Goal: Task Accomplishment & Management: Complete application form

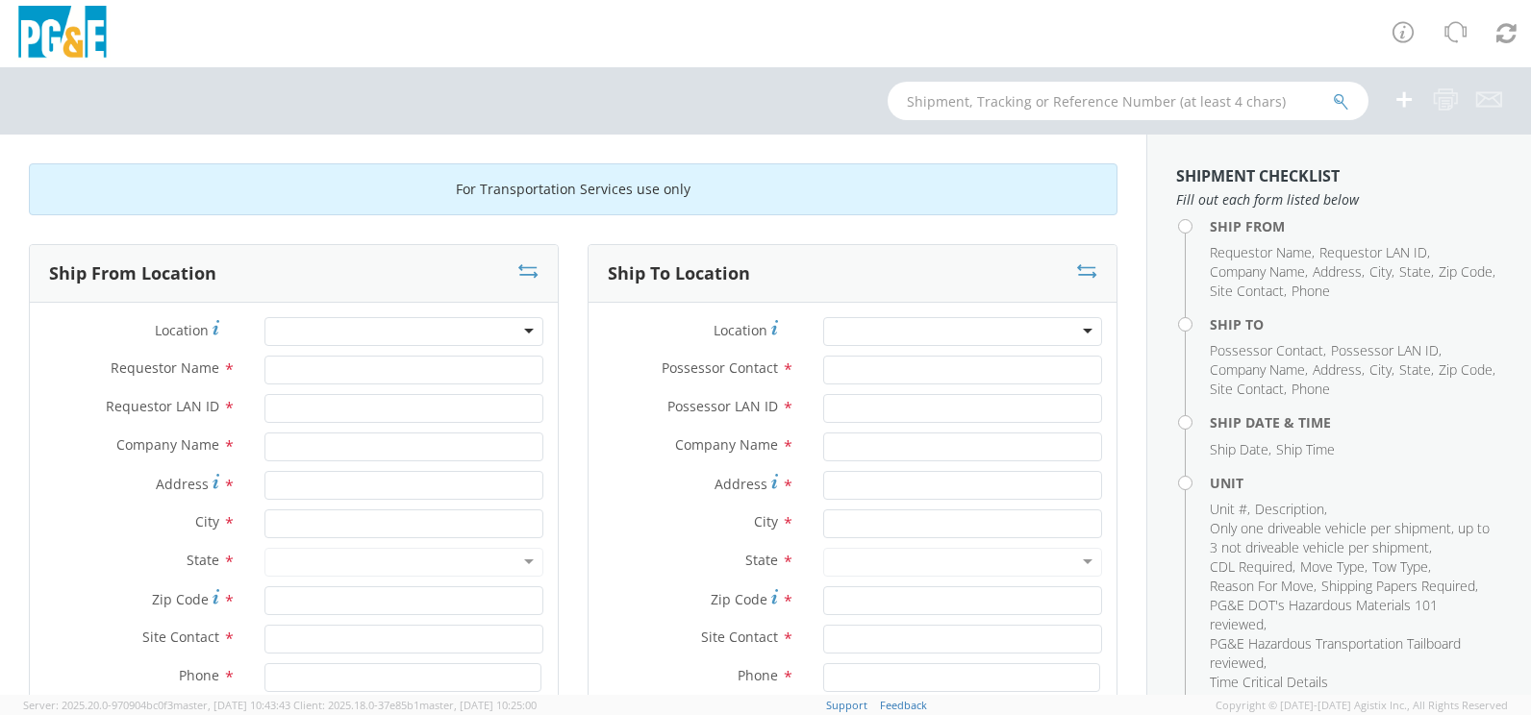
click at [342, 333] on div at bounding box center [403, 331] width 279 height 29
type input "m"
click at [520, 333] on div at bounding box center [403, 331] width 279 height 29
click at [363, 337] on div at bounding box center [403, 331] width 279 height 29
type input "Merced Regional"
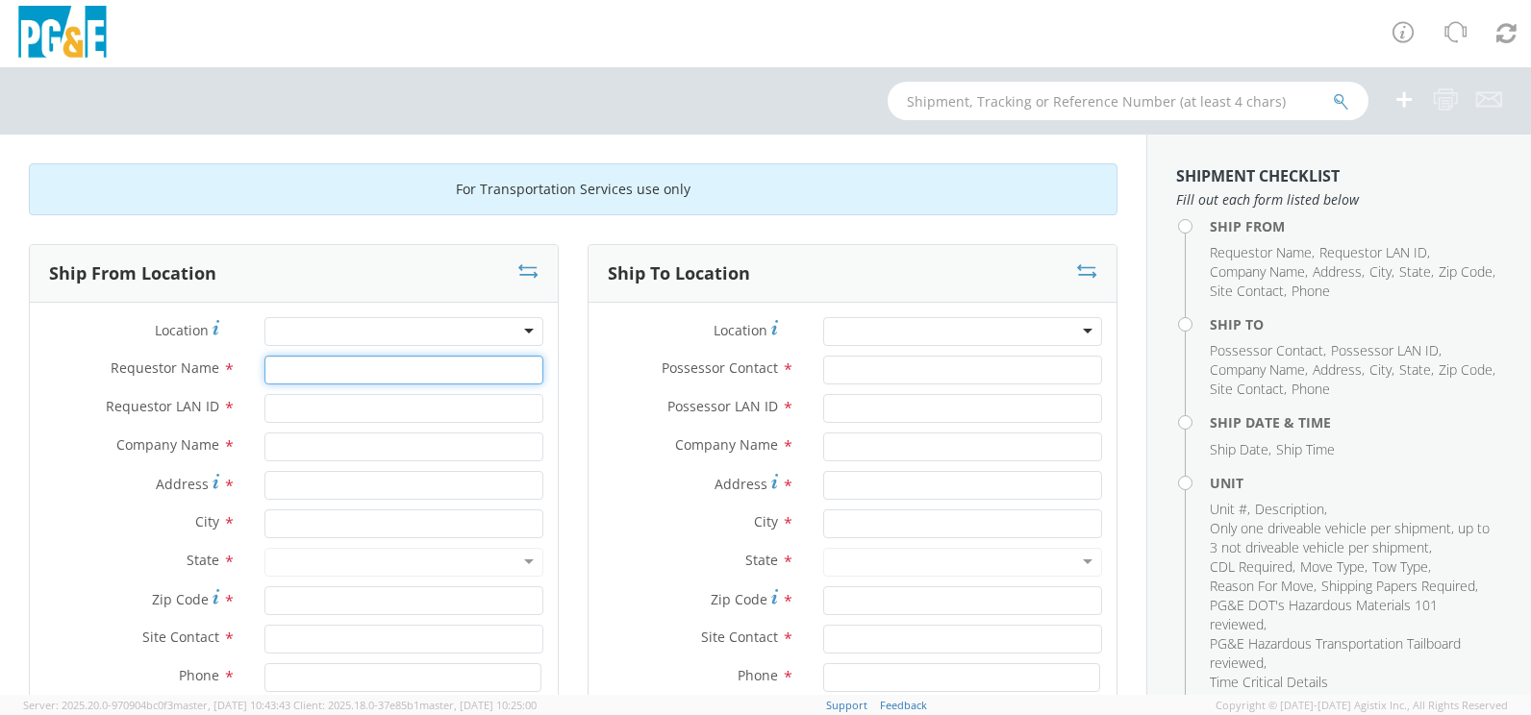
click at [335, 371] on input "Requestor Name *" at bounding box center [403, 370] width 279 height 29
type input "[PERSON_NAME]"
click at [309, 403] on input "Requestor LAN ID *" at bounding box center [403, 408] width 279 height 29
type input "bxwu"
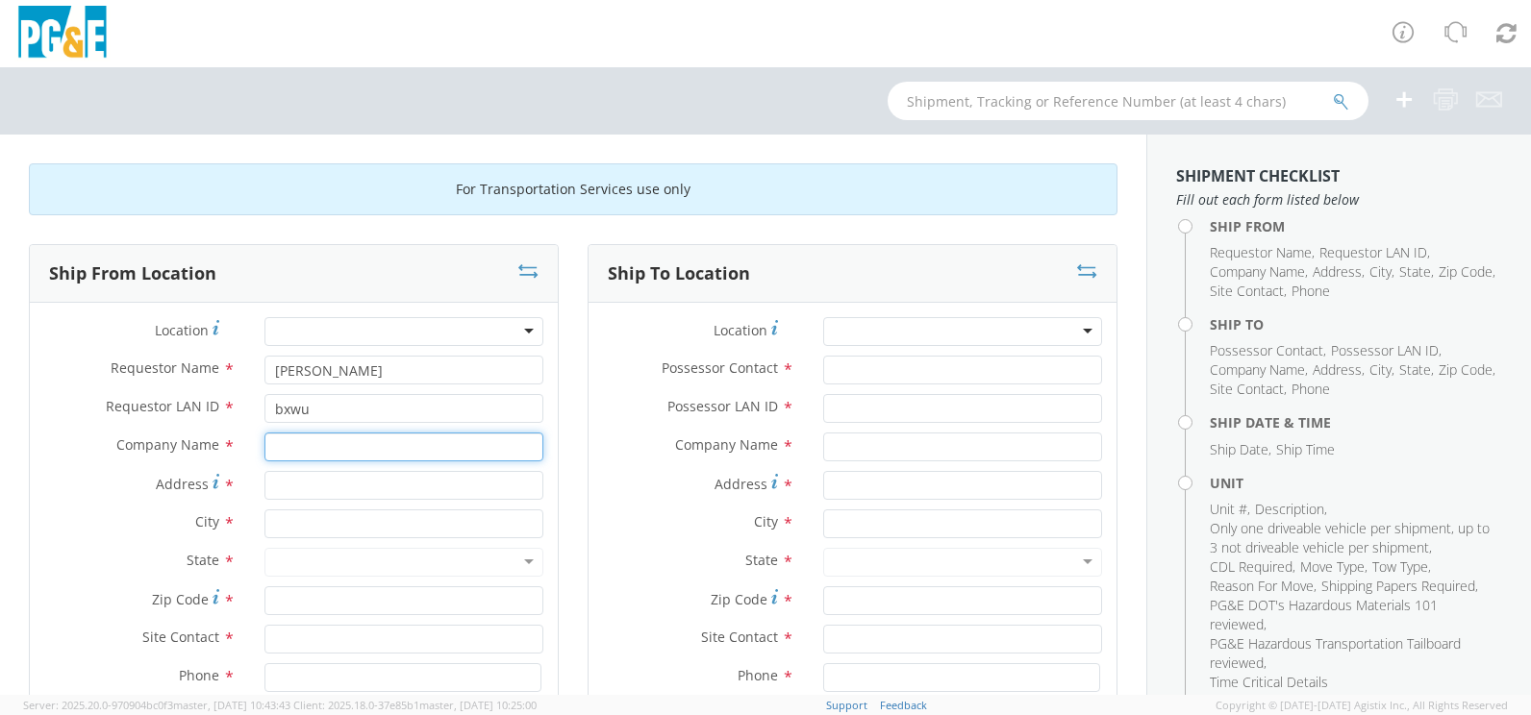
click at [288, 447] on input "text" at bounding box center [403, 447] width 279 height 29
type input "P.G. E"
click at [345, 326] on div at bounding box center [403, 331] width 279 height 29
click at [522, 327] on div at bounding box center [403, 331] width 279 height 29
type input "Merced"
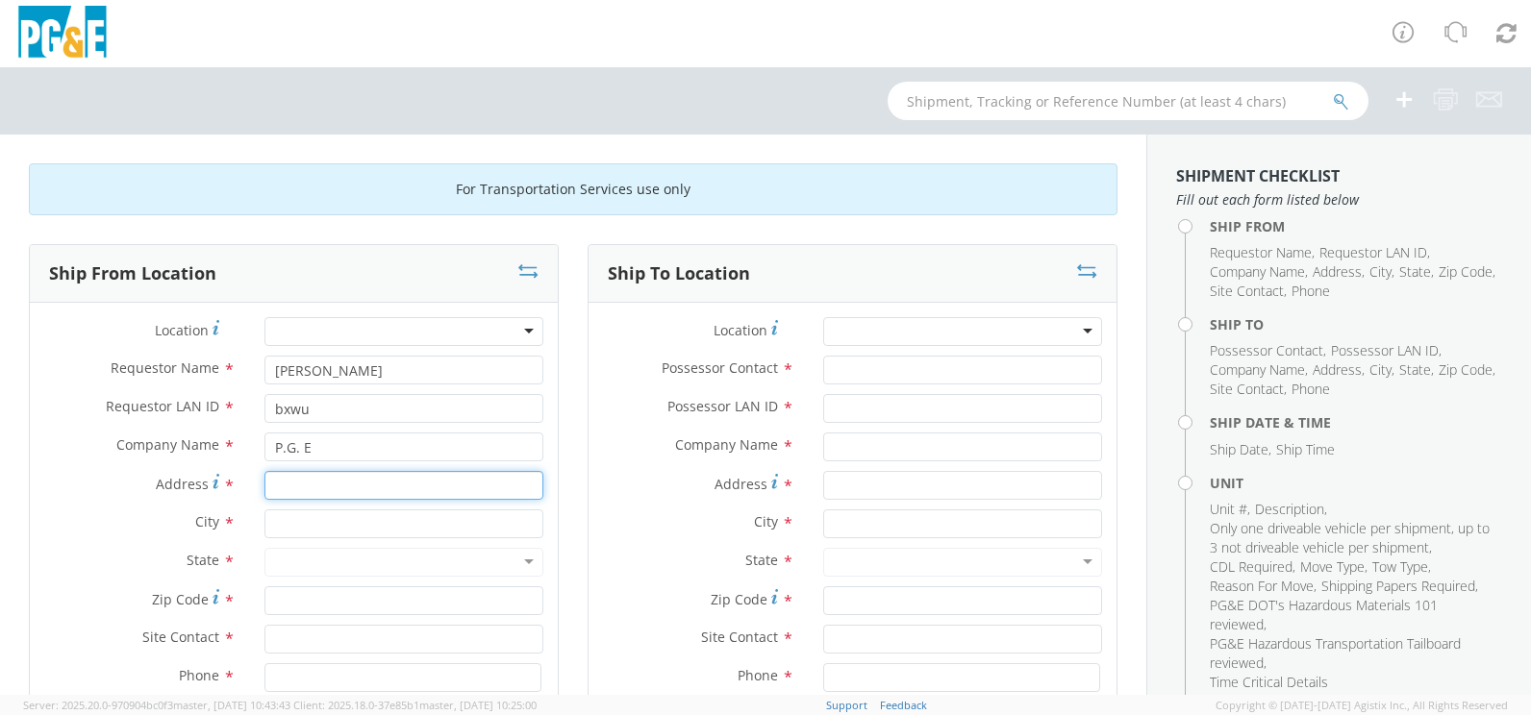
click at [310, 488] on input "Address *" at bounding box center [403, 485] width 279 height 29
click at [520, 331] on div at bounding box center [403, 331] width 279 height 29
click at [297, 521] on input "text" at bounding box center [403, 524] width 279 height 29
click at [334, 562] on div "searching..." at bounding box center [403, 560] width 277 height 29
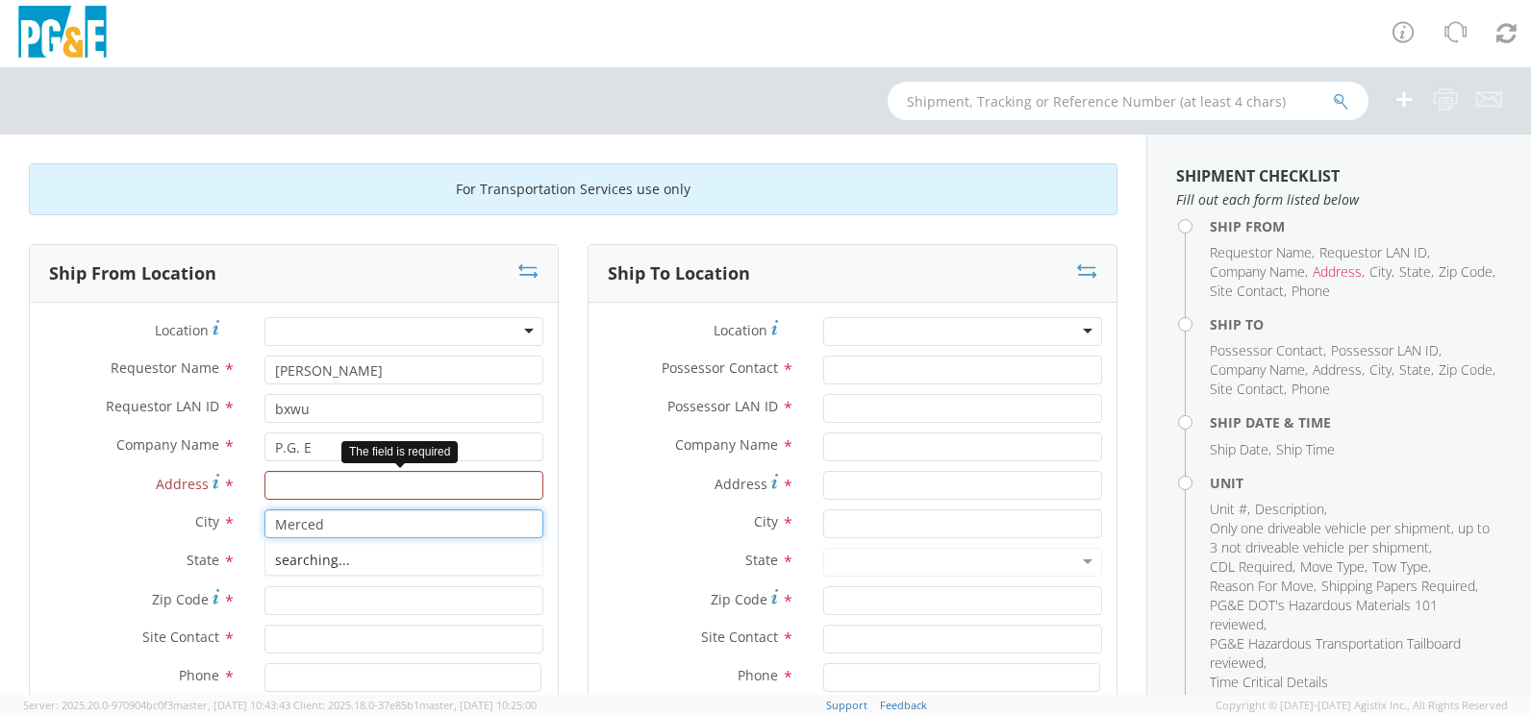
type input "Merced"
click at [318, 481] on input "Address *" at bounding box center [403, 485] width 279 height 29
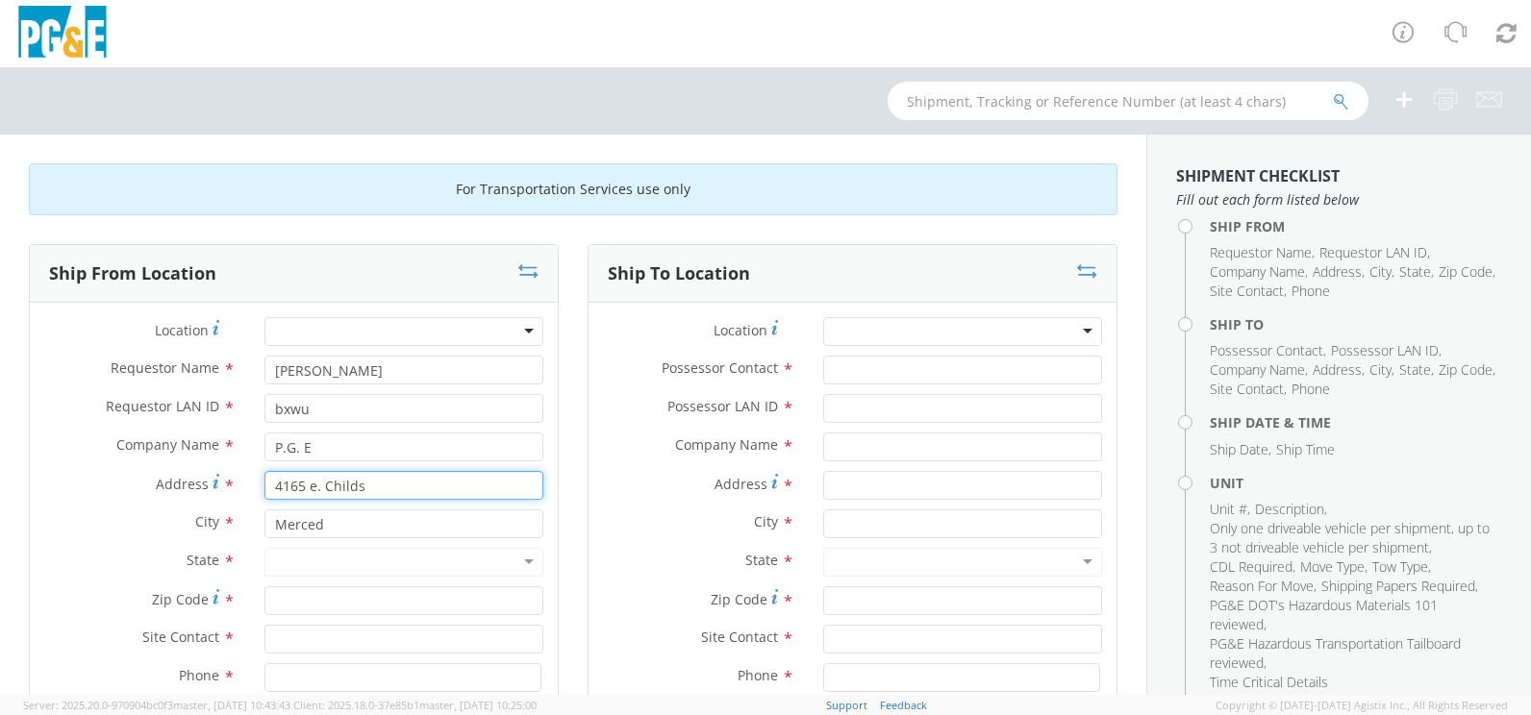
type input "4165 e. Childs"
click at [312, 556] on div at bounding box center [403, 562] width 279 height 29
click at [524, 559] on div at bounding box center [403, 562] width 279 height 29
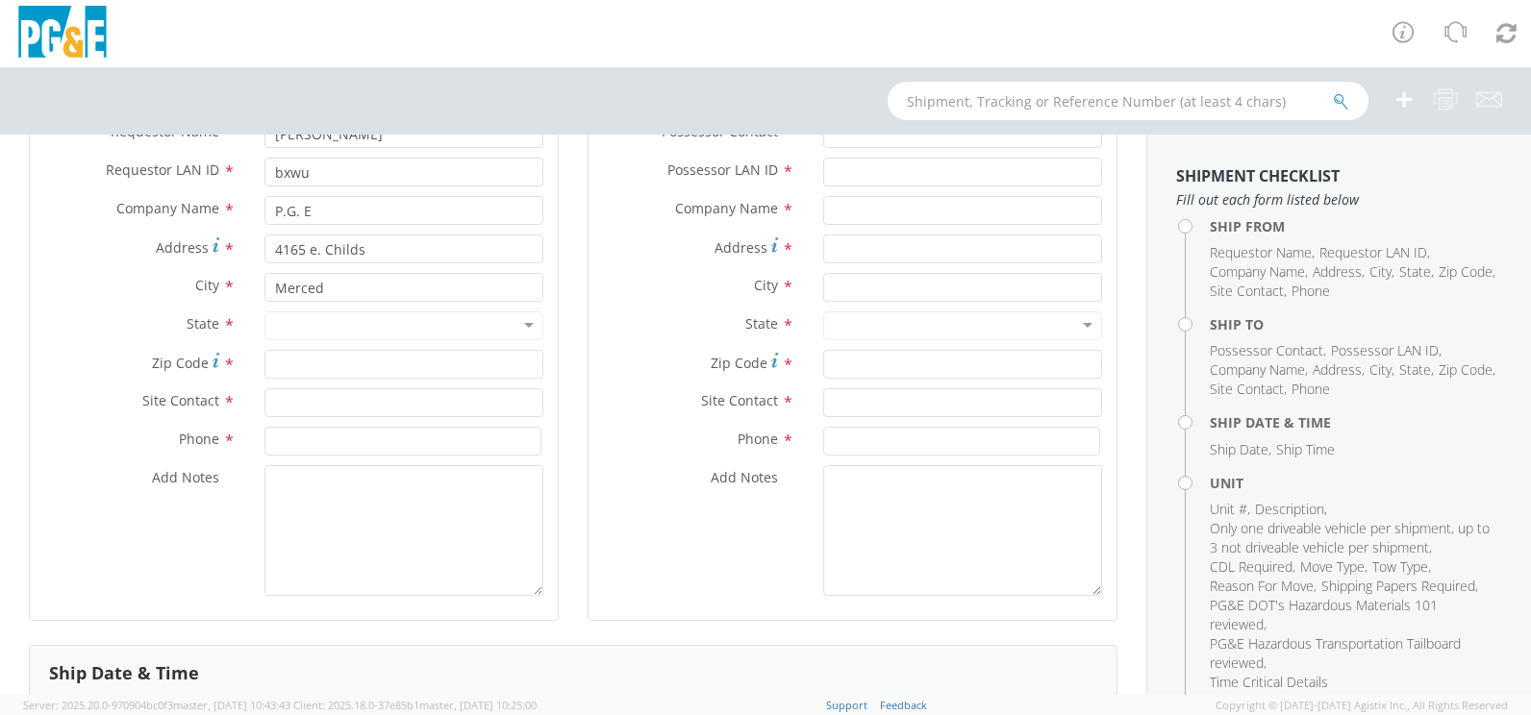
scroll to position [192, 0]
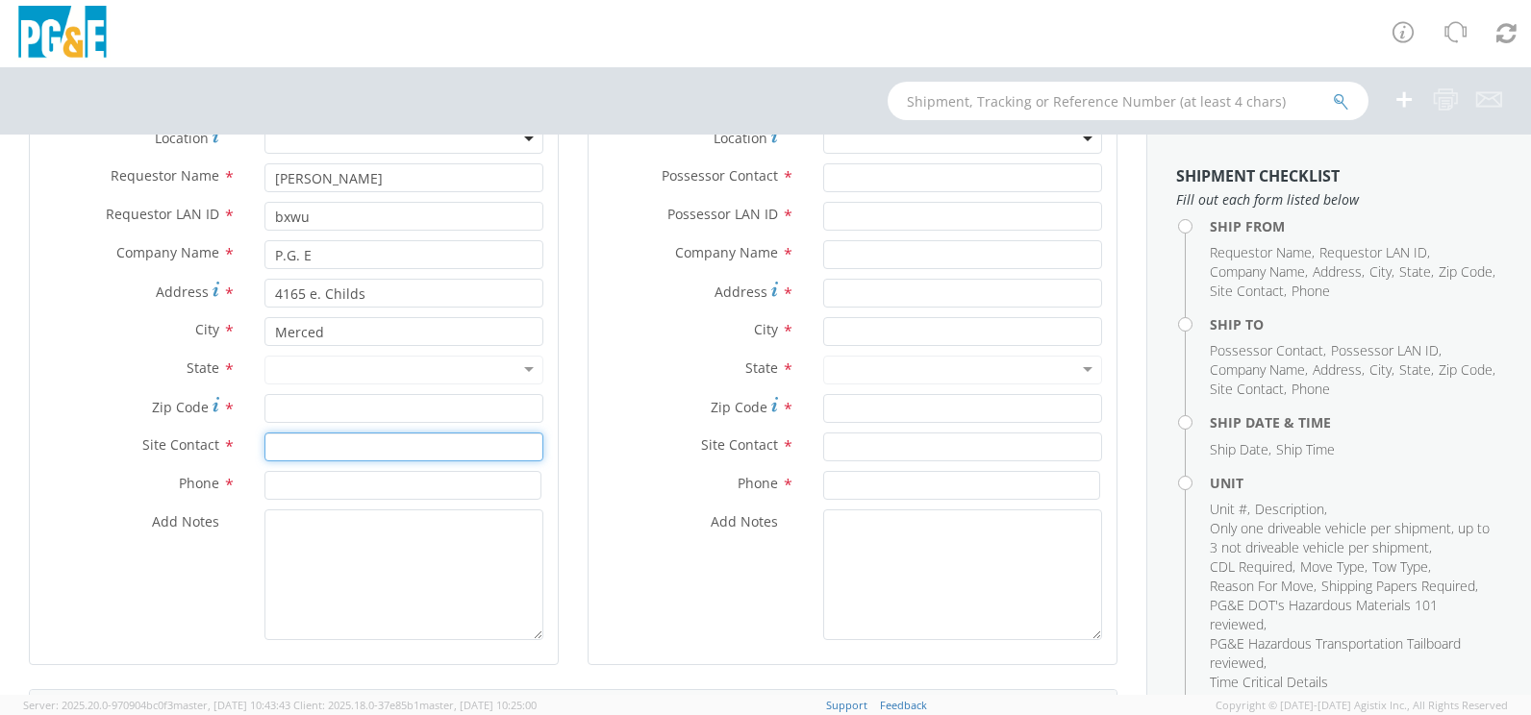
click at [284, 446] on input "text" at bounding box center [403, 447] width 279 height 29
type input "[PERSON_NAME]"
click at [326, 369] on div at bounding box center [403, 370] width 279 height 29
click at [310, 411] on input "Zip Code *" at bounding box center [403, 408] width 279 height 29
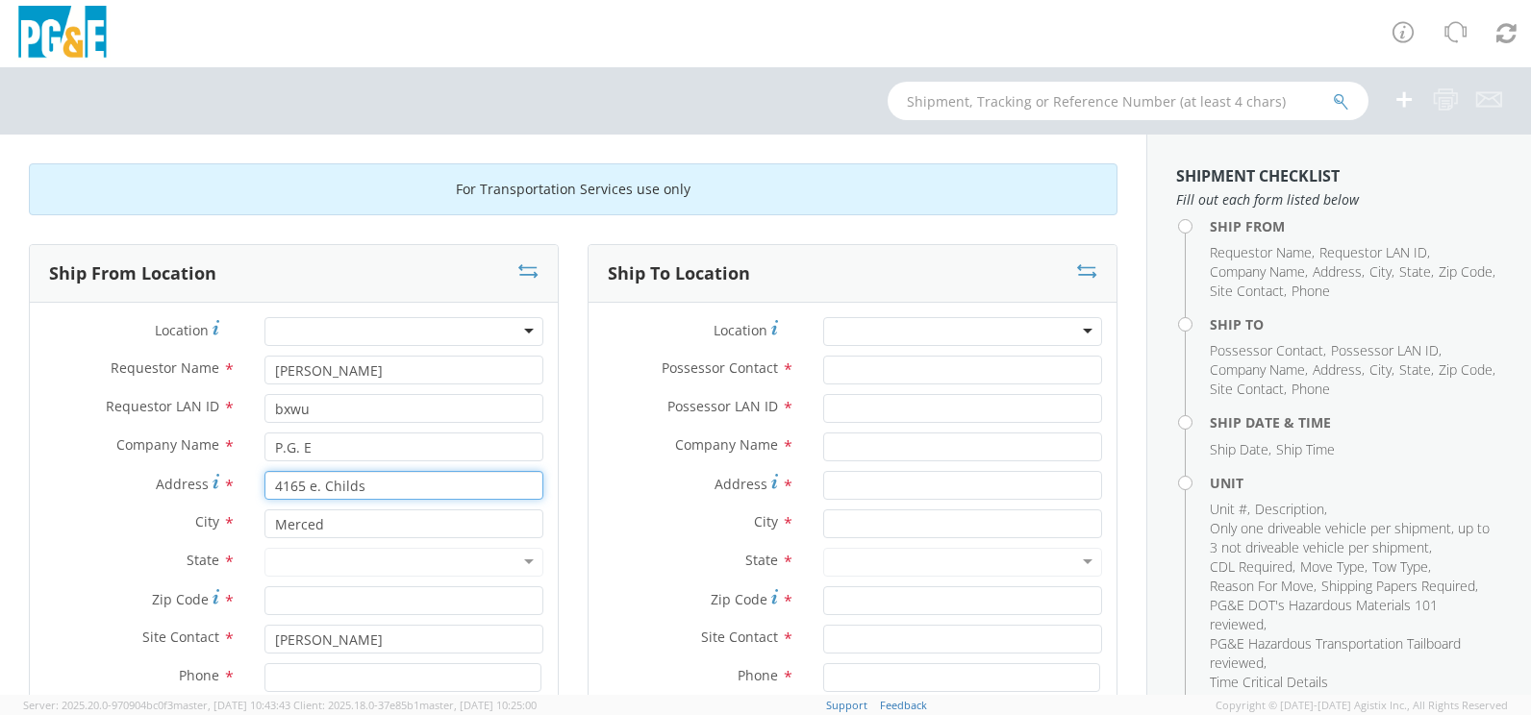
click at [313, 481] on input "4165 e. Childs" at bounding box center [403, 485] width 279 height 29
type input "4165 E. Childs"
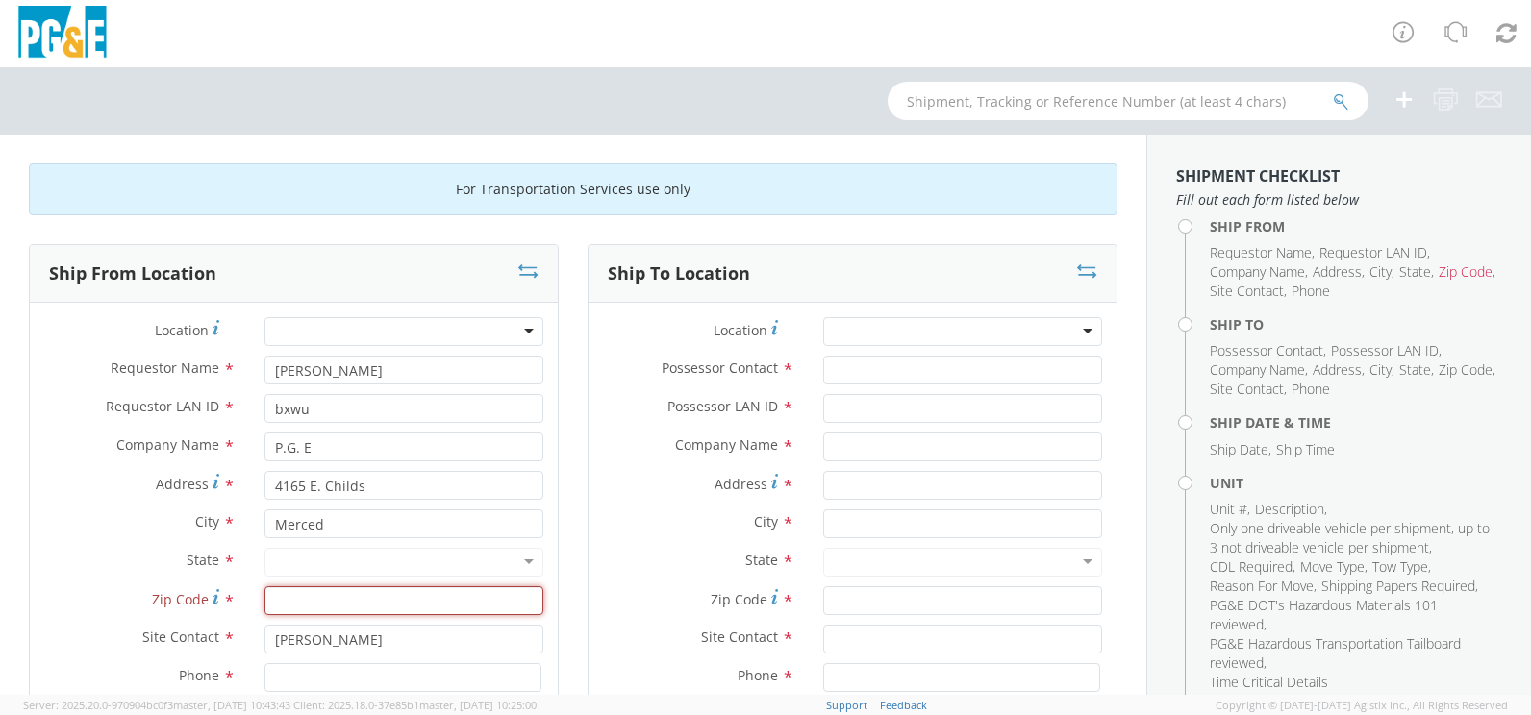
click at [349, 609] on input "Zip Code *" at bounding box center [403, 600] width 279 height 29
click at [845, 332] on div at bounding box center [962, 331] width 279 height 29
click at [844, 376] on input "Possessor Contact *" at bounding box center [962, 370] width 279 height 29
type input "Richard Ferrari Jeff Smith"
click at [856, 411] on input "Possessor LAN ID *" at bounding box center [962, 408] width 279 height 29
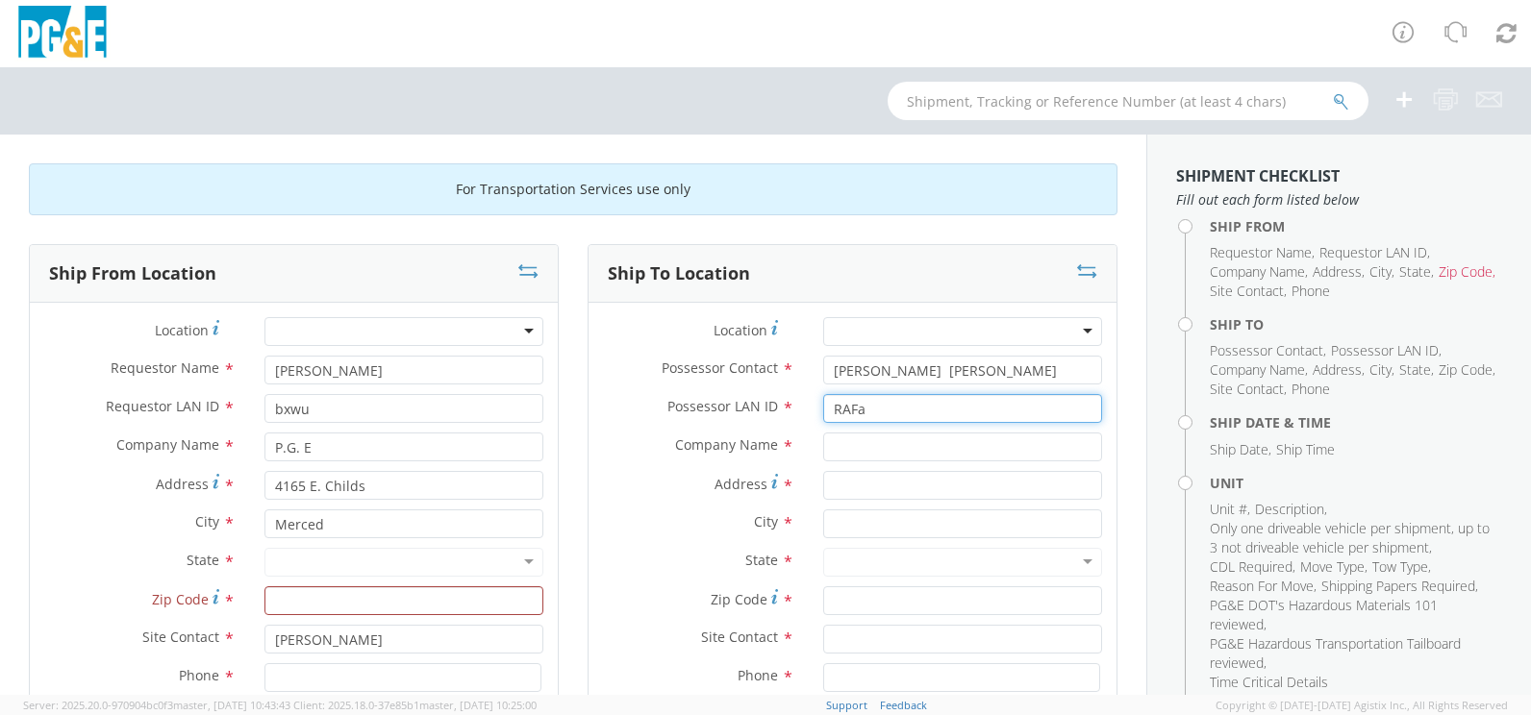
type input "RAFa"
click at [837, 444] on input "text" at bounding box center [962, 447] width 279 height 29
type input "PGE"
click at [297, 598] on input "Zip Code *" at bounding box center [403, 600] width 279 height 29
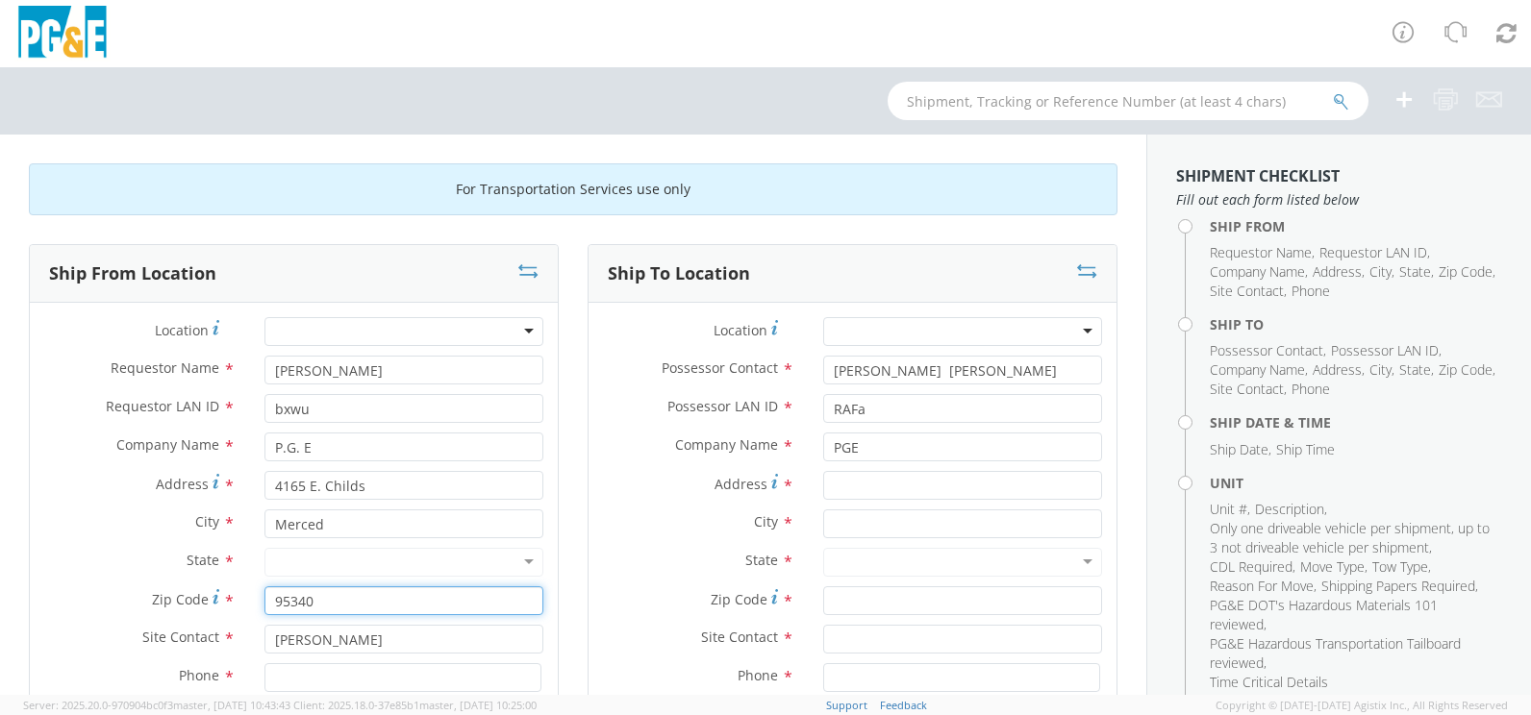
type input "95340"
click at [366, 559] on div at bounding box center [403, 562] width 279 height 29
click at [519, 561] on div at bounding box center [403, 562] width 279 height 29
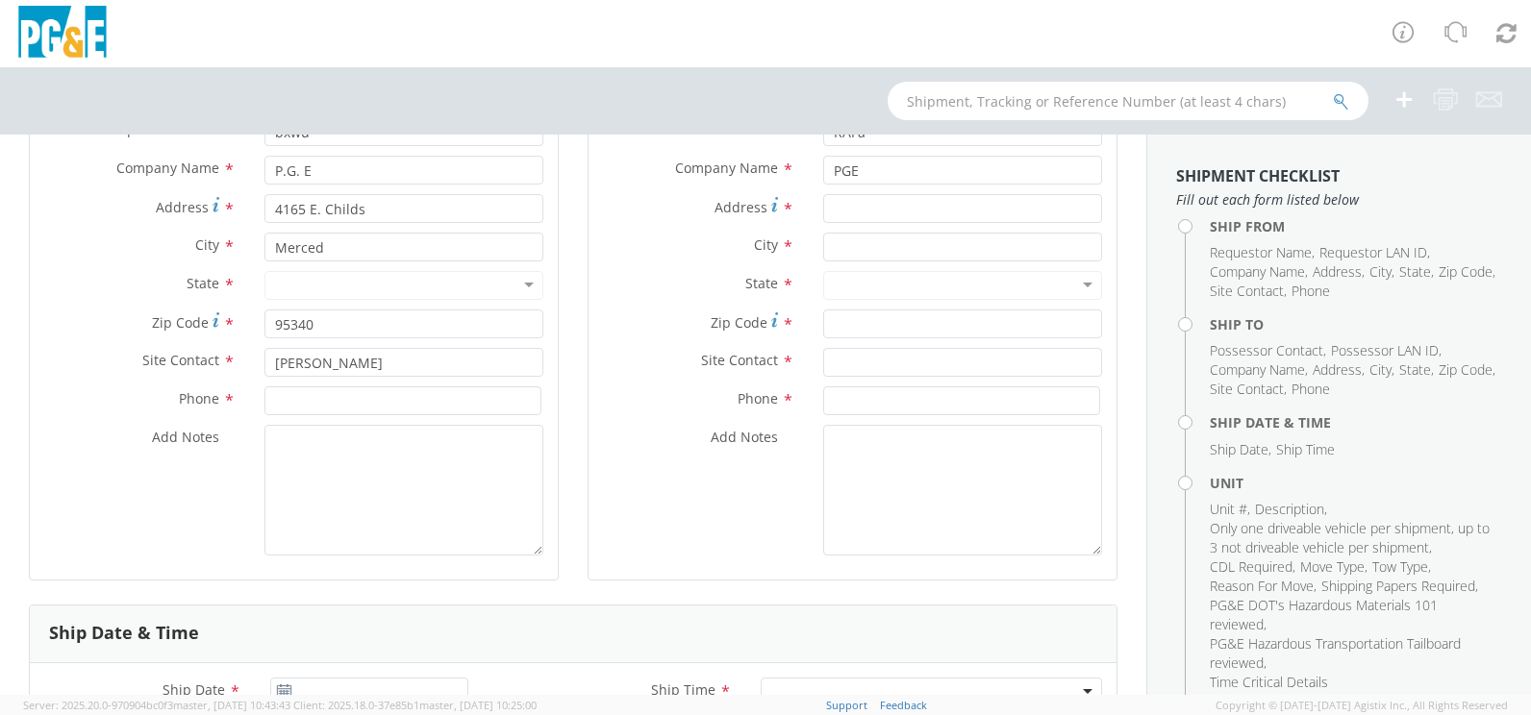
scroll to position [385, 0]
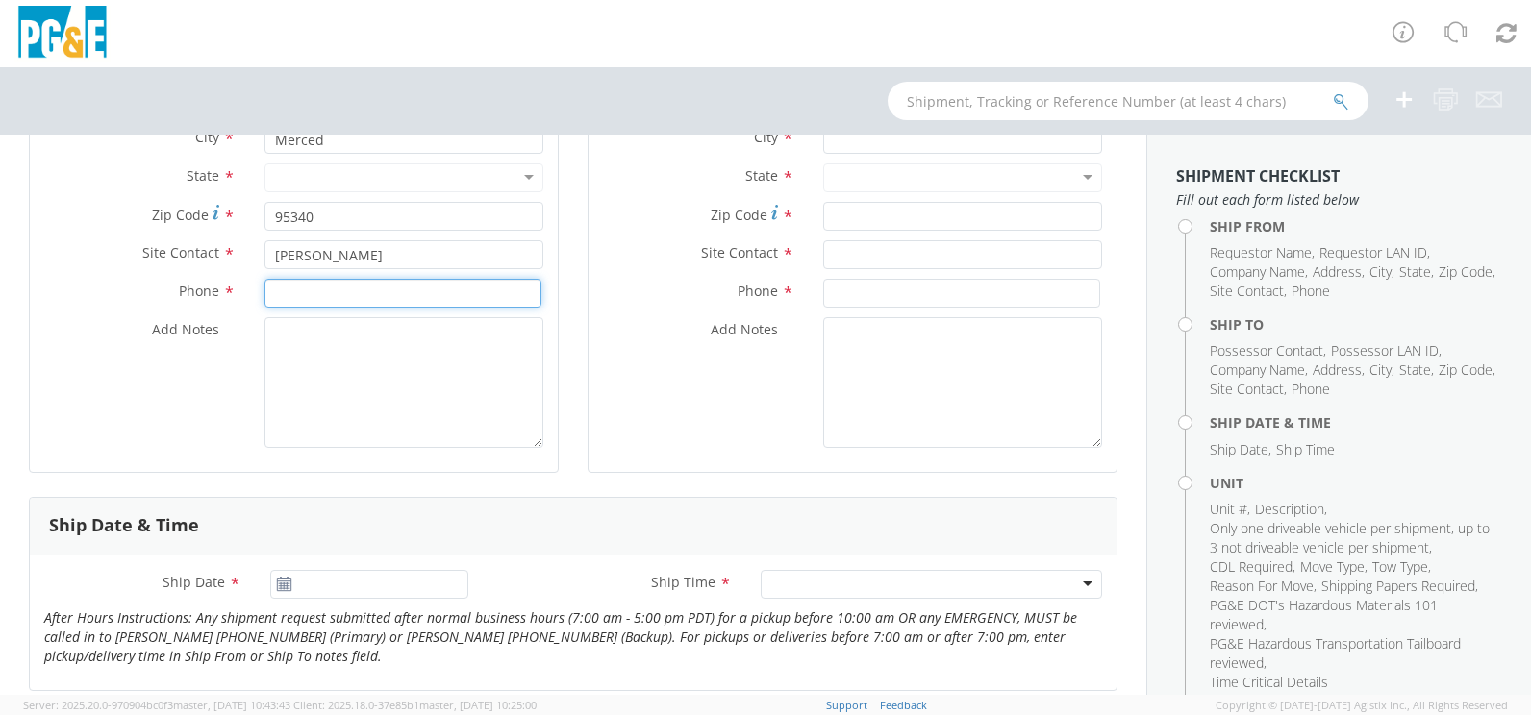
click at [304, 287] on input at bounding box center [402, 293] width 277 height 29
type input "[PHONE_NUMBER]"
click at [276, 586] on icon at bounding box center [284, 584] width 16 height 15
click at [286, 584] on use at bounding box center [284, 583] width 13 height 13
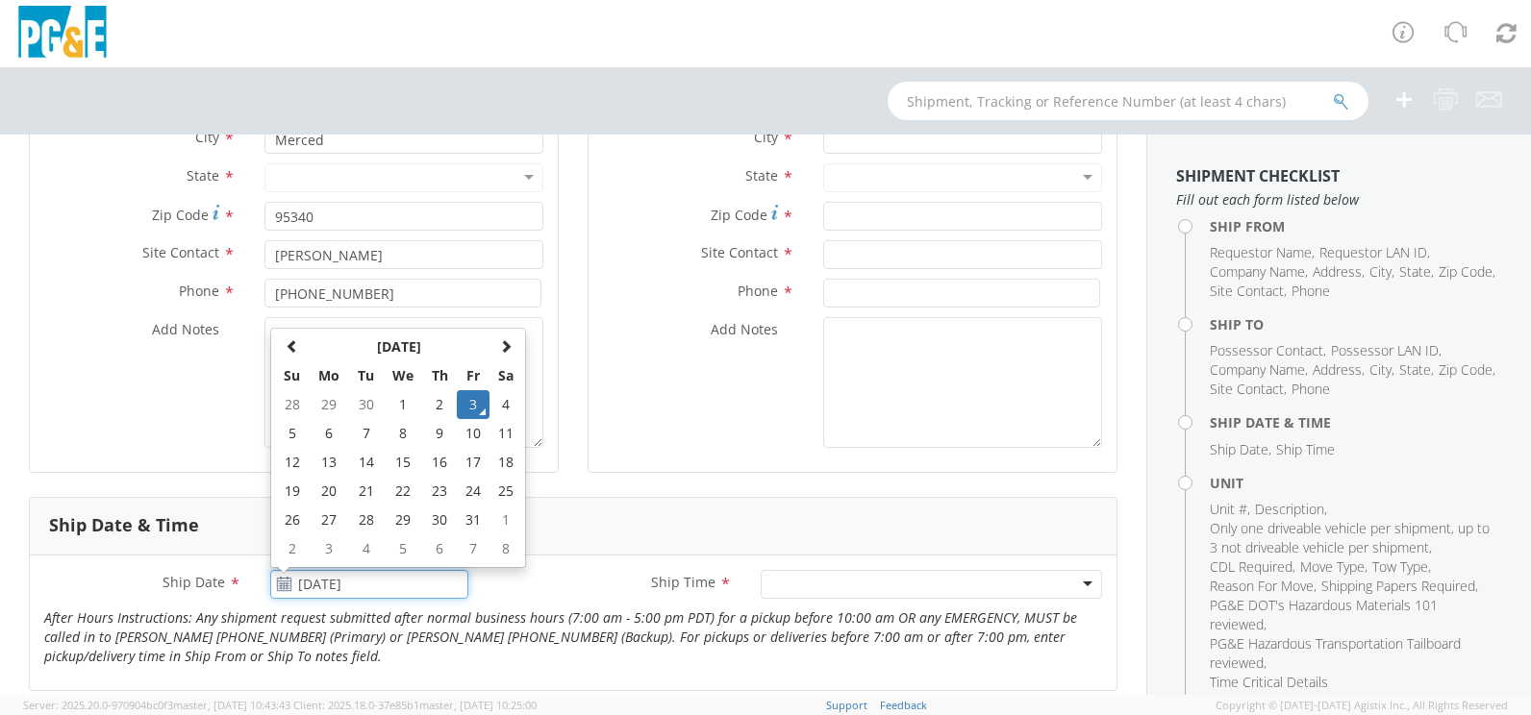
click at [333, 584] on input "[DATE]" at bounding box center [368, 584] width 197 height 29
click at [323, 427] on td "6" at bounding box center [329, 433] width 40 height 29
type input "[DATE]"
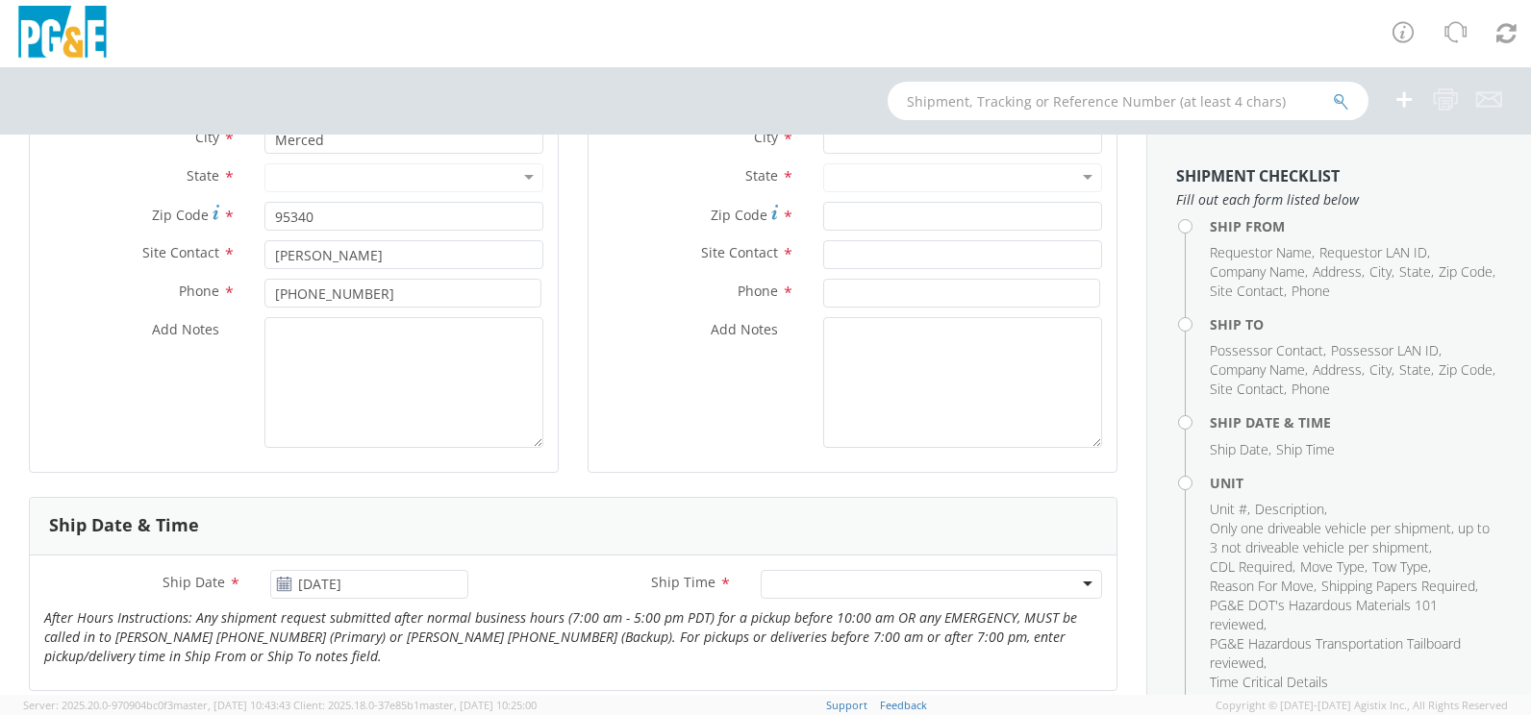
click at [719, 583] on span "*" at bounding box center [725, 583] width 12 height 21
click at [732, 585] on label "Ship Time *" at bounding box center [615, 582] width 264 height 25
click at [794, 592] on div at bounding box center [930, 584] width 341 height 29
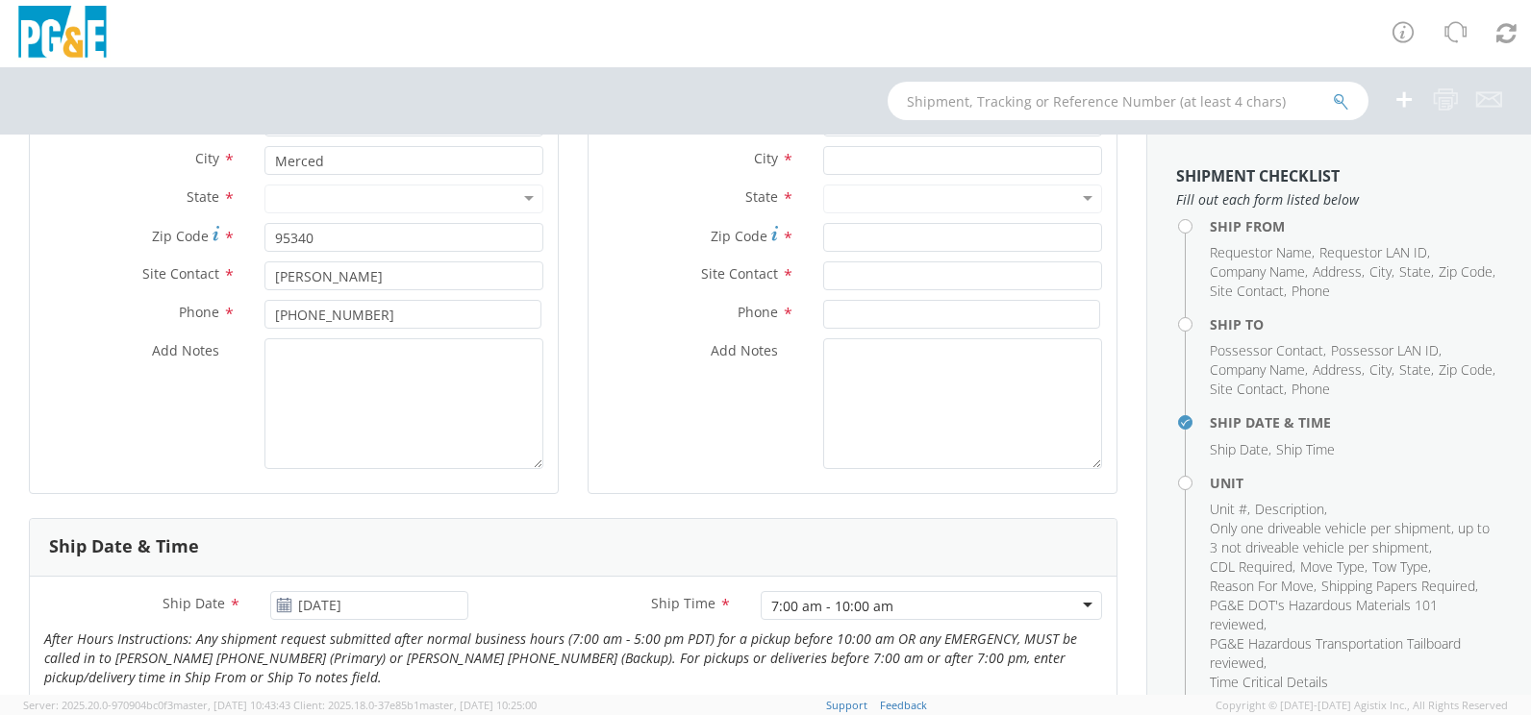
scroll to position [96, 0]
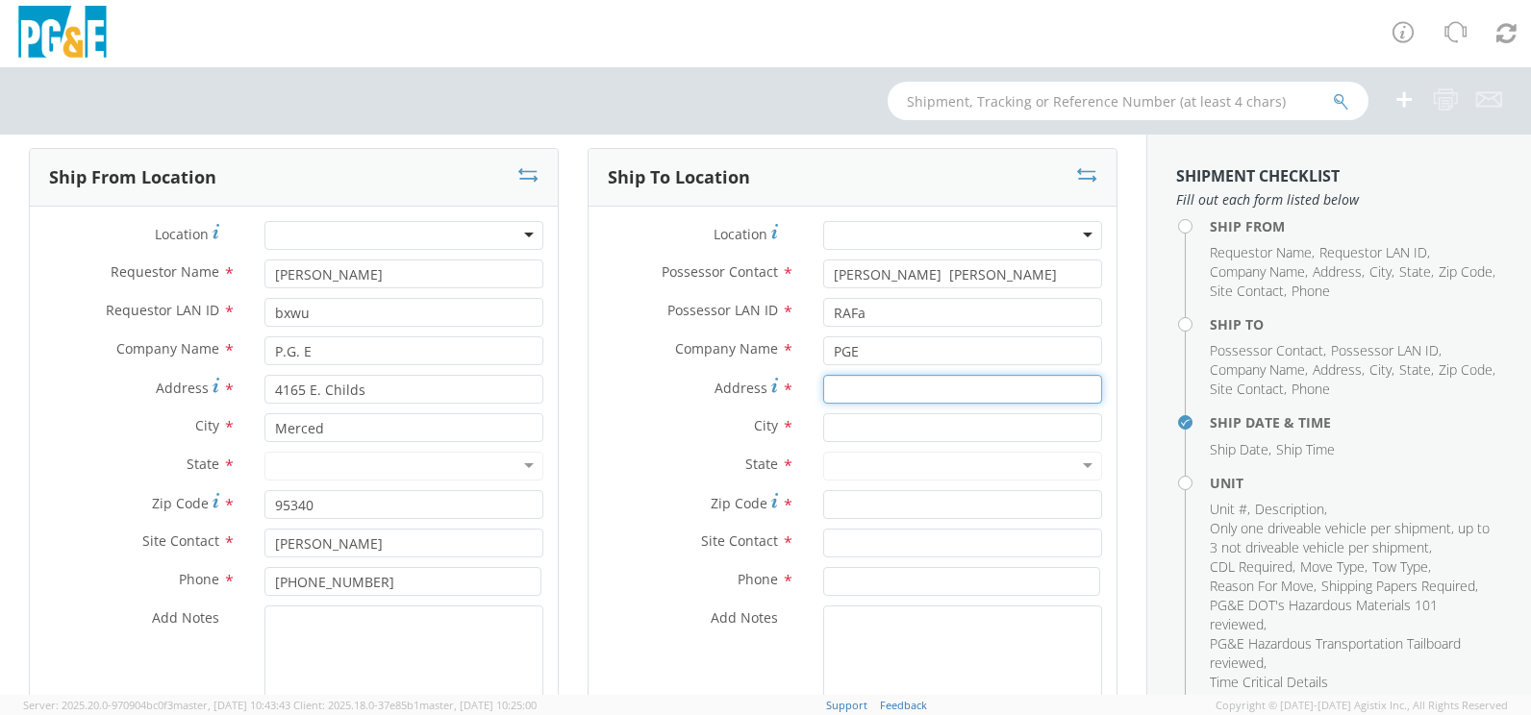
click at [858, 394] on input "Address *" at bounding box center [962, 389] width 279 height 29
click at [360, 227] on div at bounding box center [403, 235] width 279 height 29
click at [521, 233] on div at bounding box center [403, 235] width 279 height 29
click at [521, 234] on div at bounding box center [403, 235] width 279 height 29
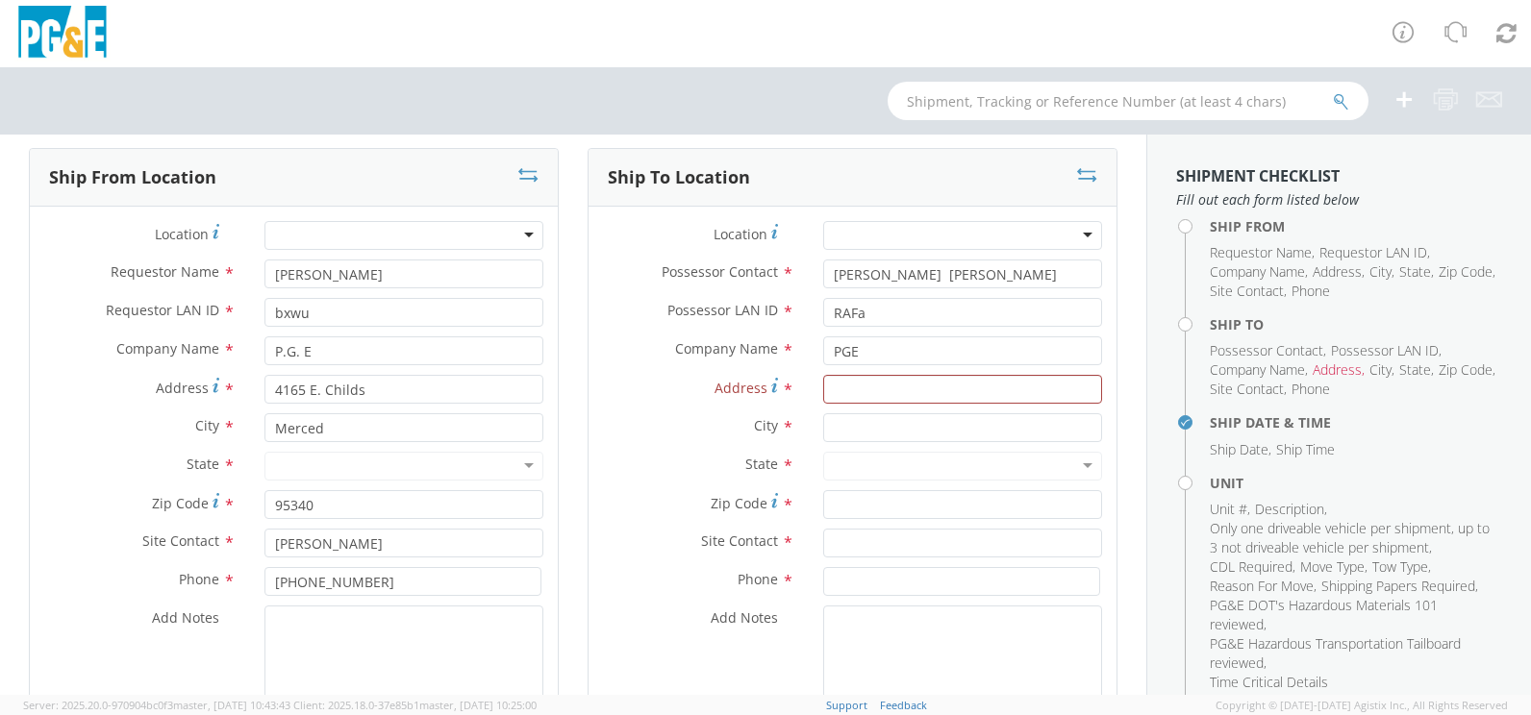
click at [521, 234] on div at bounding box center [403, 235] width 279 height 29
click at [521, 236] on div at bounding box center [403, 235] width 279 height 29
click at [877, 387] on input "Address *" at bounding box center [962, 389] width 279 height 29
click at [860, 424] on input "text" at bounding box center [962, 427] width 279 height 29
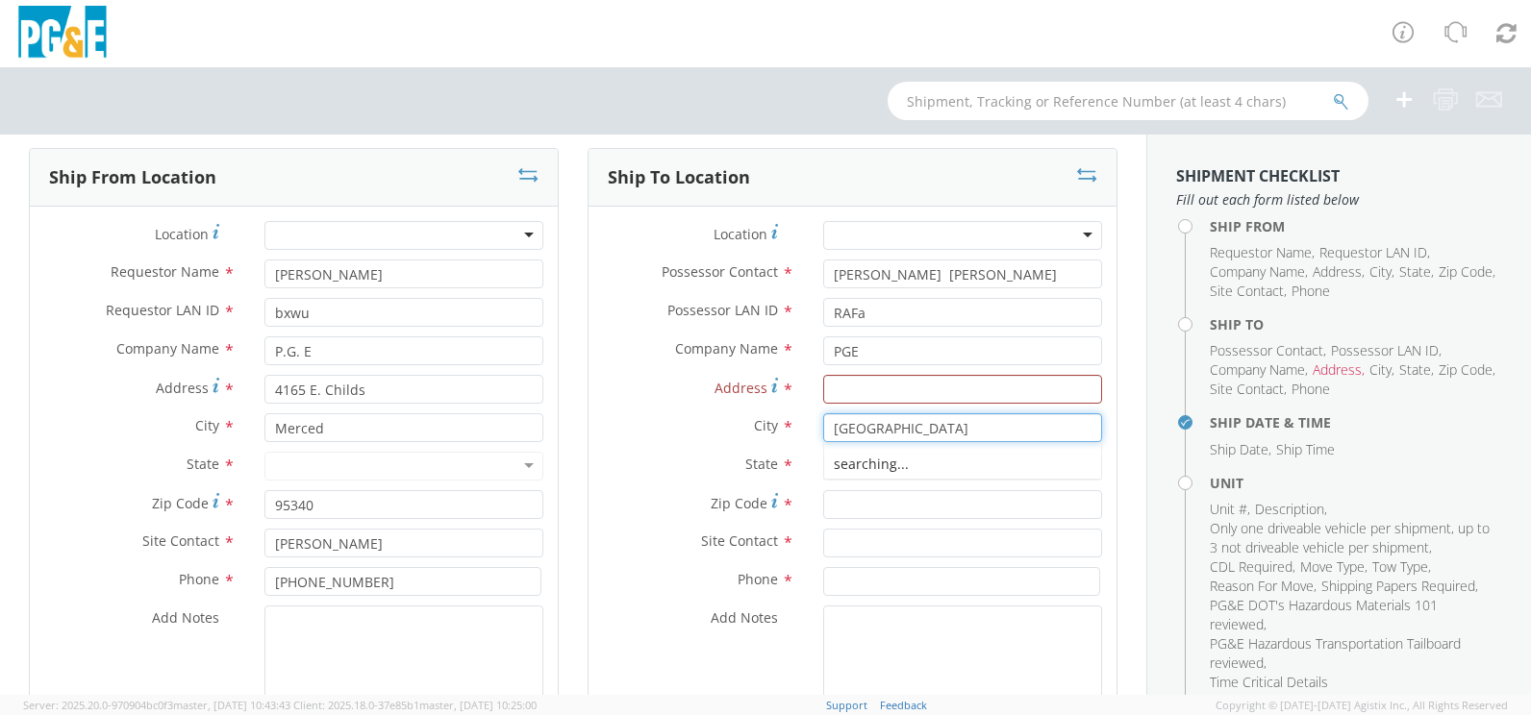
type input "[GEOGRAPHIC_DATA]"
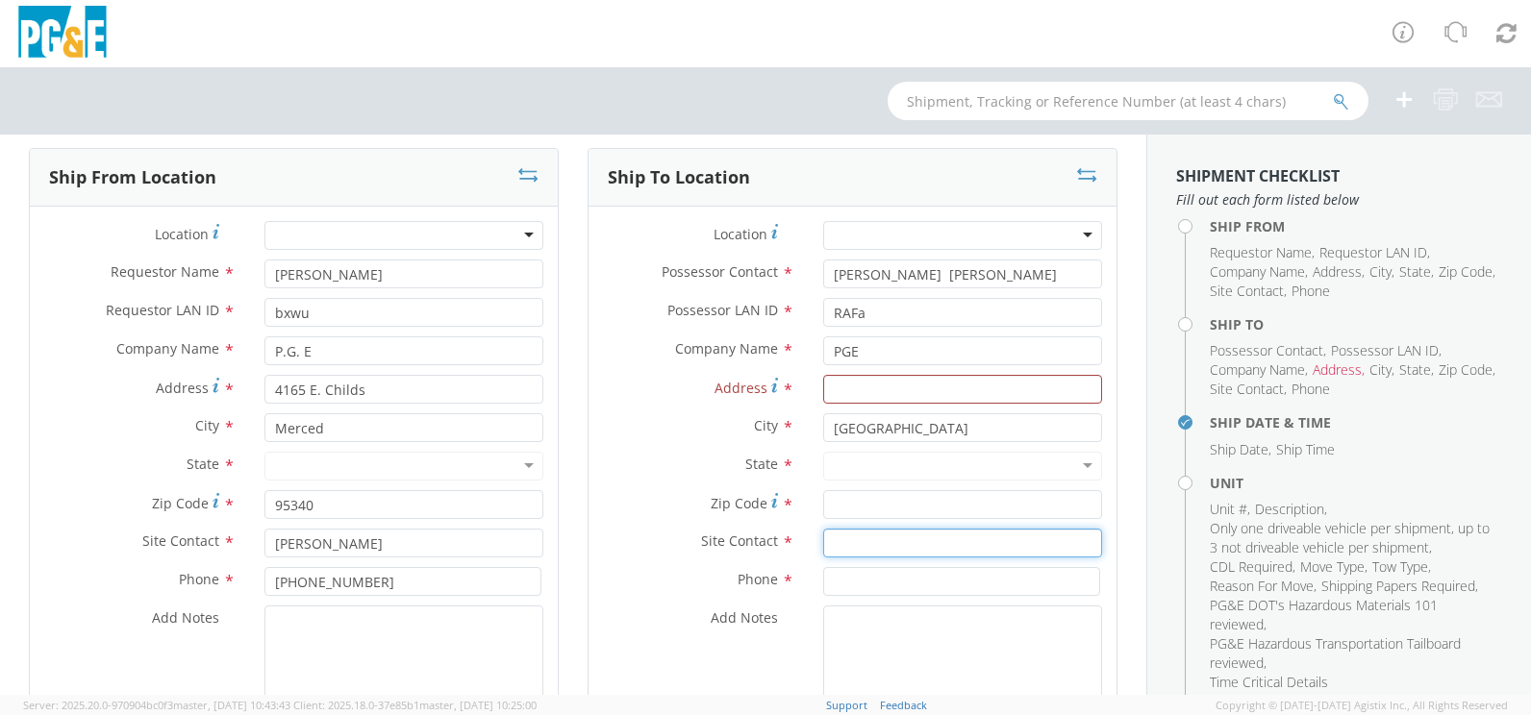
click at [849, 544] on input "text" at bounding box center [962, 543] width 279 height 29
type input "[PERSON_NAME]"
click at [847, 583] on input at bounding box center [961, 581] width 277 height 29
type input "[PHONE_NUMBER]"
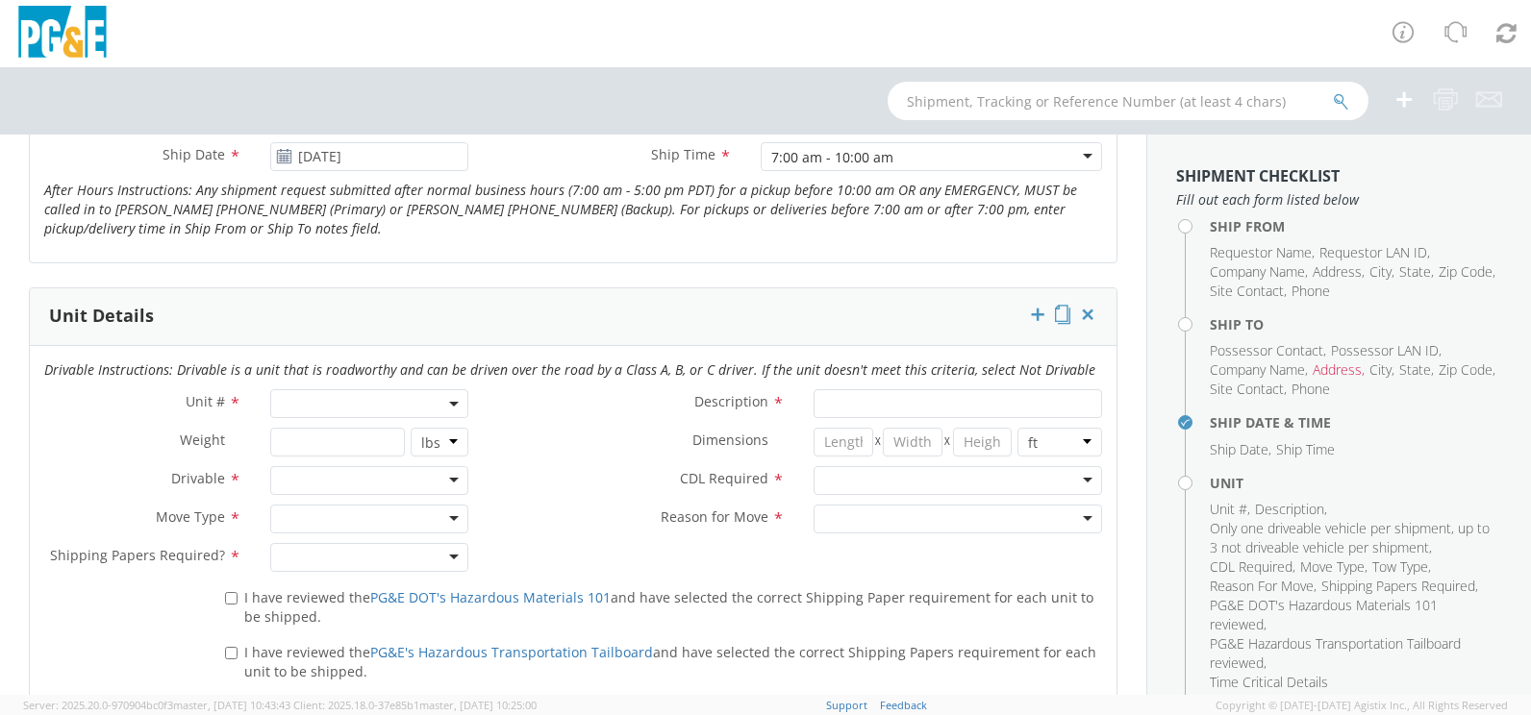
scroll to position [865, 0]
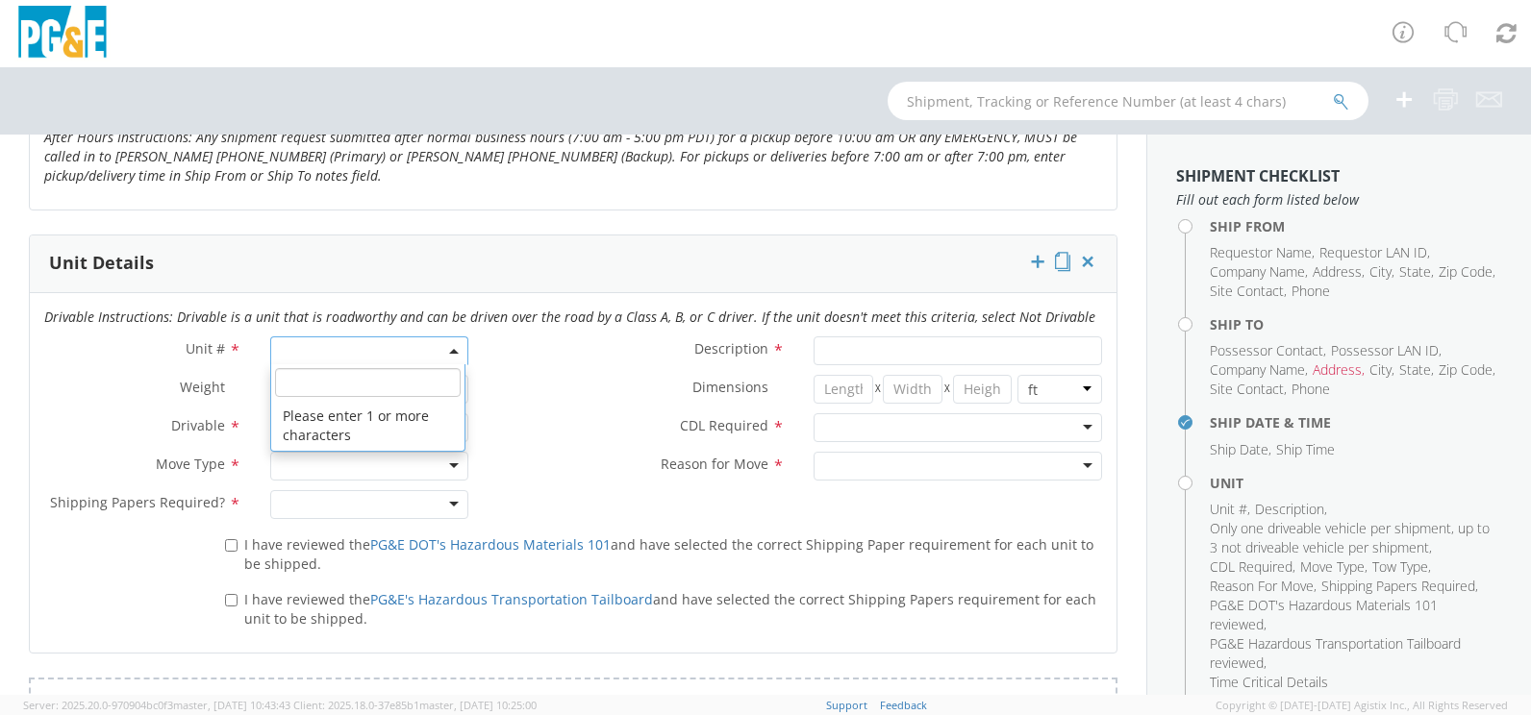
click at [317, 349] on span at bounding box center [368, 350] width 197 height 29
click at [307, 383] on input "search" at bounding box center [367, 382] width 185 height 29
type input "B33896"
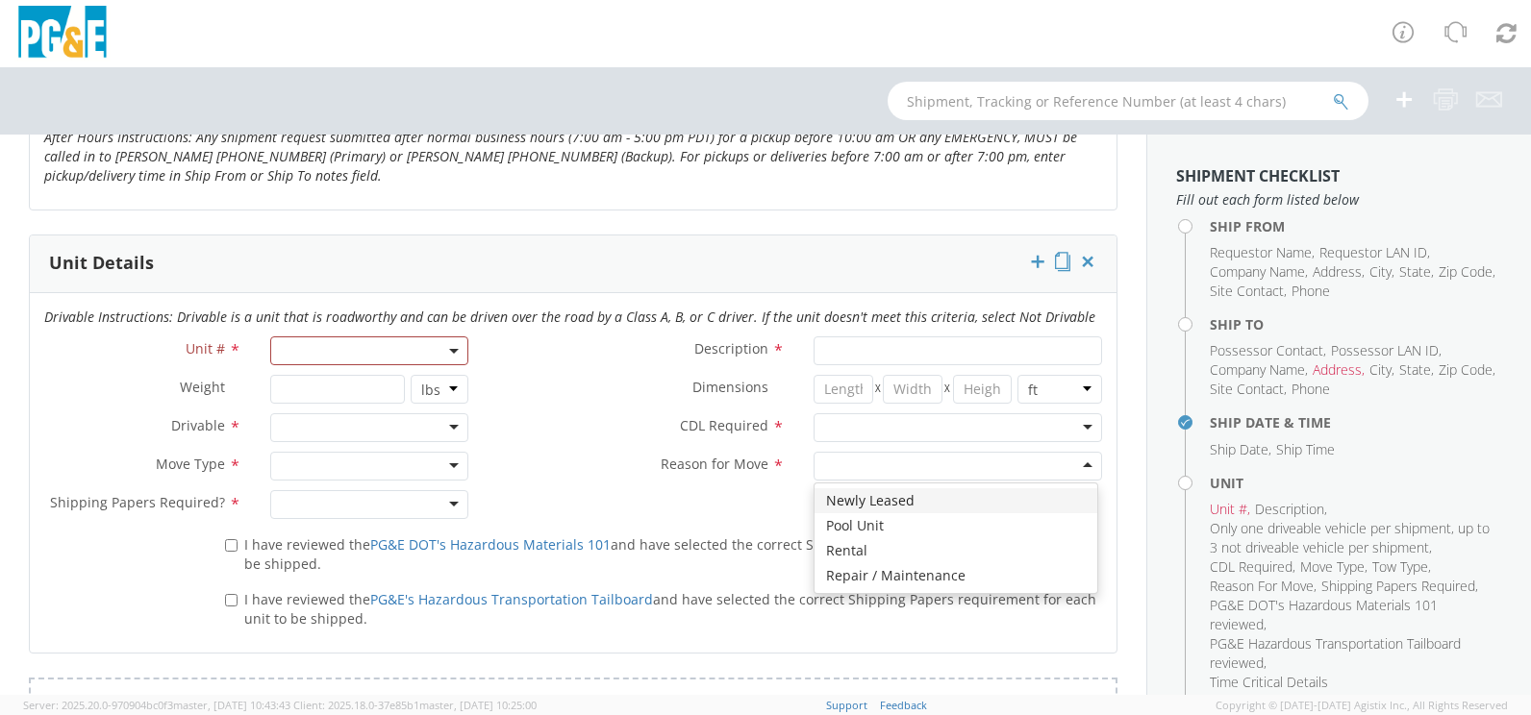
click at [888, 463] on div at bounding box center [957, 466] width 288 height 29
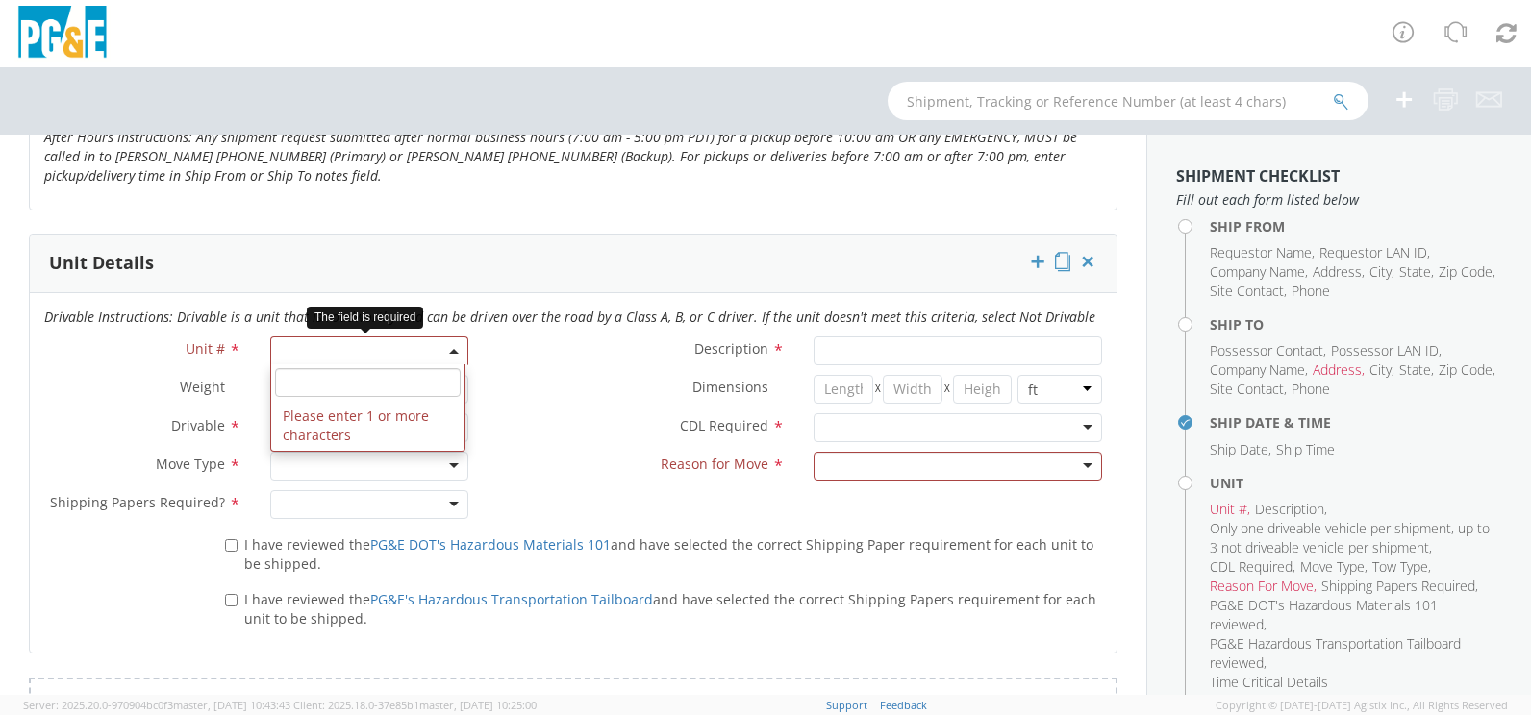
click at [319, 352] on span at bounding box center [368, 350] width 197 height 29
click at [319, 386] on input "search" at bounding box center [367, 382] width 185 height 29
type input "B"
type input "33896"
click at [453, 347] on span at bounding box center [455, 350] width 4 height 29
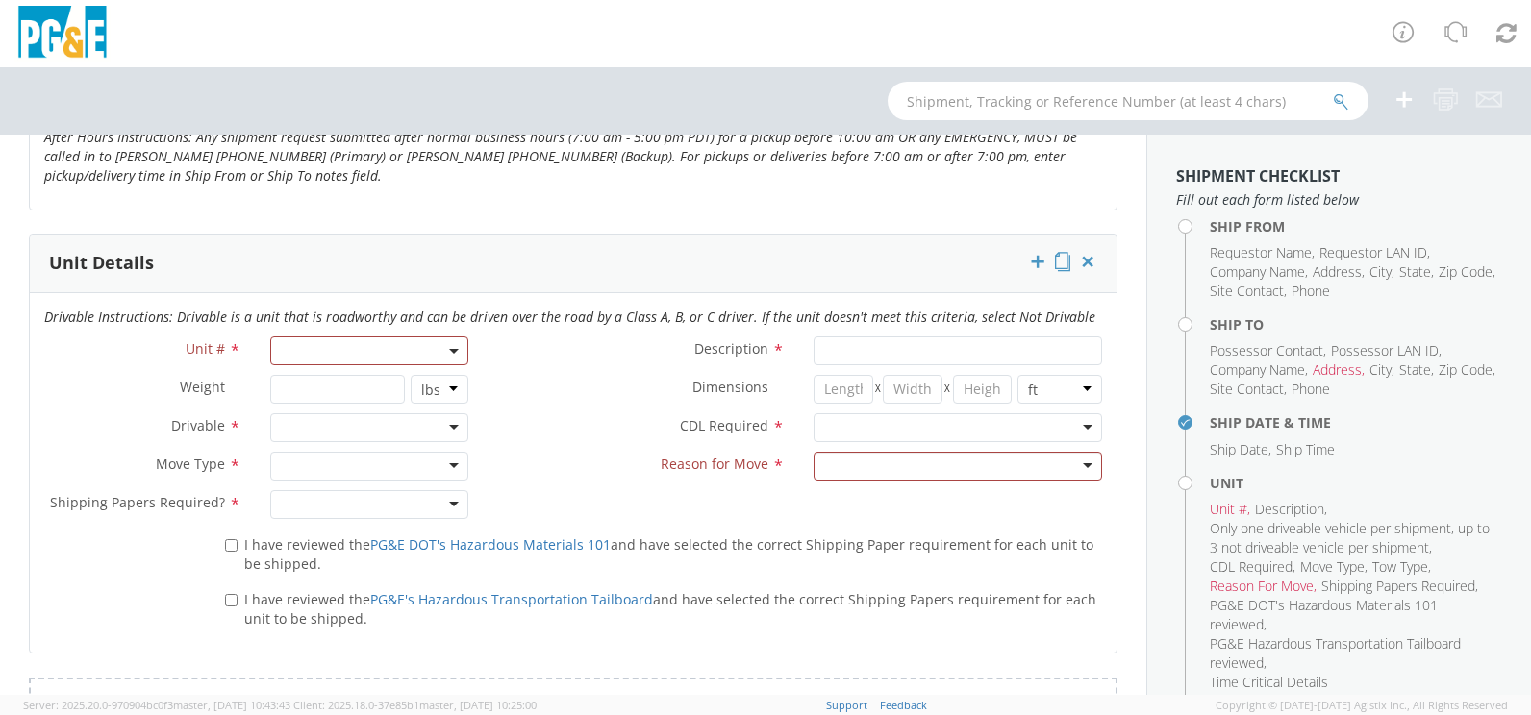
click at [293, 430] on div at bounding box center [368, 427] width 197 height 29
click at [455, 463] on div at bounding box center [368, 466] width 197 height 29
click at [448, 504] on div at bounding box center [368, 504] width 197 height 29
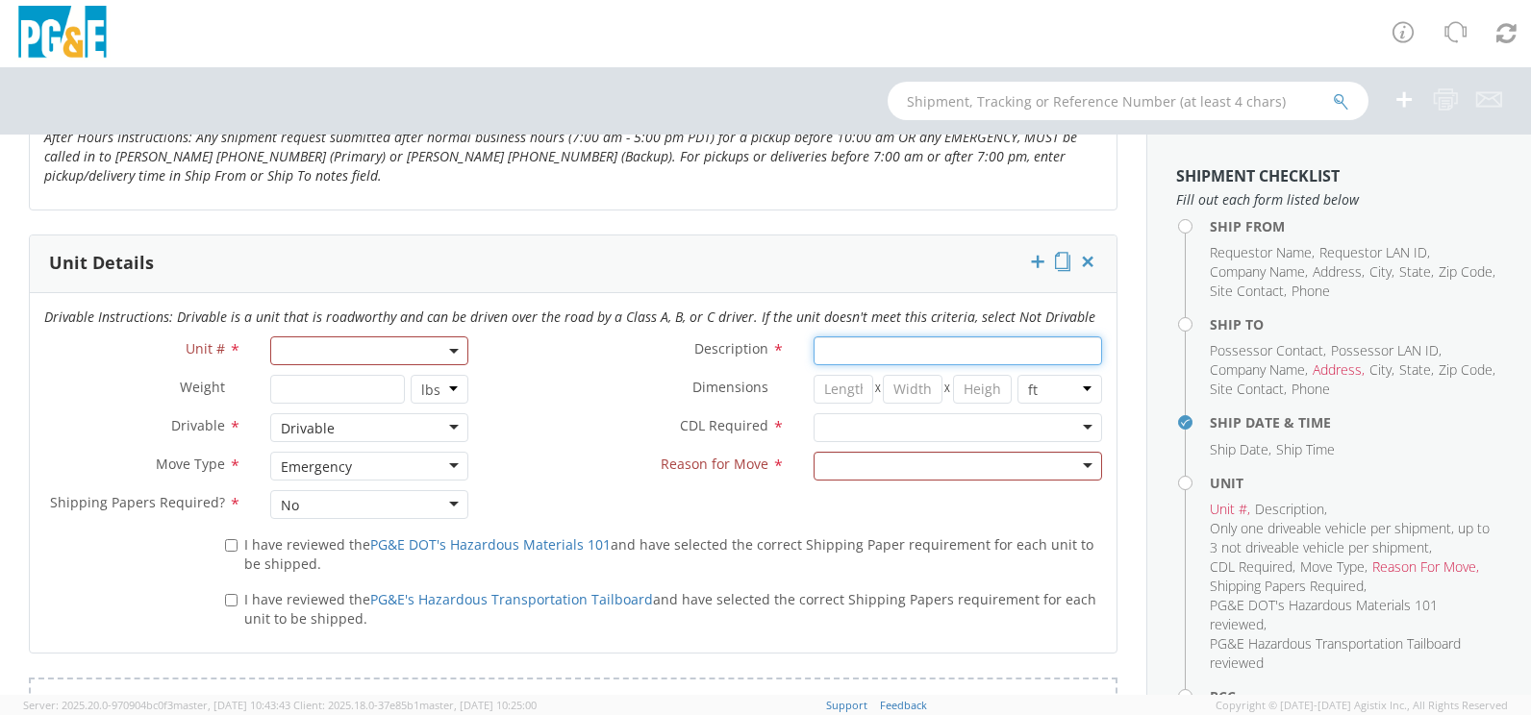
click at [878, 343] on input "Description *" at bounding box center [957, 350] width 288 height 29
type input "Mobile Command"
click at [952, 421] on div at bounding box center [957, 427] width 288 height 29
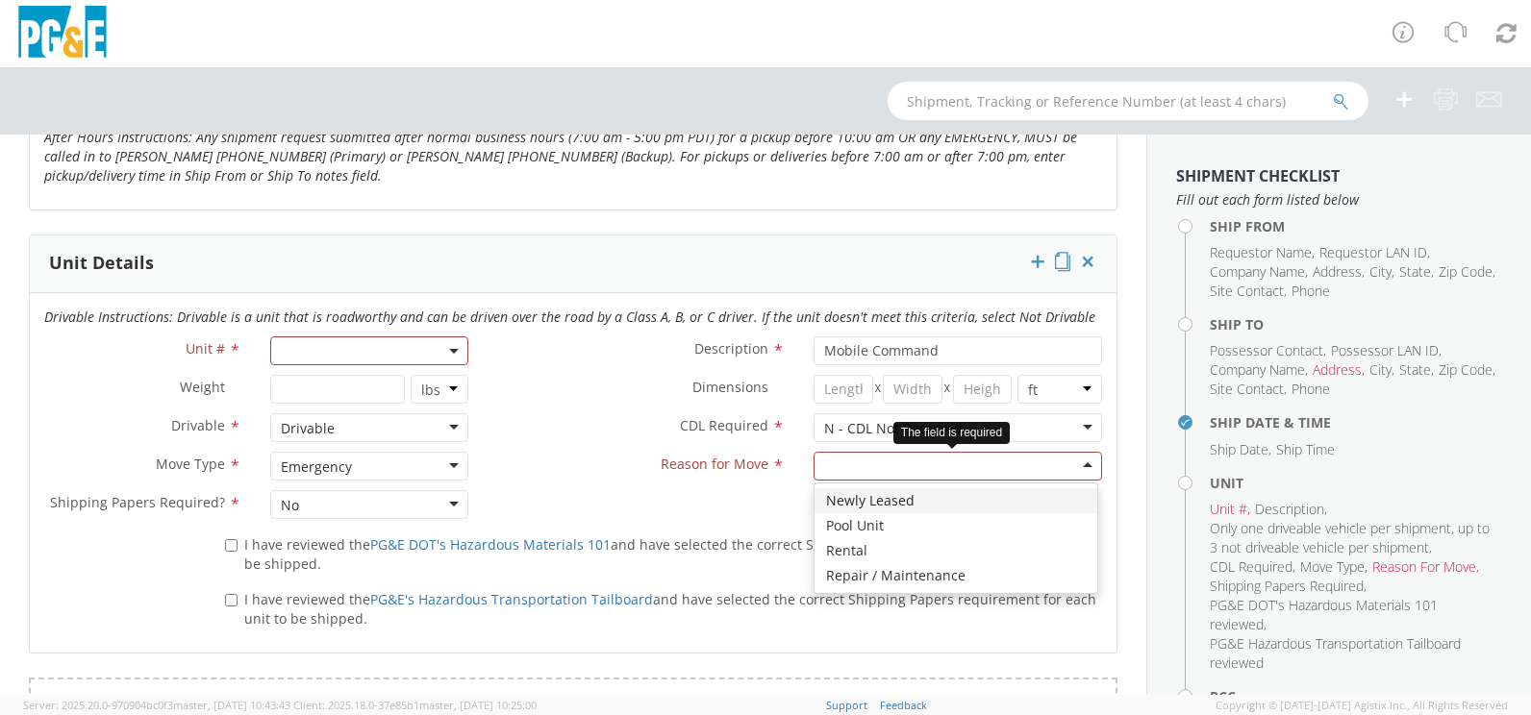
click at [849, 467] on div at bounding box center [957, 466] width 288 height 29
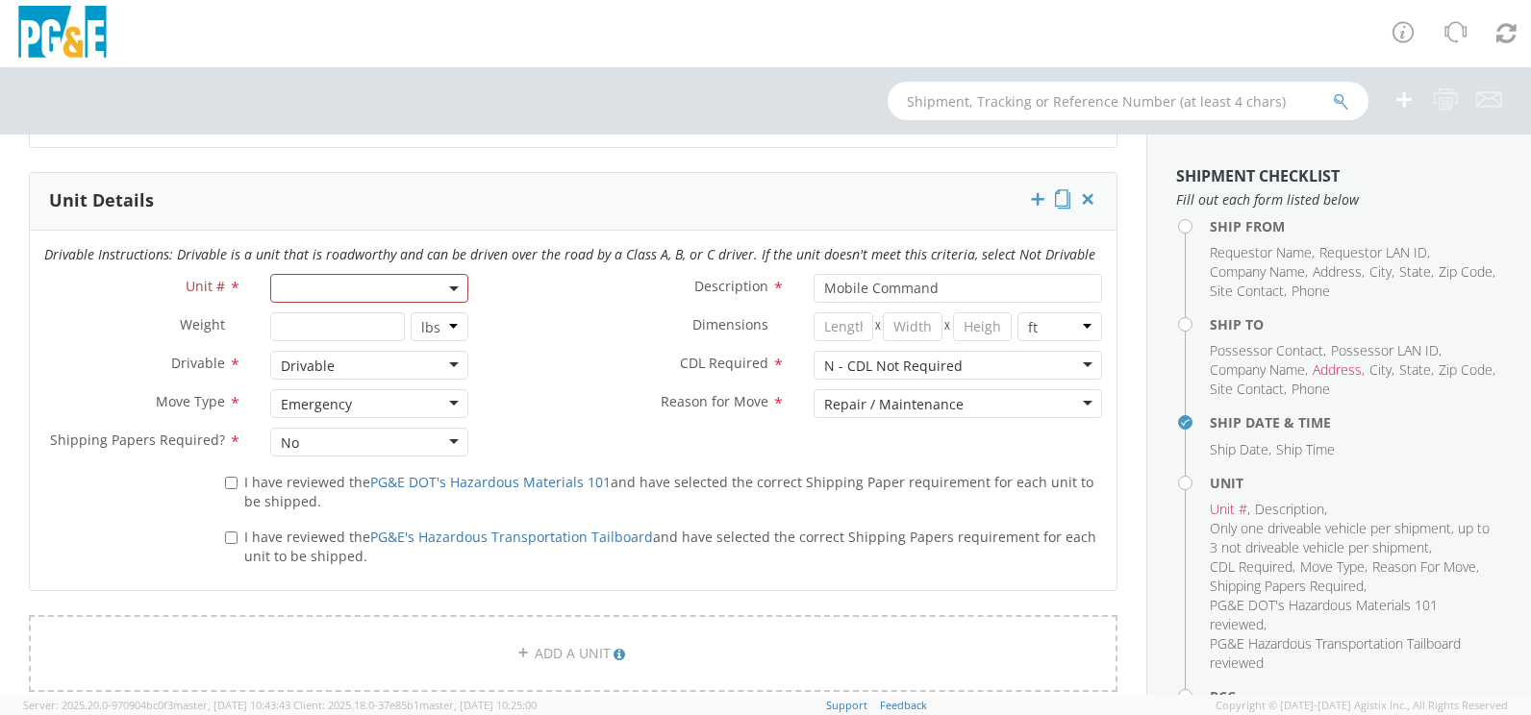
scroll to position [1058, 0]
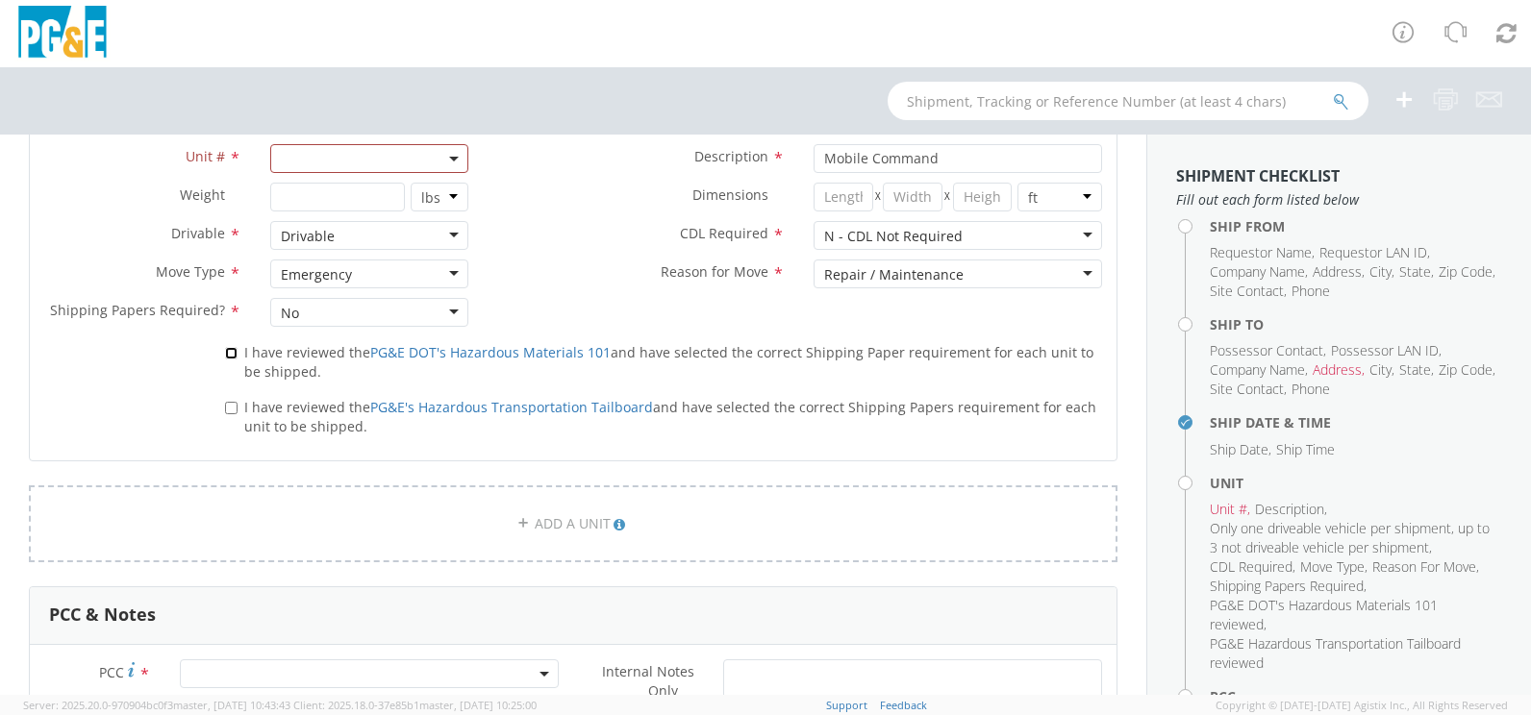
click at [229, 353] on input "I have reviewed the PG&E DOT's Hazardous Materials 101 and have selected the co…" at bounding box center [231, 353] width 12 height 12
checkbox input "true"
click at [230, 405] on input "I have reviewed the PG&E's Hazardous Transportation Tailboard and have selected…" at bounding box center [231, 408] width 12 height 12
checkbox input "true"
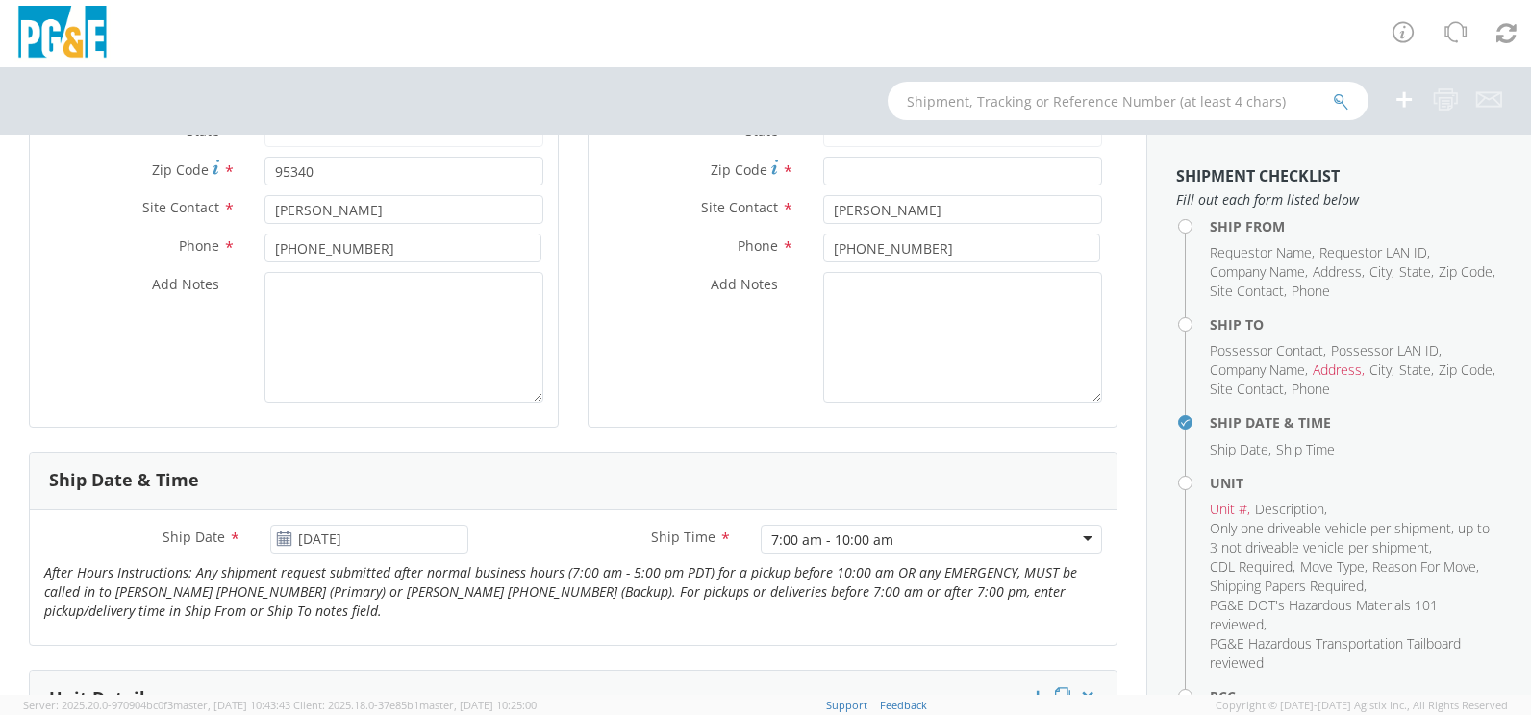
scroll to position [385, 0]
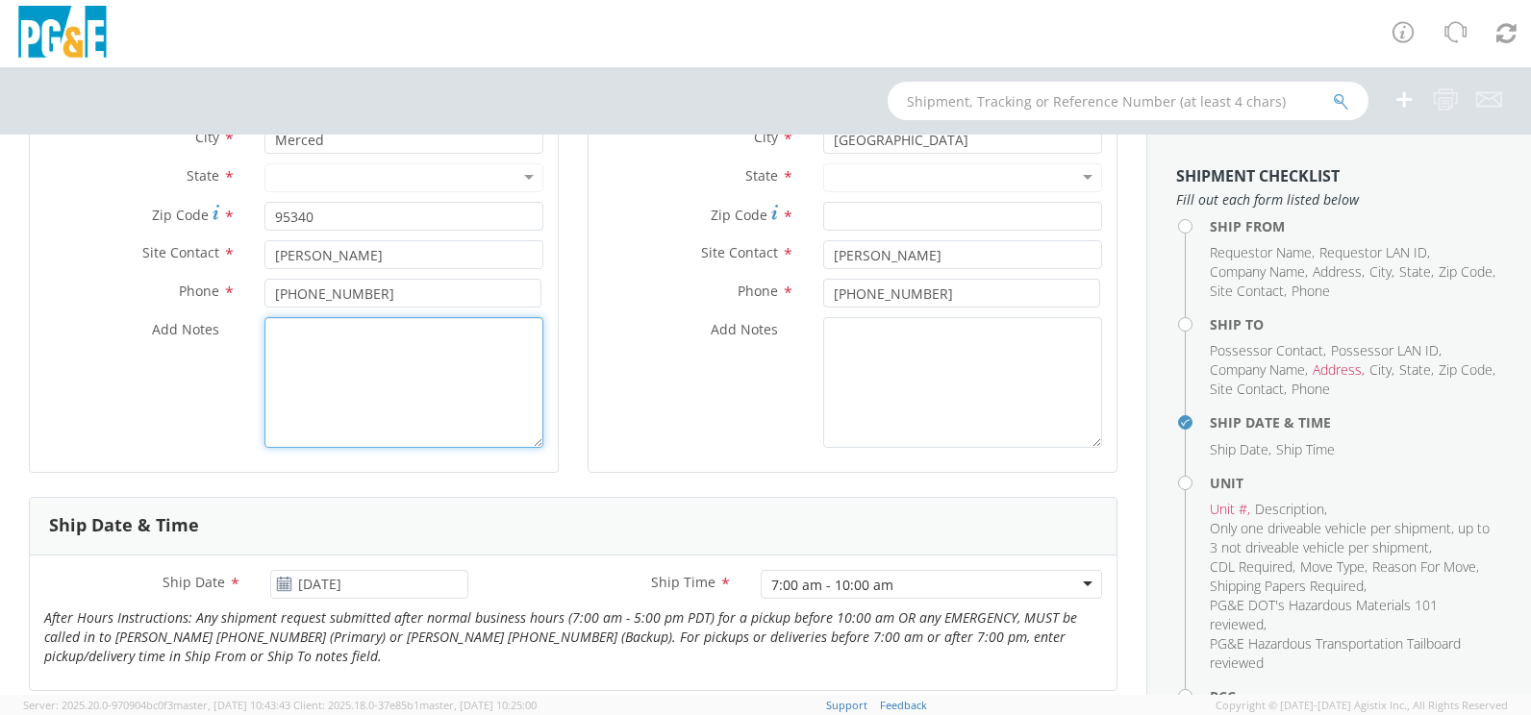
click at [336, 336] on textarea "Add Notes *" at bounding box center [403, 382] width 279 height 131
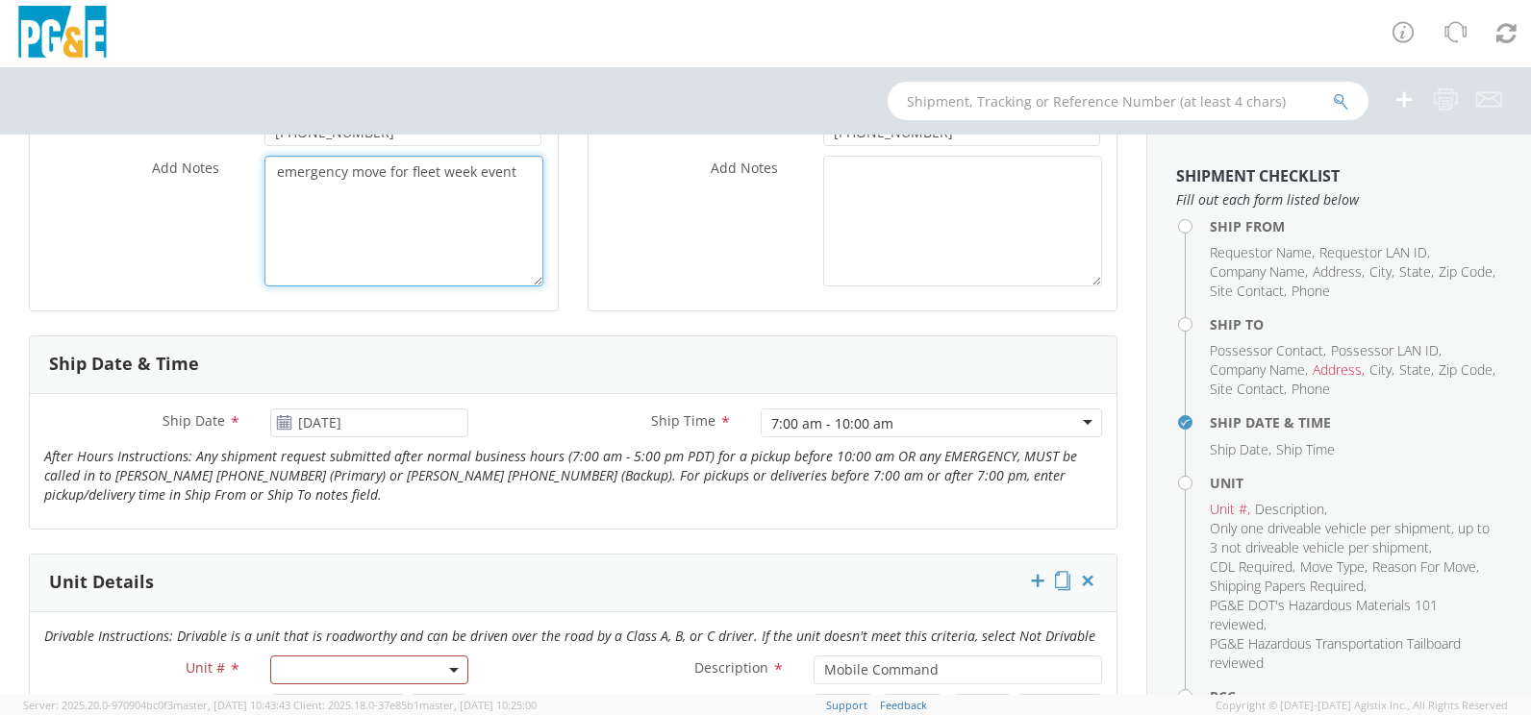
scroll to position [673, 0]
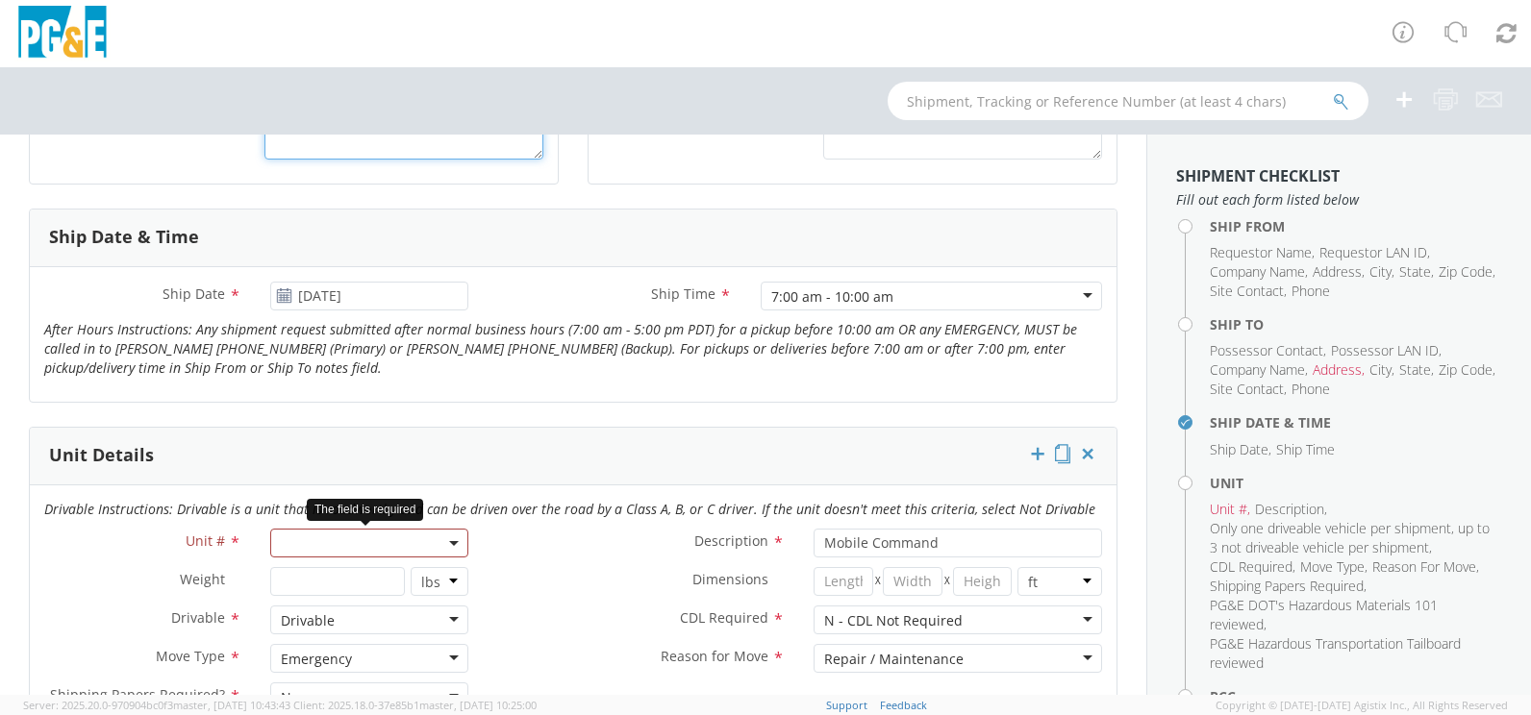
type textarea "emergency move for fleet week event"
click at [349, 540] on span at bounding box center [368, 543] width 197 height 29
click at [344, 575] on input "search" at bounding box center [367, 575] width 185 height 29
type input "B33896"
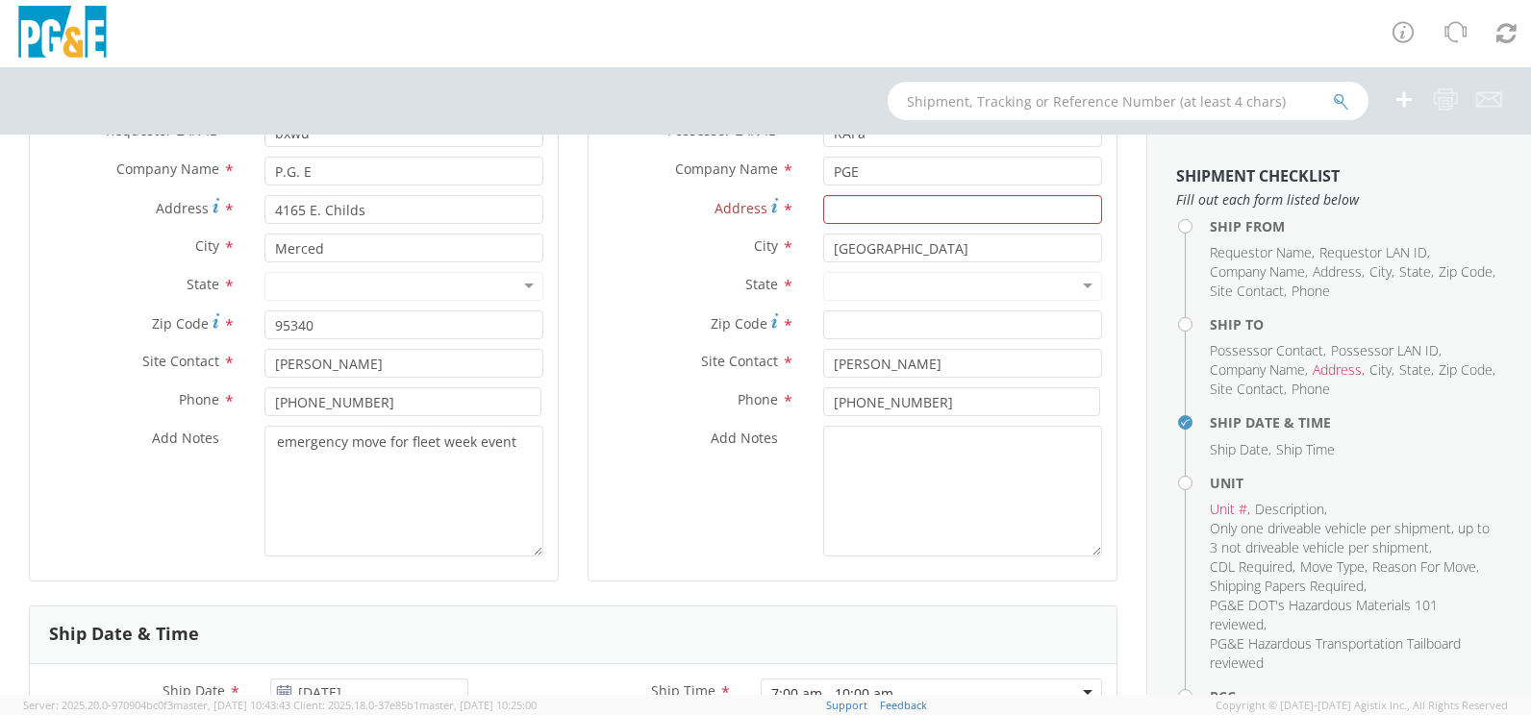
scroll to position [237, 0]
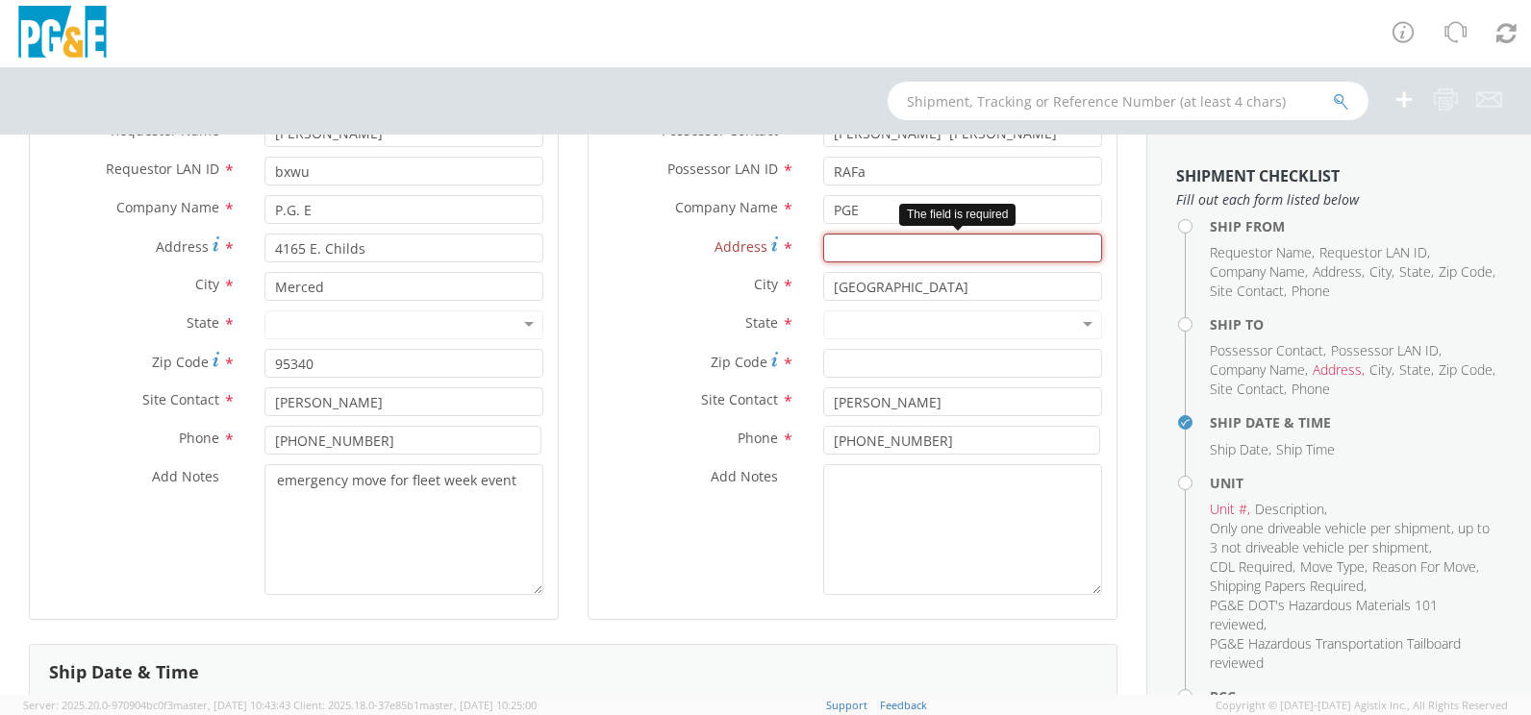
click at [834, 247] on input "Address *" at bounding box center [962, 248] width 279 height 29
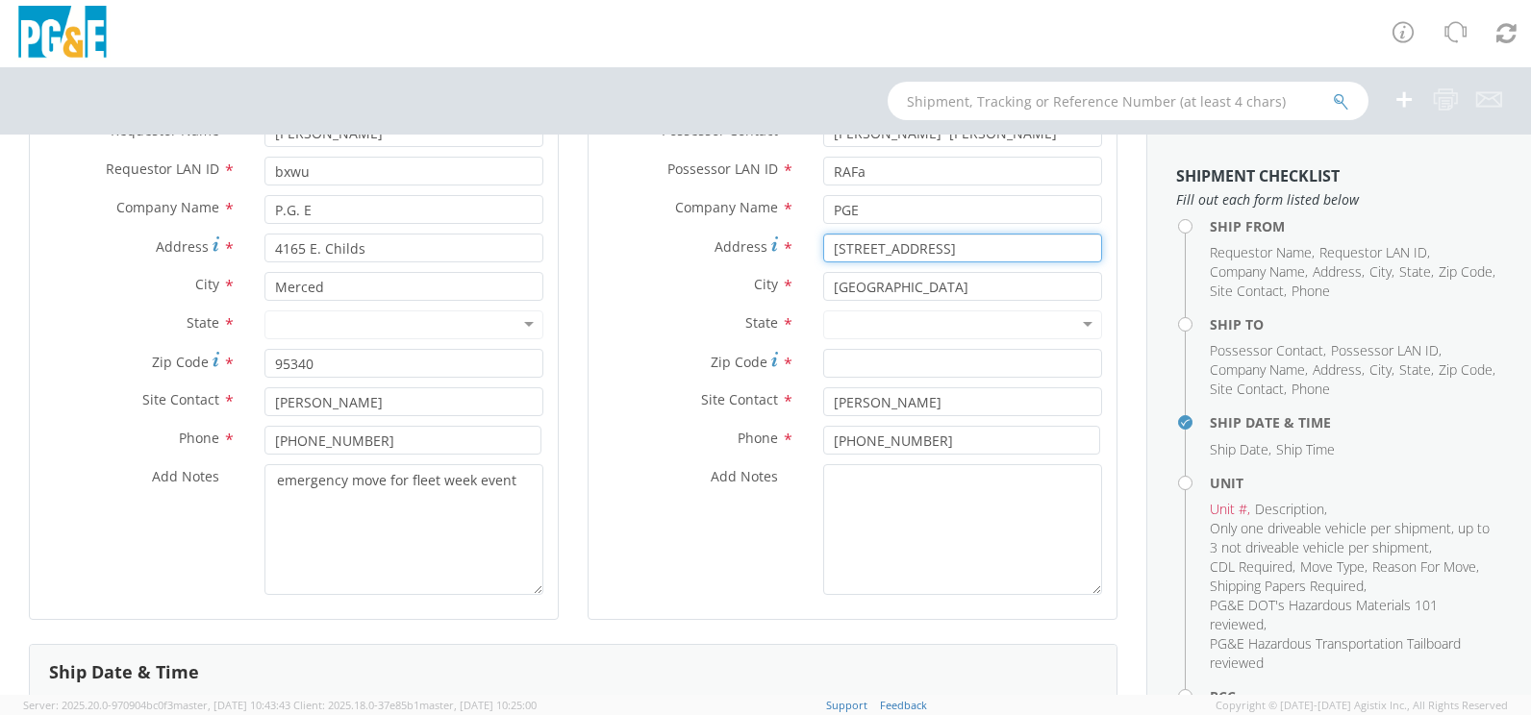
type input "2225 Folsom st."
click at [865, 318] on div at bounding box center [962, 325] width 279 height 29
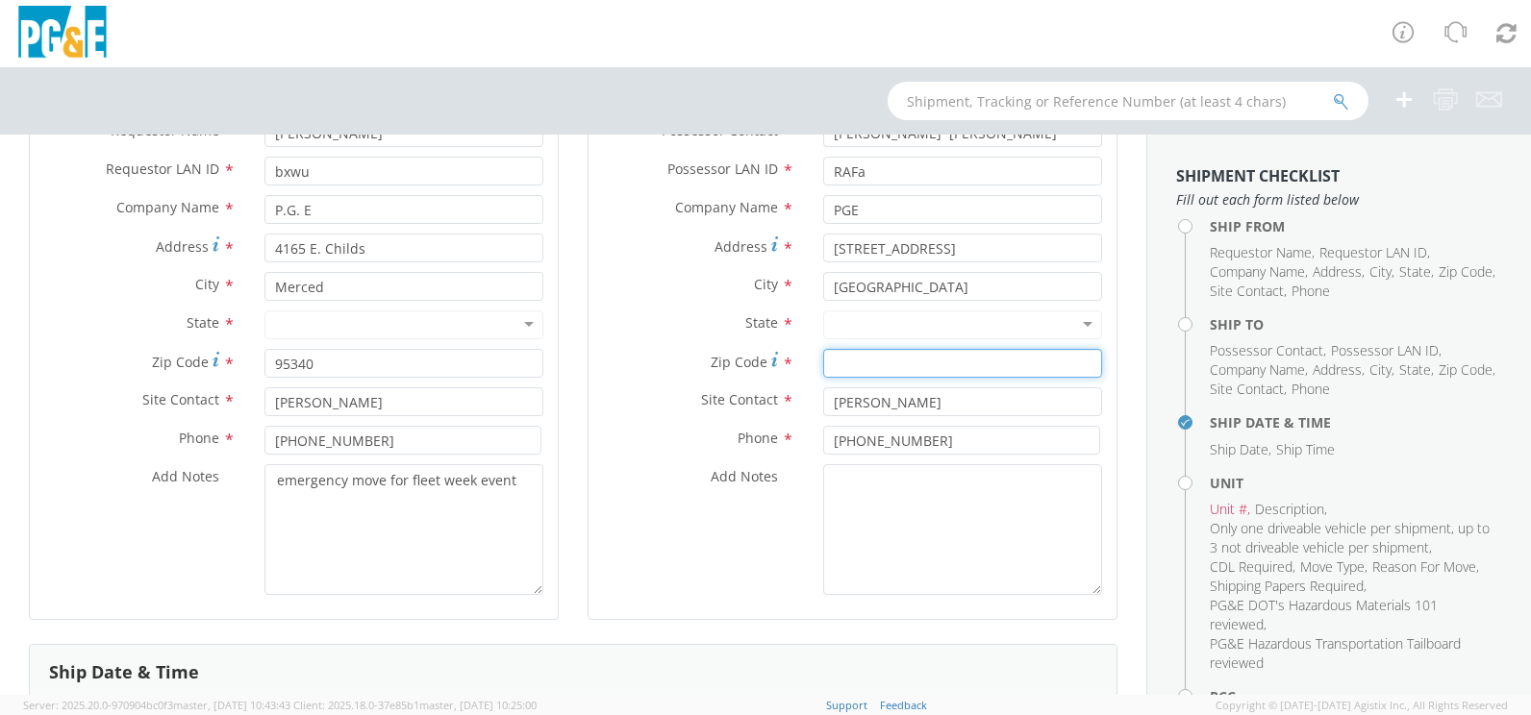
click at [839, 363] on input "Zip Code *" at bounding box center [962, 363] width 279 height 29
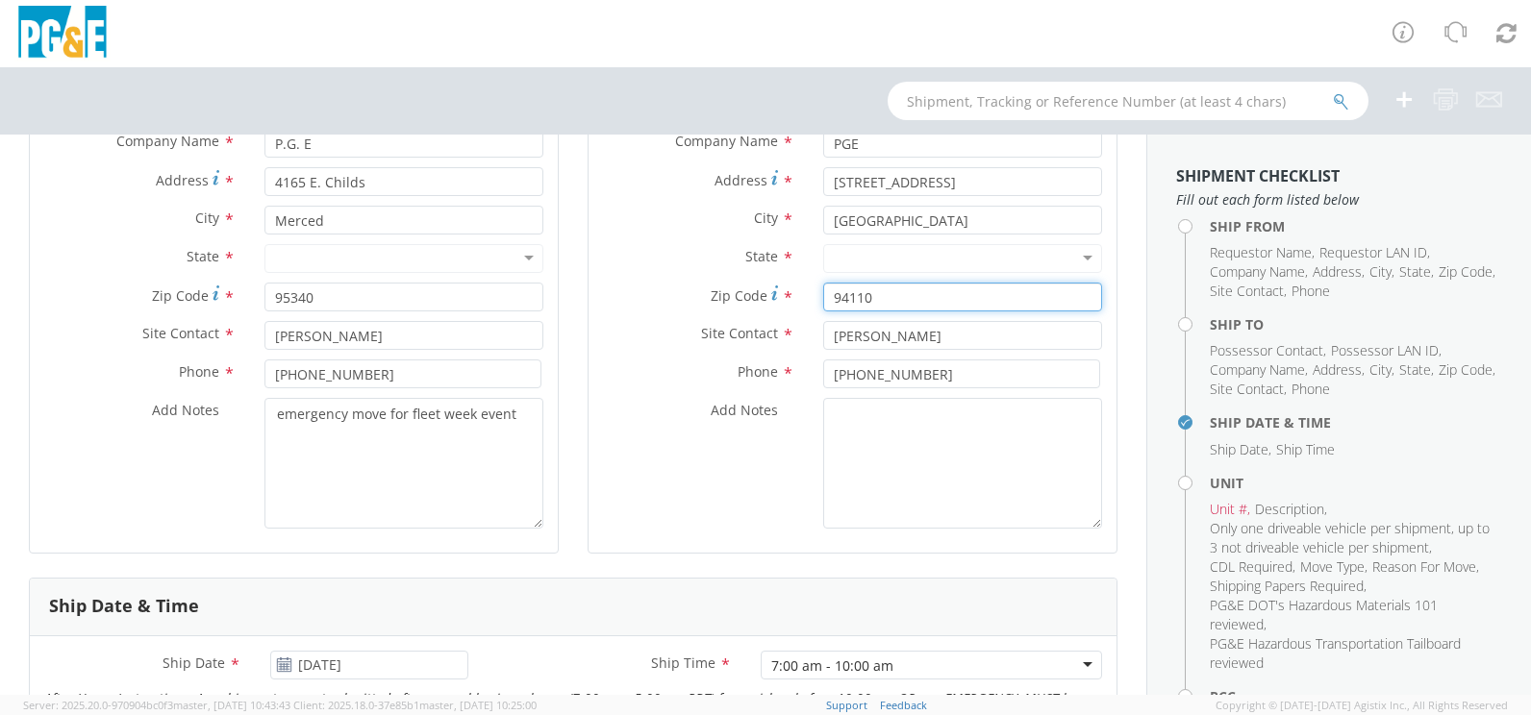
scroll to position [385, 0]
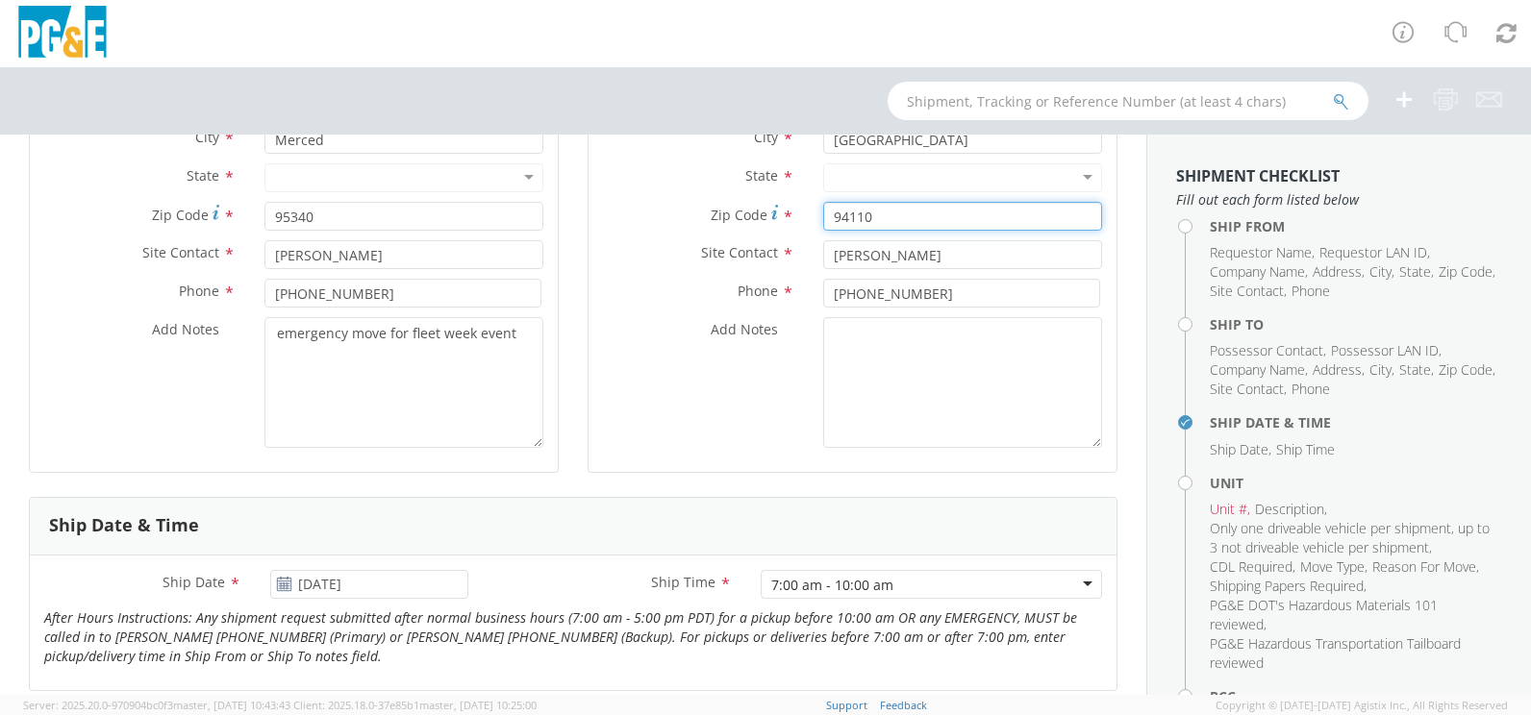
type input "94110"
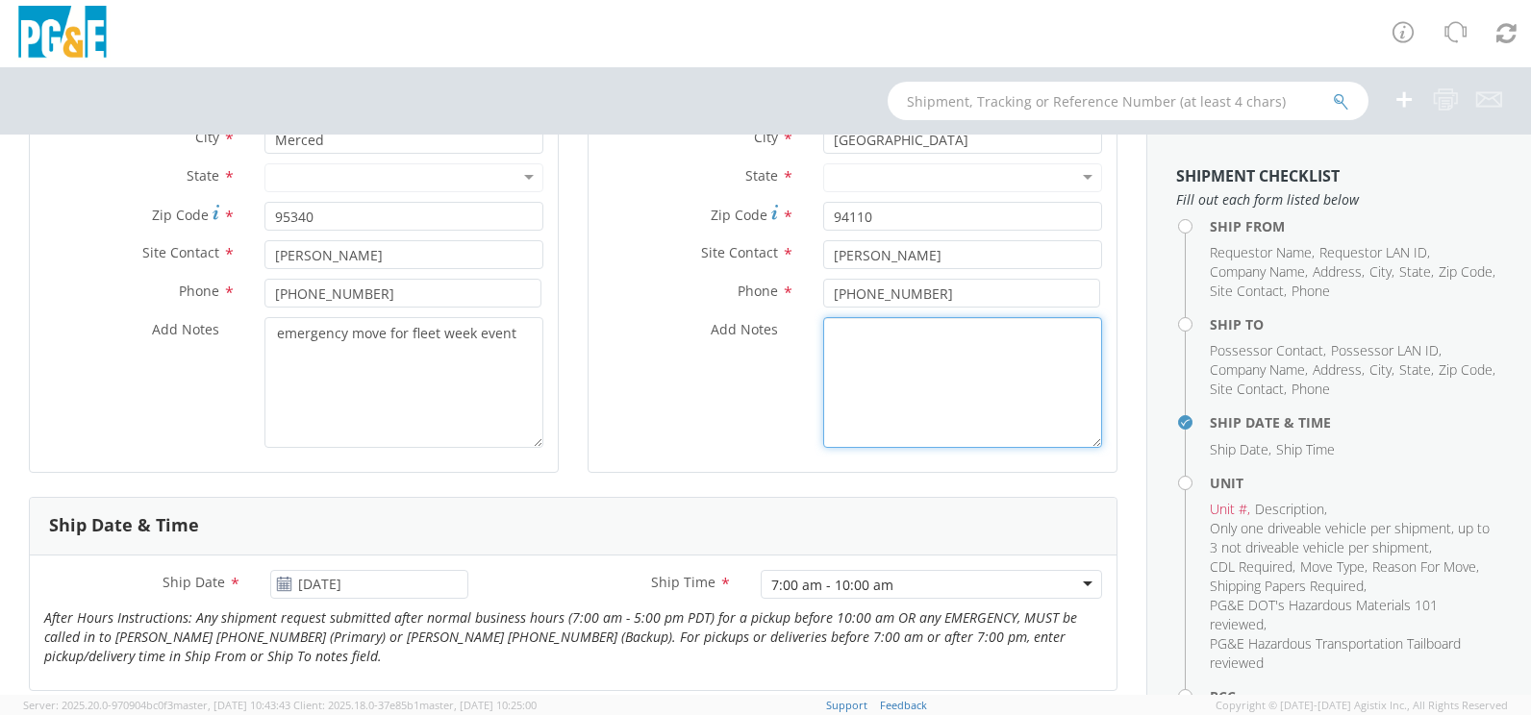
click at [880, 334] on textarea "Add Notes *" at bounding box center [962, 382] width 279 height 131
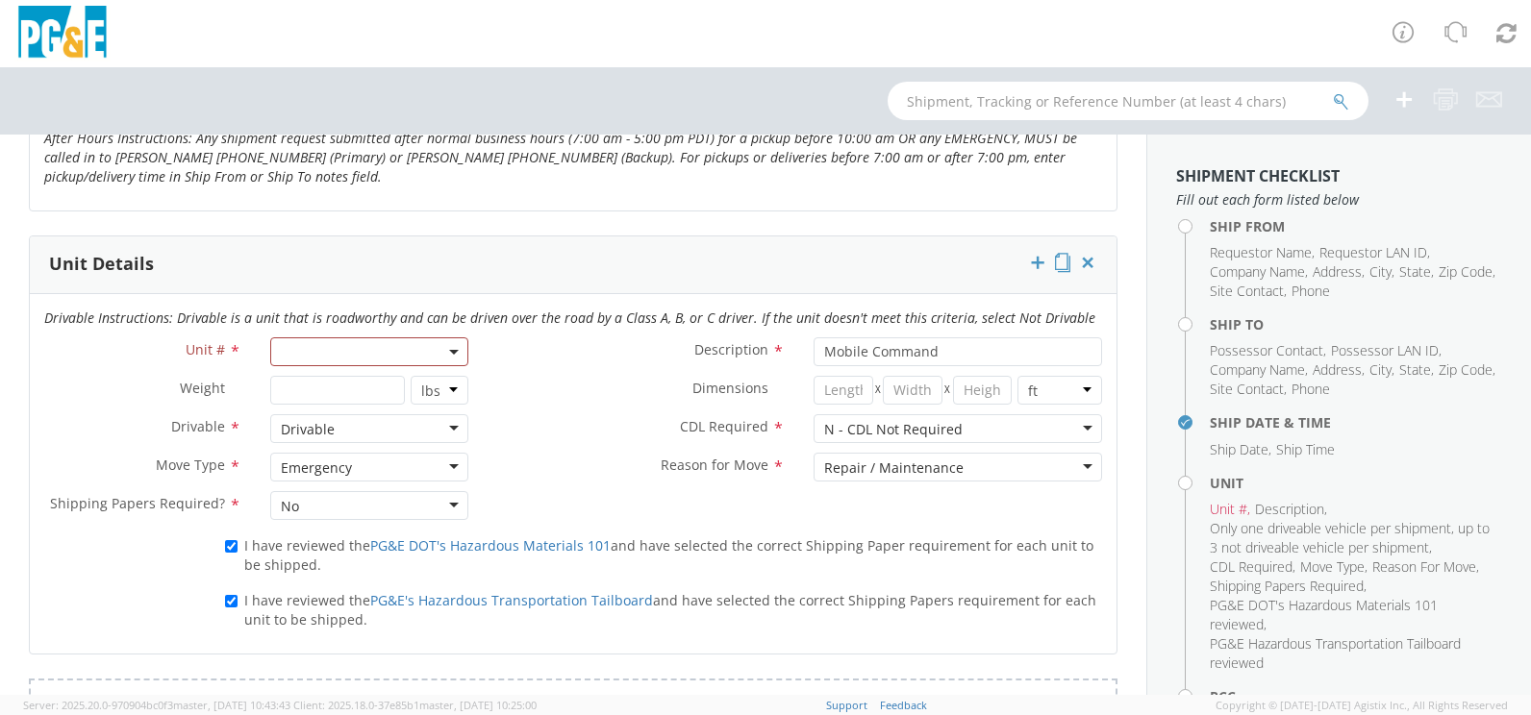
scroll to position [865, 0]
type textarea "entrance on 19th st"
click at [332, 348] on span at bounding box center [368, 350] width 197 height 29
click at [333, 386] on input "search" at bounding box center [367, 382] width 185 height 29
type input "B33896"
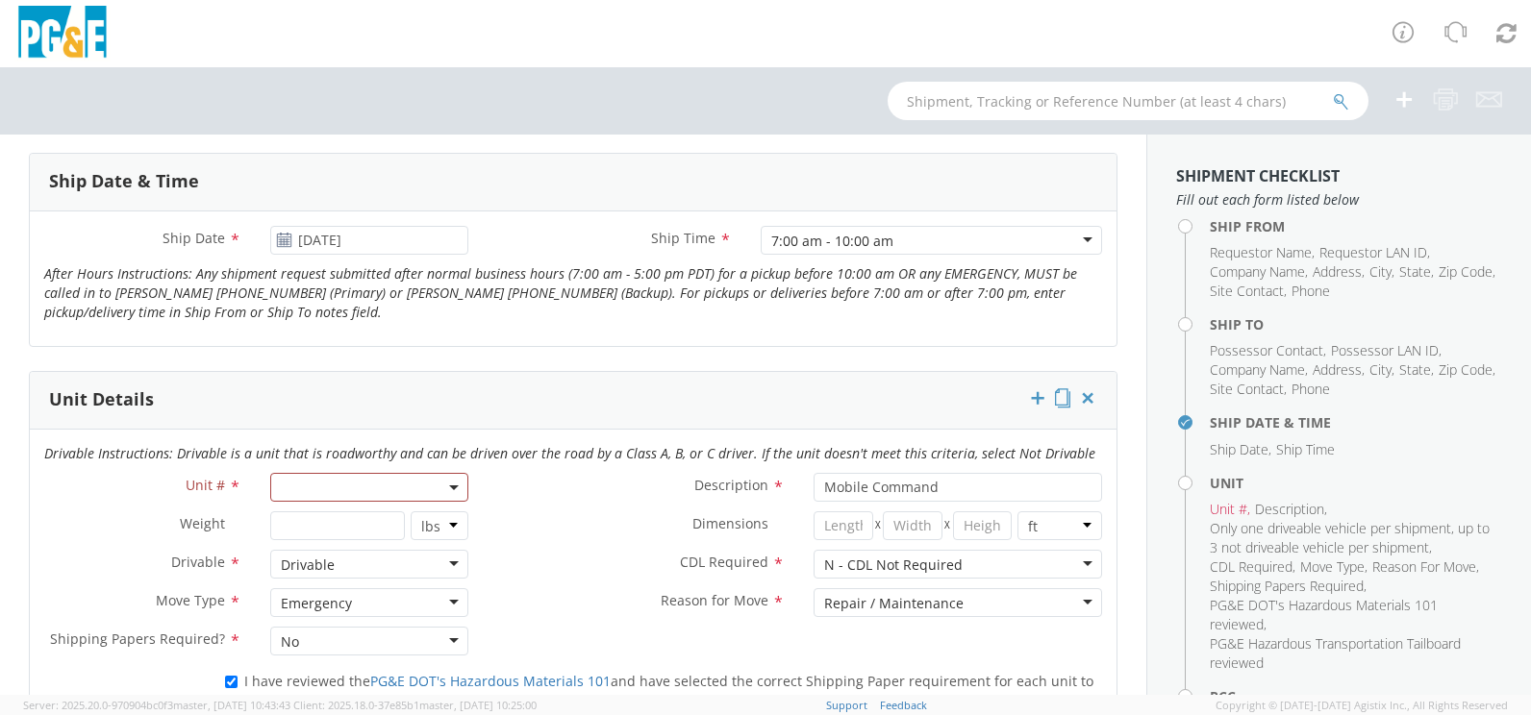
scroll to position [704, 0]
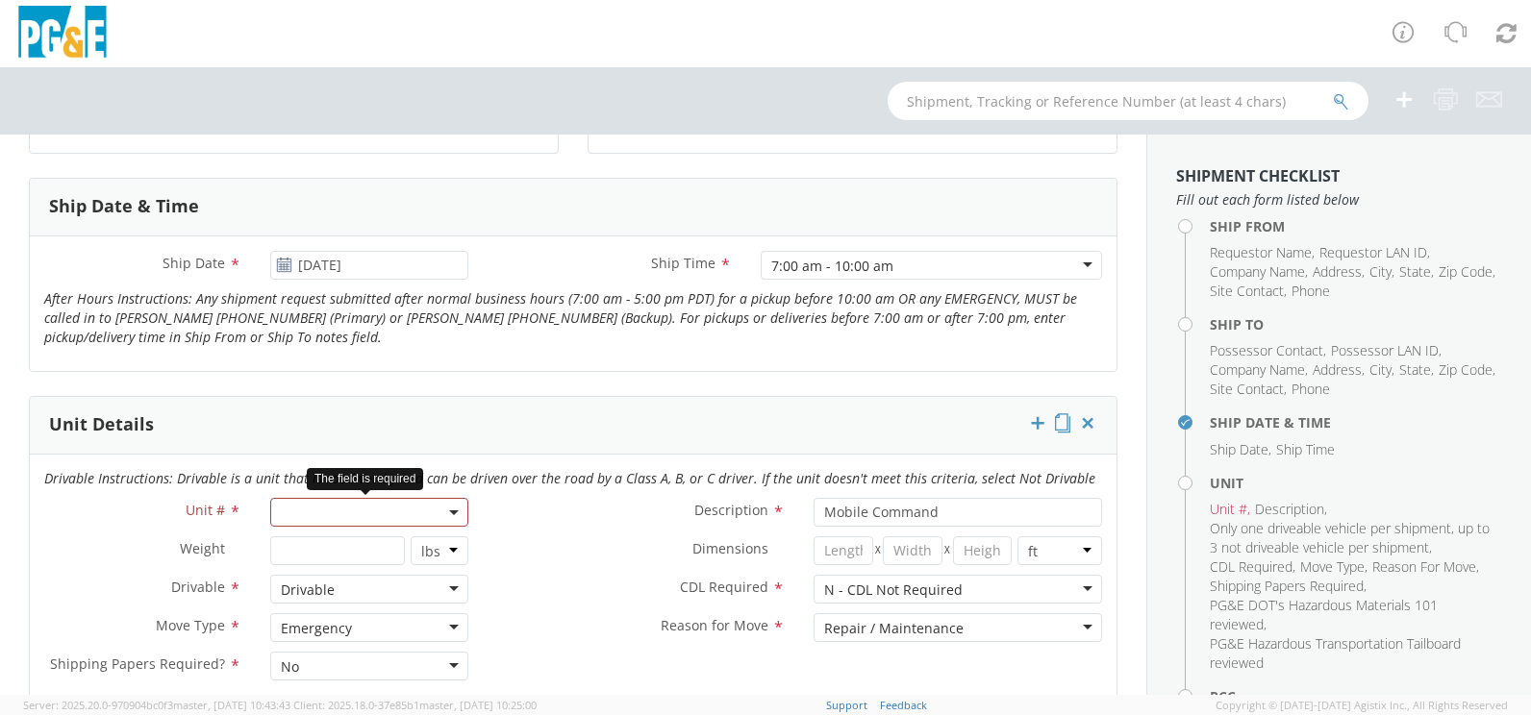
click at [331, 512] on span at bounding box center [368, 512] width 197 height 29
click at [334, 541] on input "search" at bounding box center [367, 544] width 185 height 29
type input "b33896"
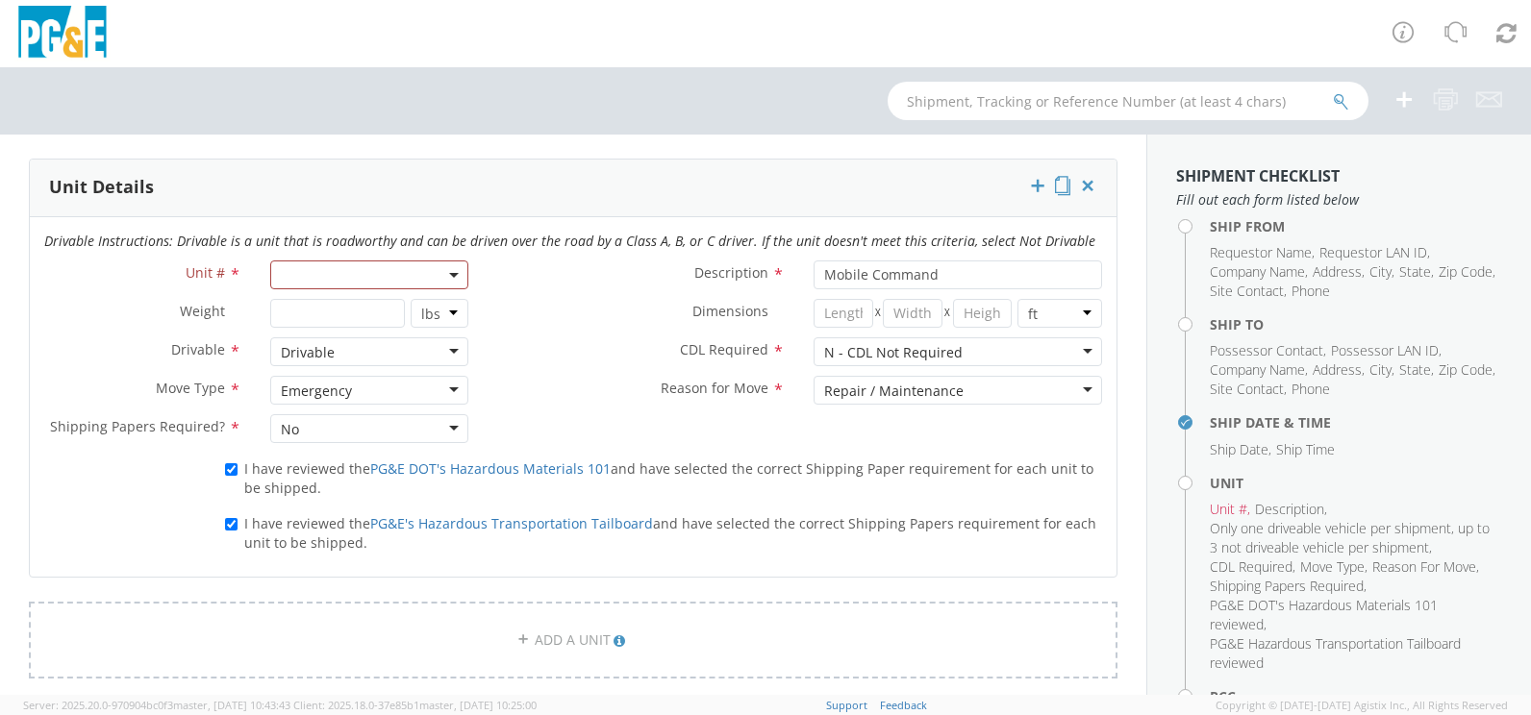
scroll to position [961, 0]
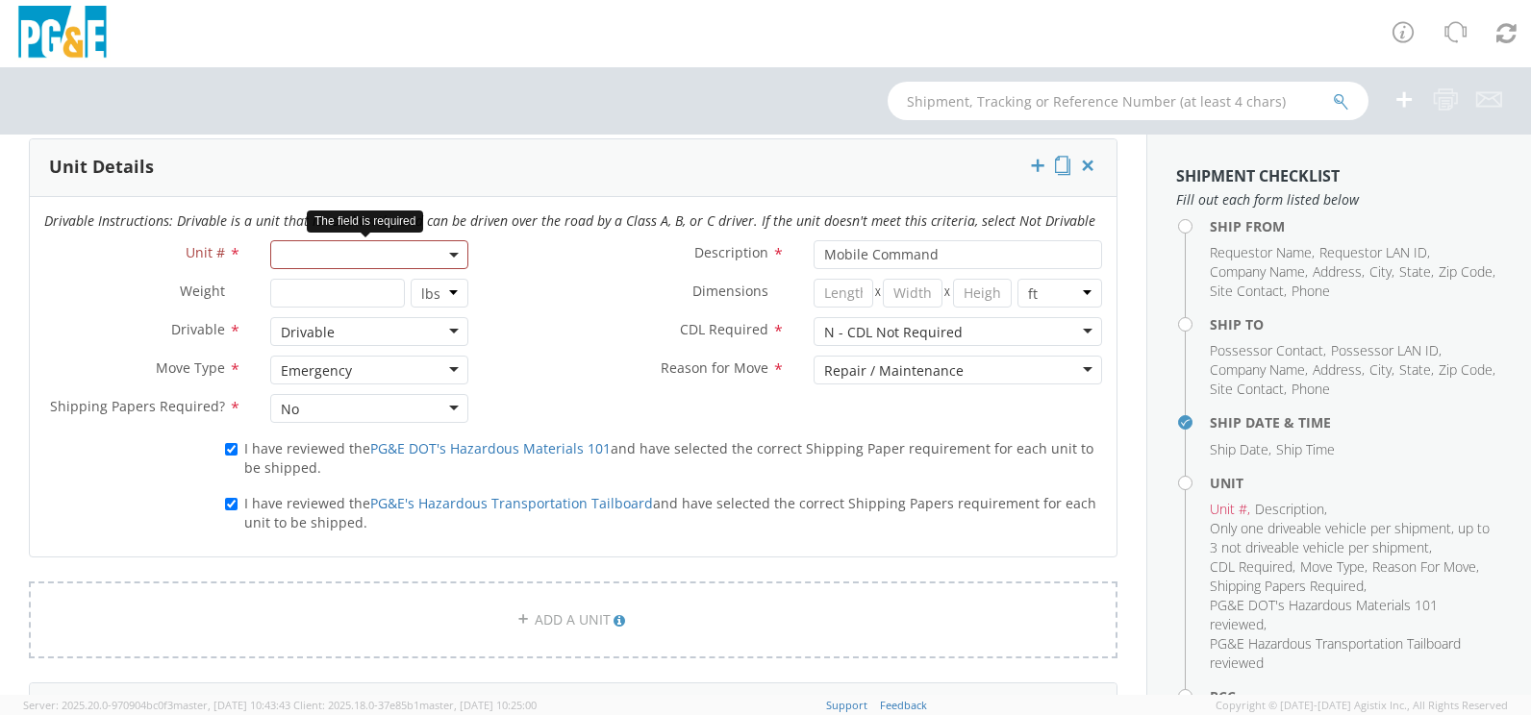
click at [339, 256] on span at bounding box center [368, 254] width 197 height 29
click at [363, 280] on input "search" at bounding box center [367, 286] width 185 height 29
type input "B3"
click at [556, 625] on link "ADD A UNIT" at bounding box center [573, 620] width 1088 height 77
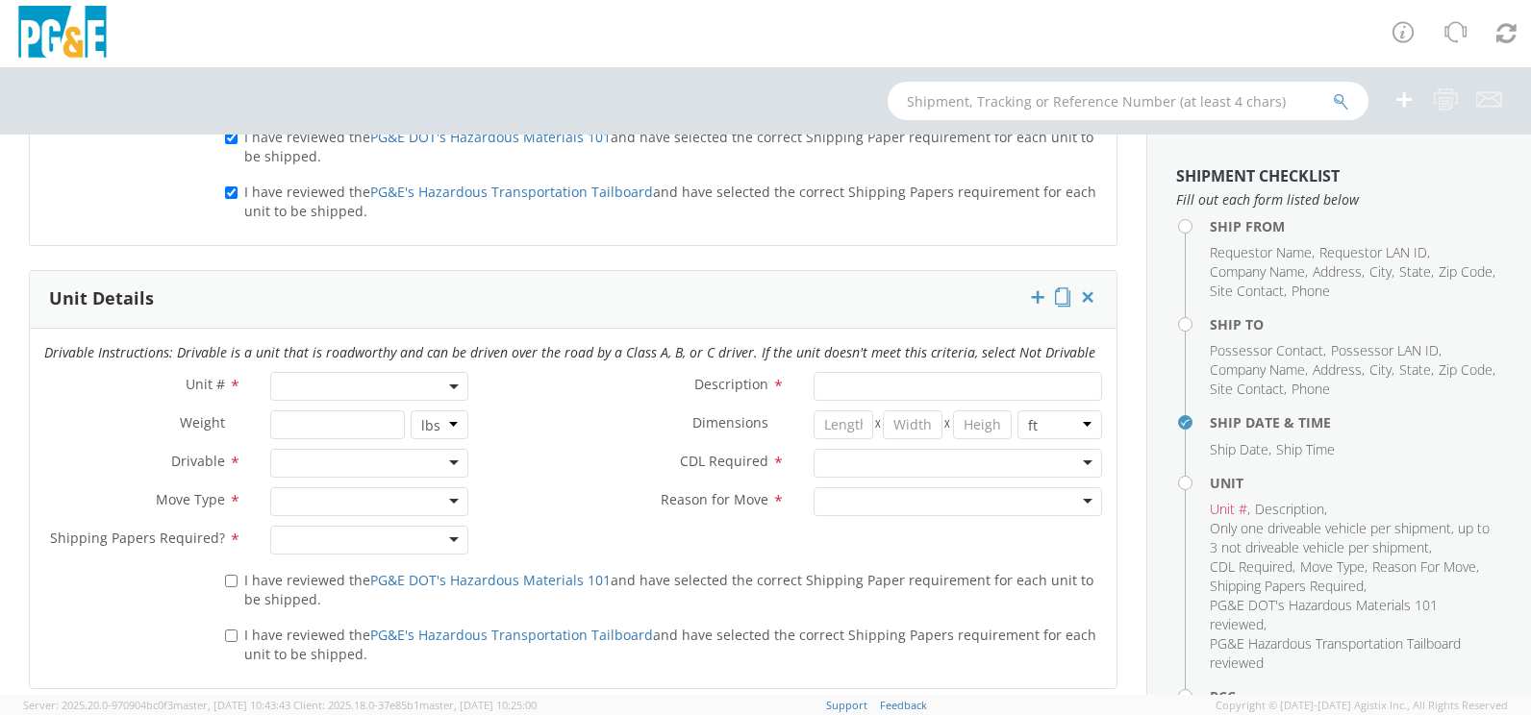
scroll to position [1346, 0]
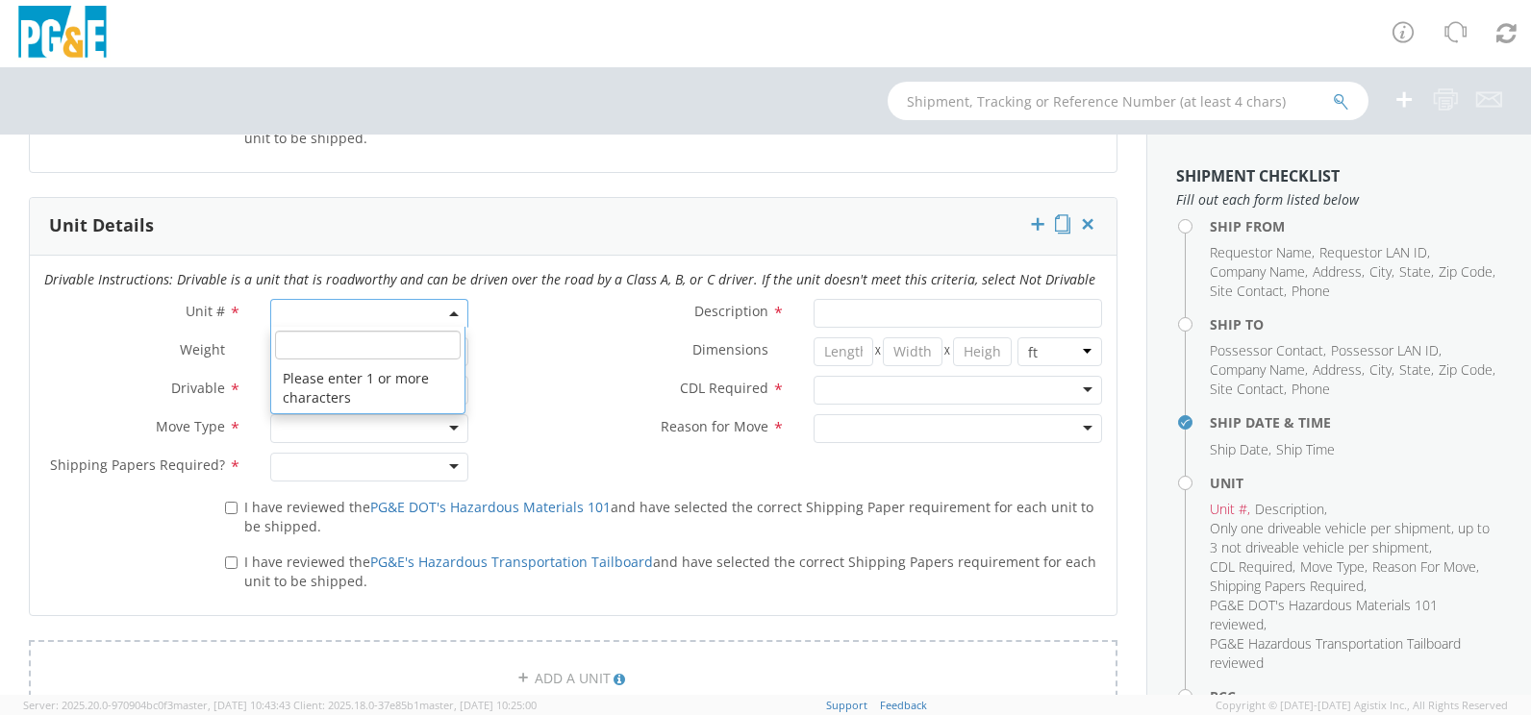
click at [310, 312] on span at bounding box center [368, 313] width 197 height 29
click at [311, 351] on input "search" at bounding box center [367, 345] width 185 height 29
type input "B"
click at [1078, 226] on icon at bounding box center [1087, 223] width 19 height 19
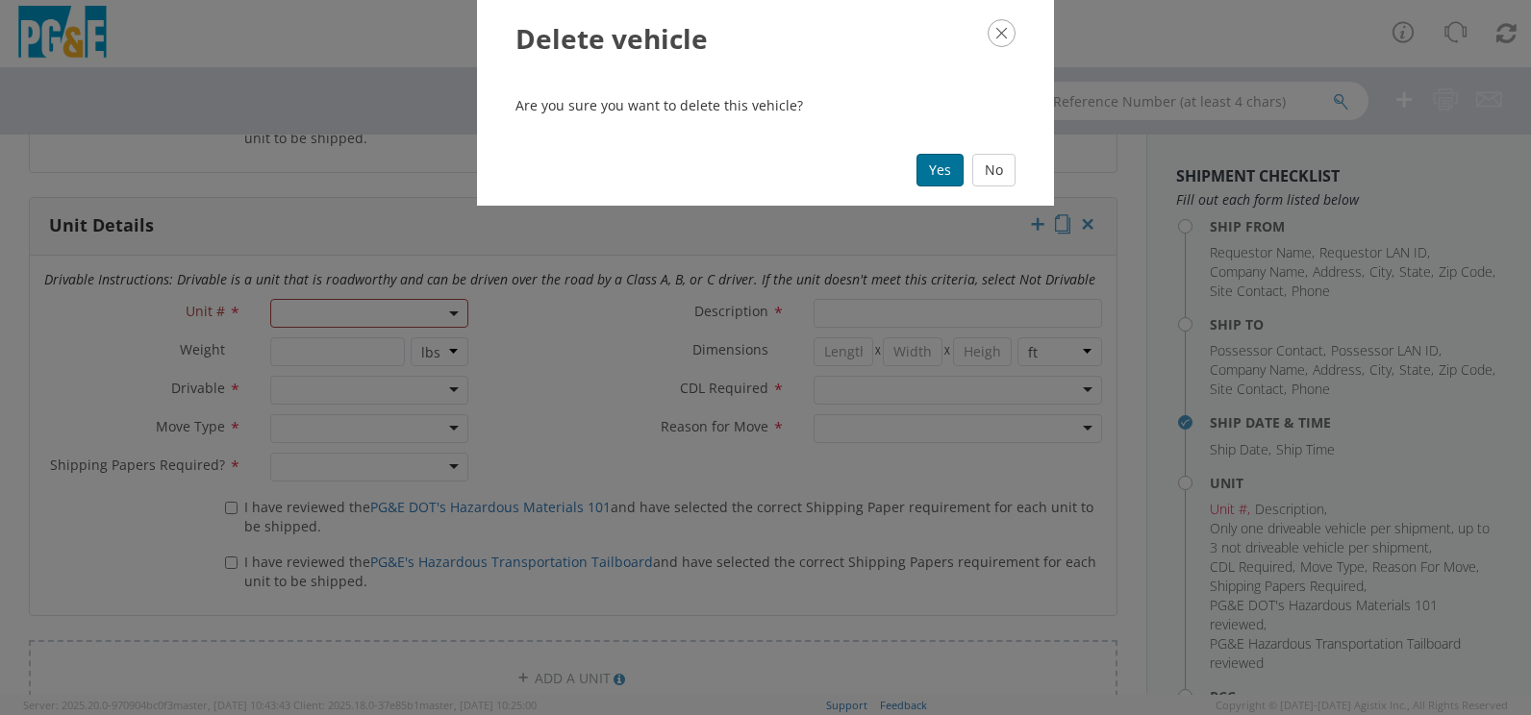
click at [945, 173] on button "Yes" at bounding box center [939, 170] width 47 height 33
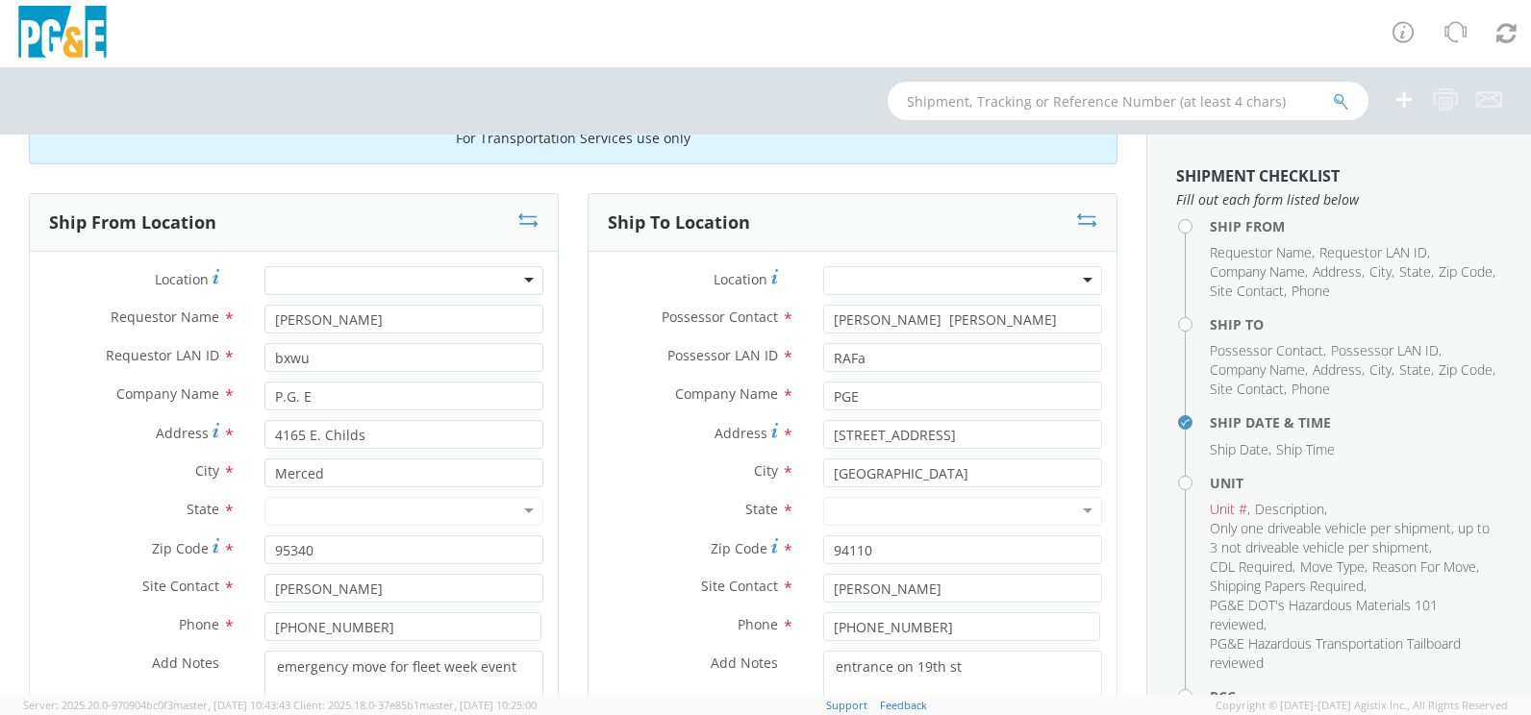
scroll to position [192, 0]
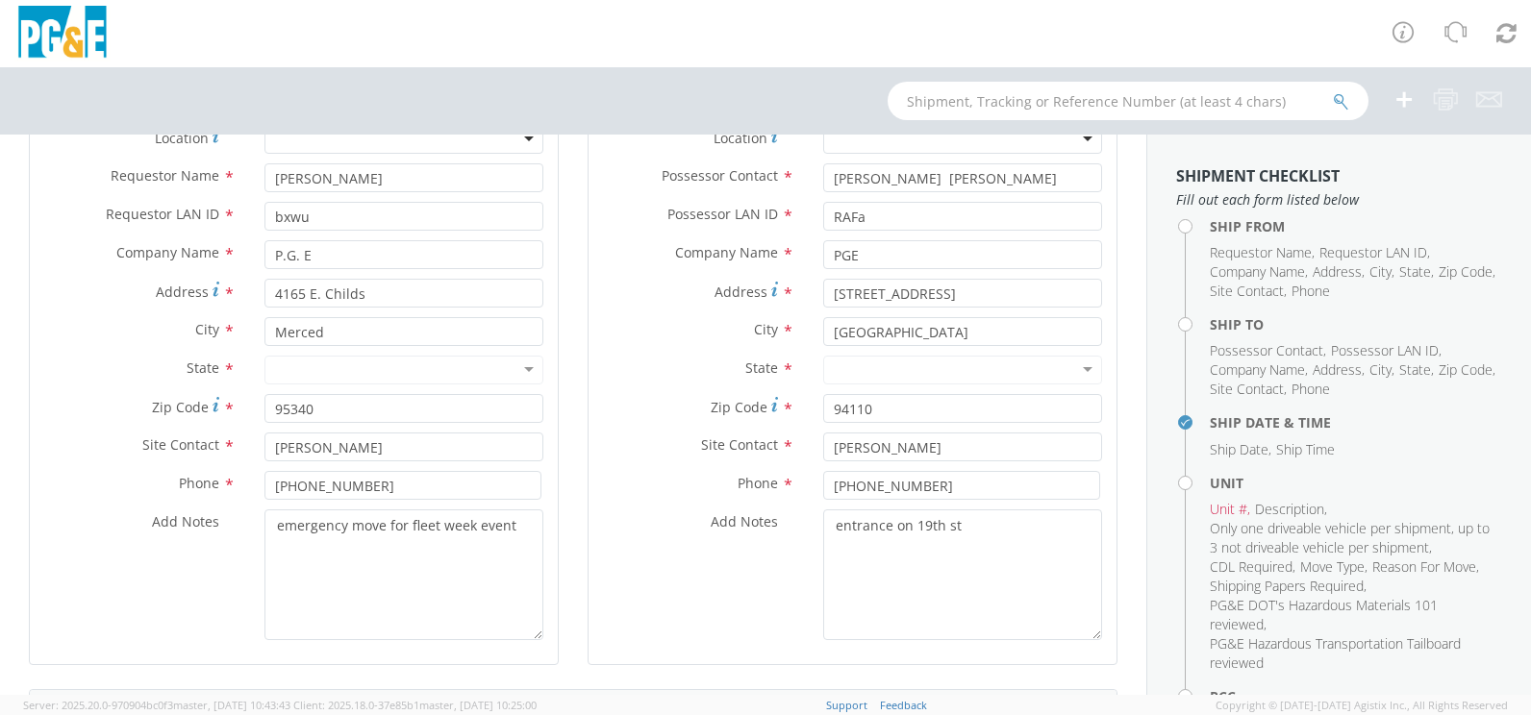
click at [525, 370] on div at bounding box center [403, 370] width 279 height 29
click at [428, 370] on div at bounding box center [403, 370] width 279 height 29
click at [866, 375] on div at bounding box center [962, 370] width 279 height 29
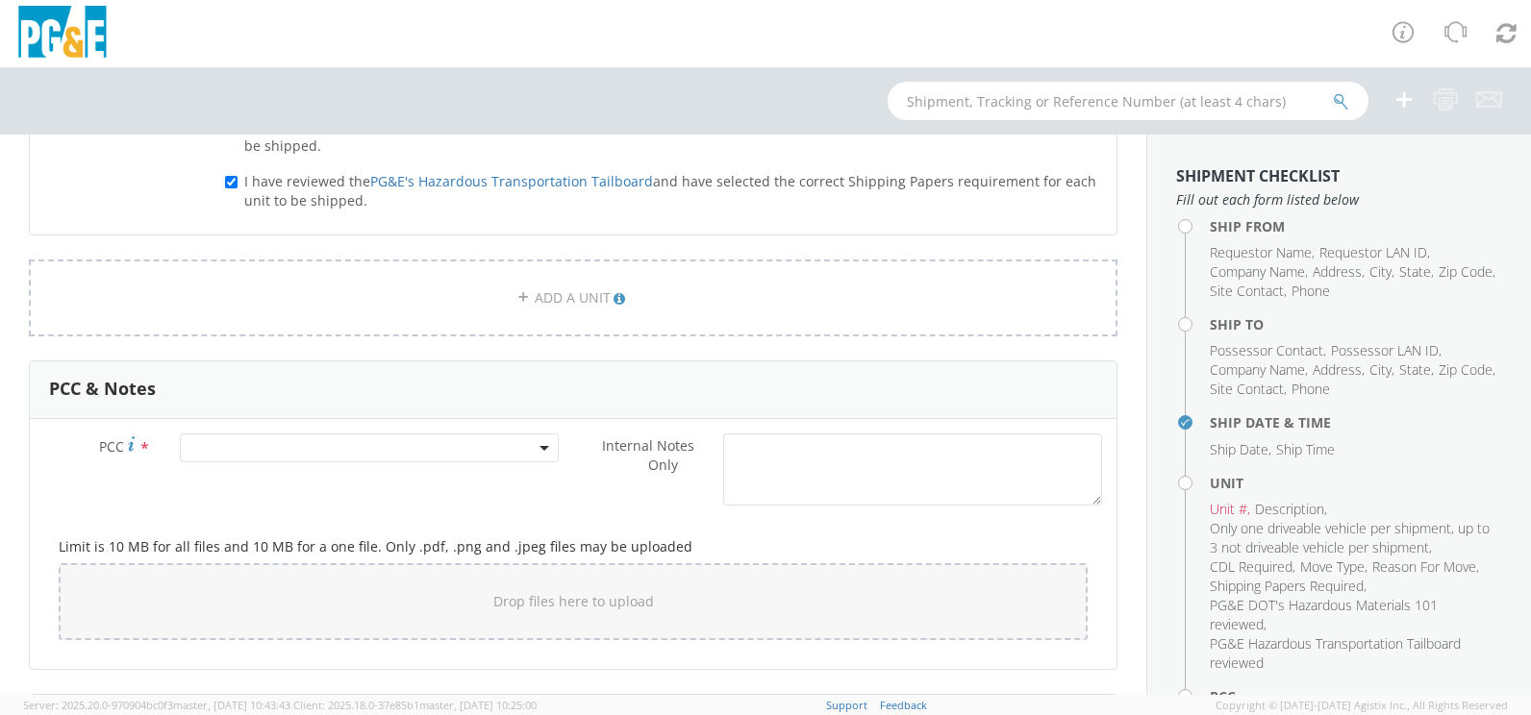
scroll to position [1187, 0]
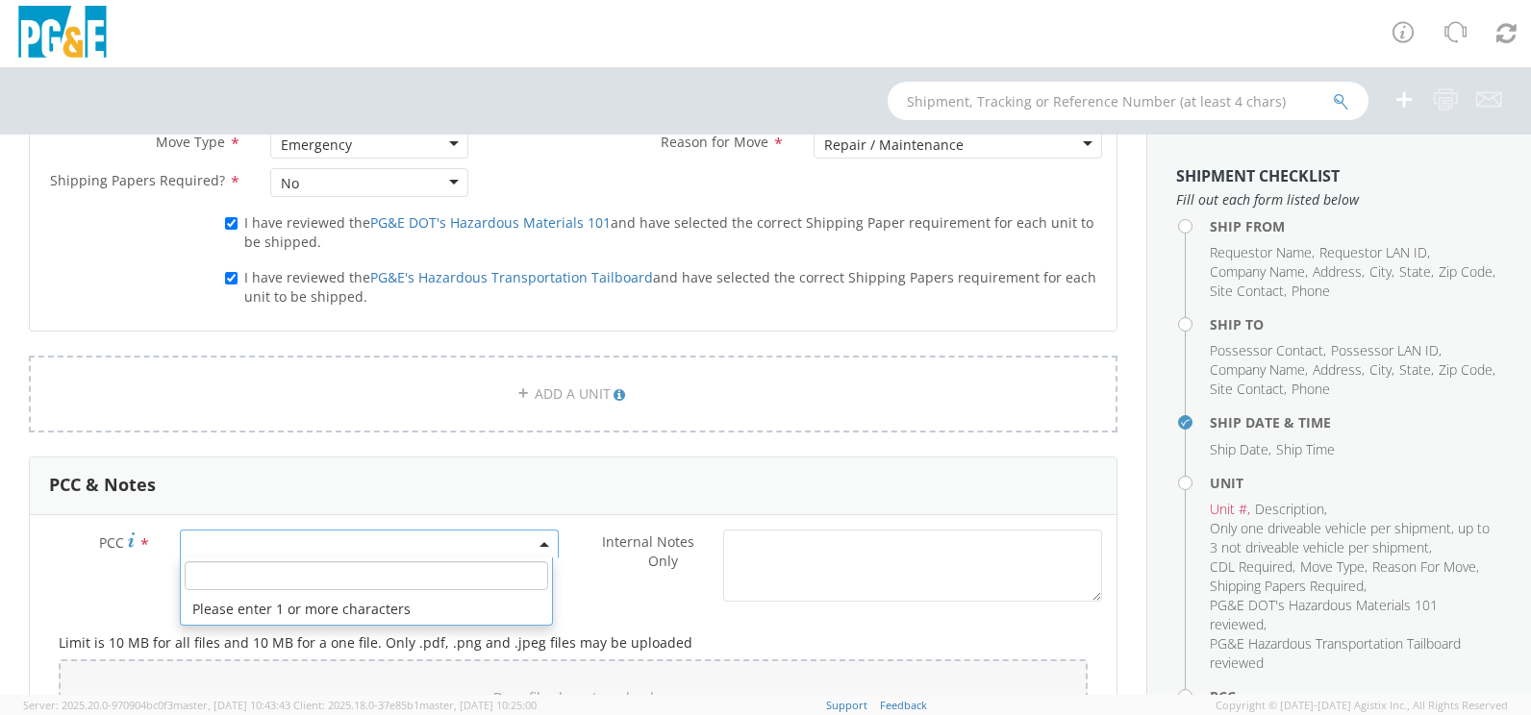
click at [219, 543] on span at bounding box center [369, 544] width 379 height 29
click at [231, 582] on input "number" at bounding box center [366, 575] width 363 height 29
type input "11300"
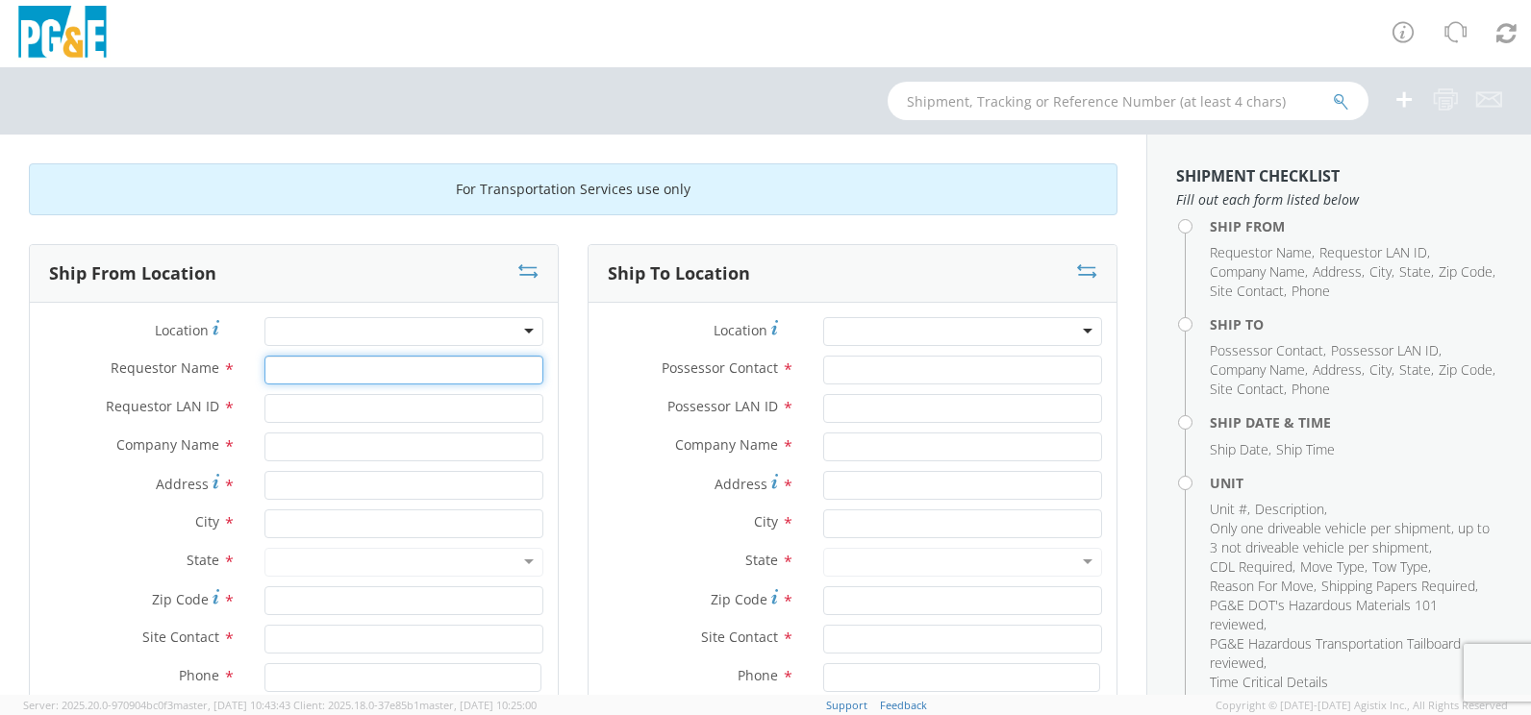
click at [280, 369] on input "Requestor Name *" at bounding box center [403, 370] width 279 height 29
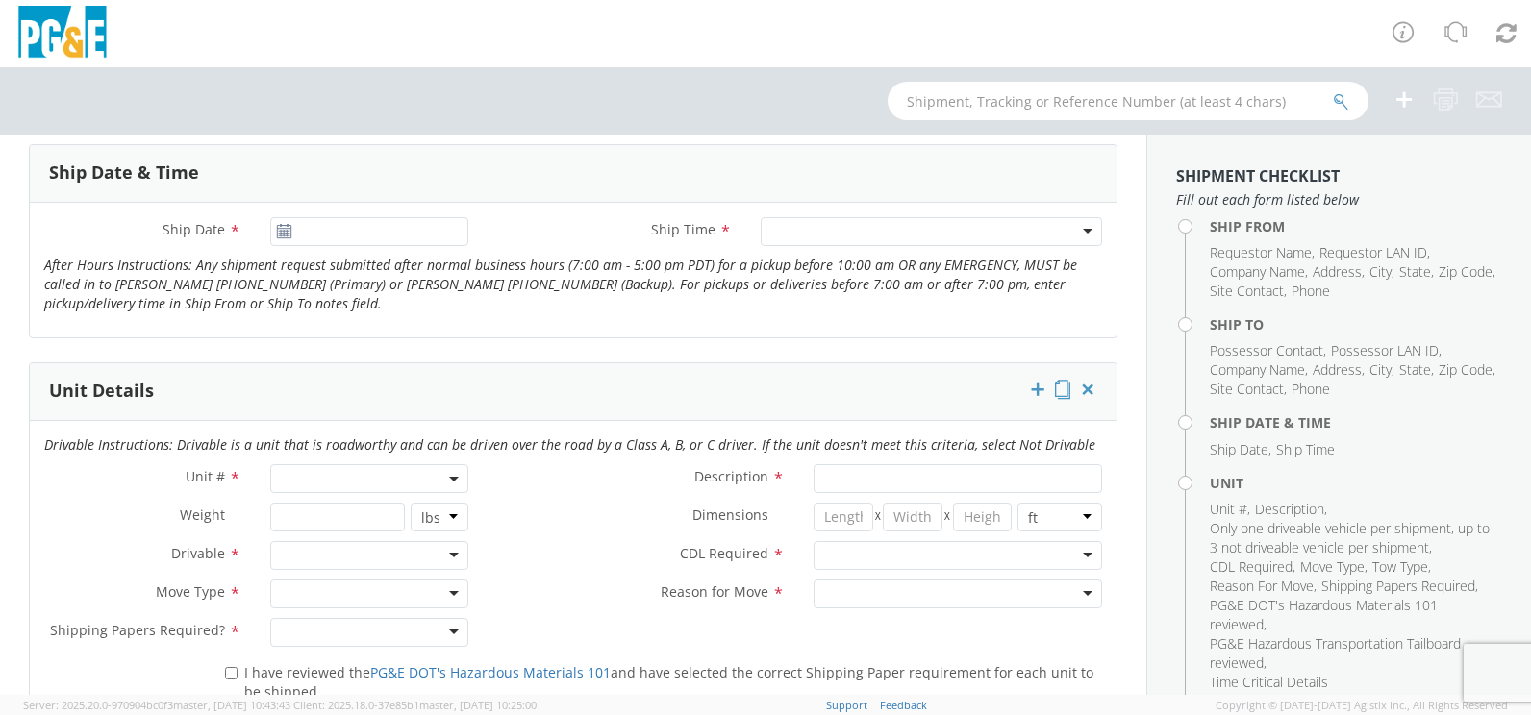
scroll to position [769, 0]
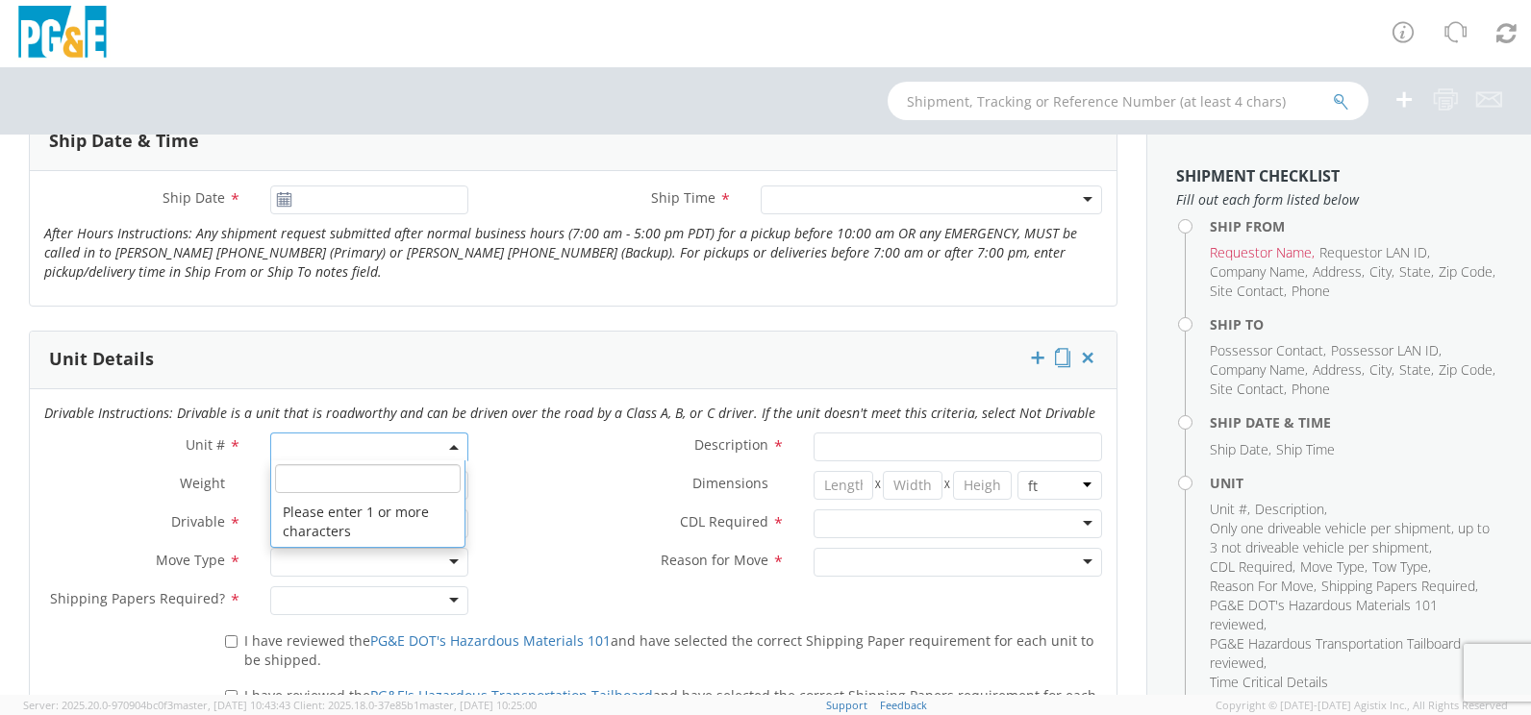
click at [330, 447] on span at bounding box center [368, 447] width 197 height 29
click at [321, 477] on input "search" at bounding box center [367, 478] width 185 height 29
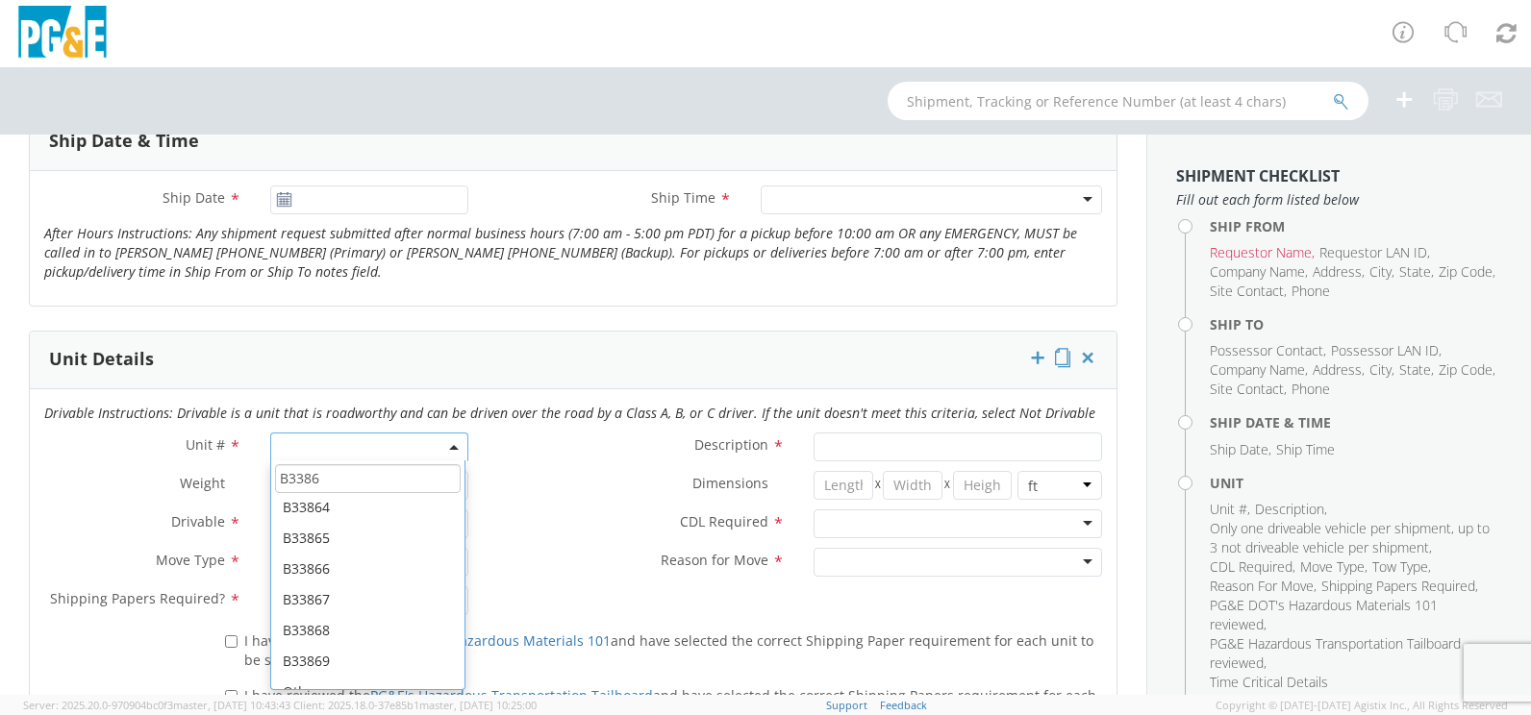
scroll to position [146, 0]
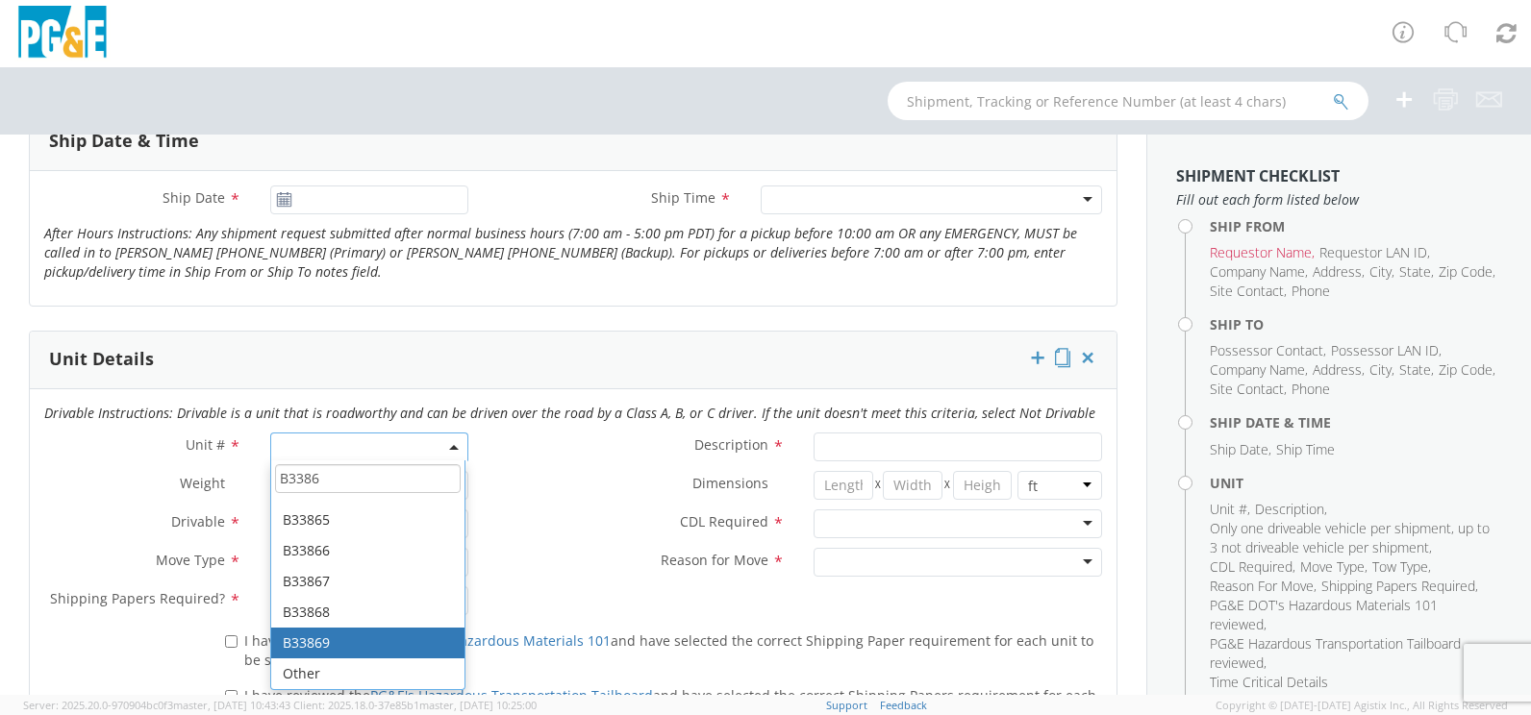
type input "B3386"
type input "PICKUP; COMPACT 4X4"
type input "5600"
select select "B33869"
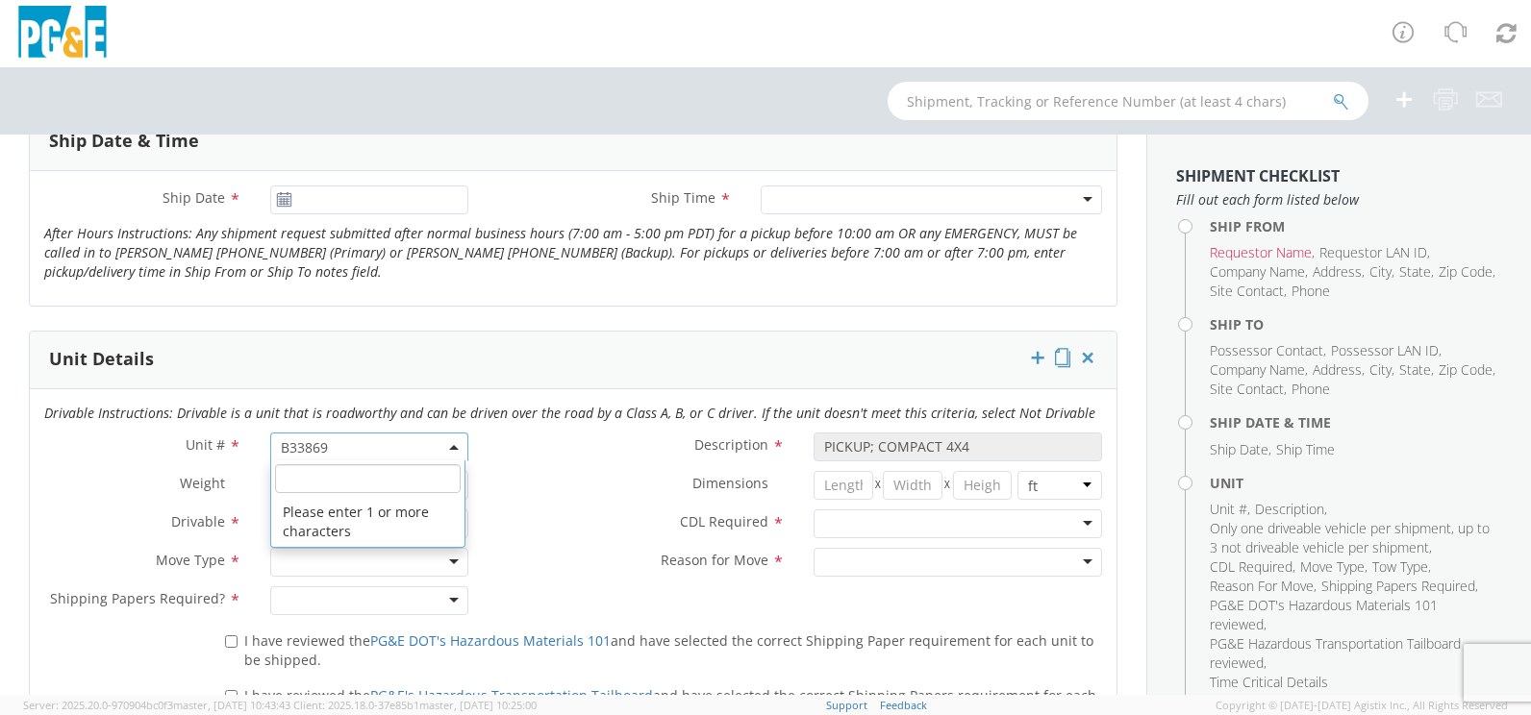
click at [335, 441] on span "B33869" at bounding box center [369, 447] width 176 height 18
click at [321, 470] on input "search" at bounding box center [367, 478] width 185 height 29
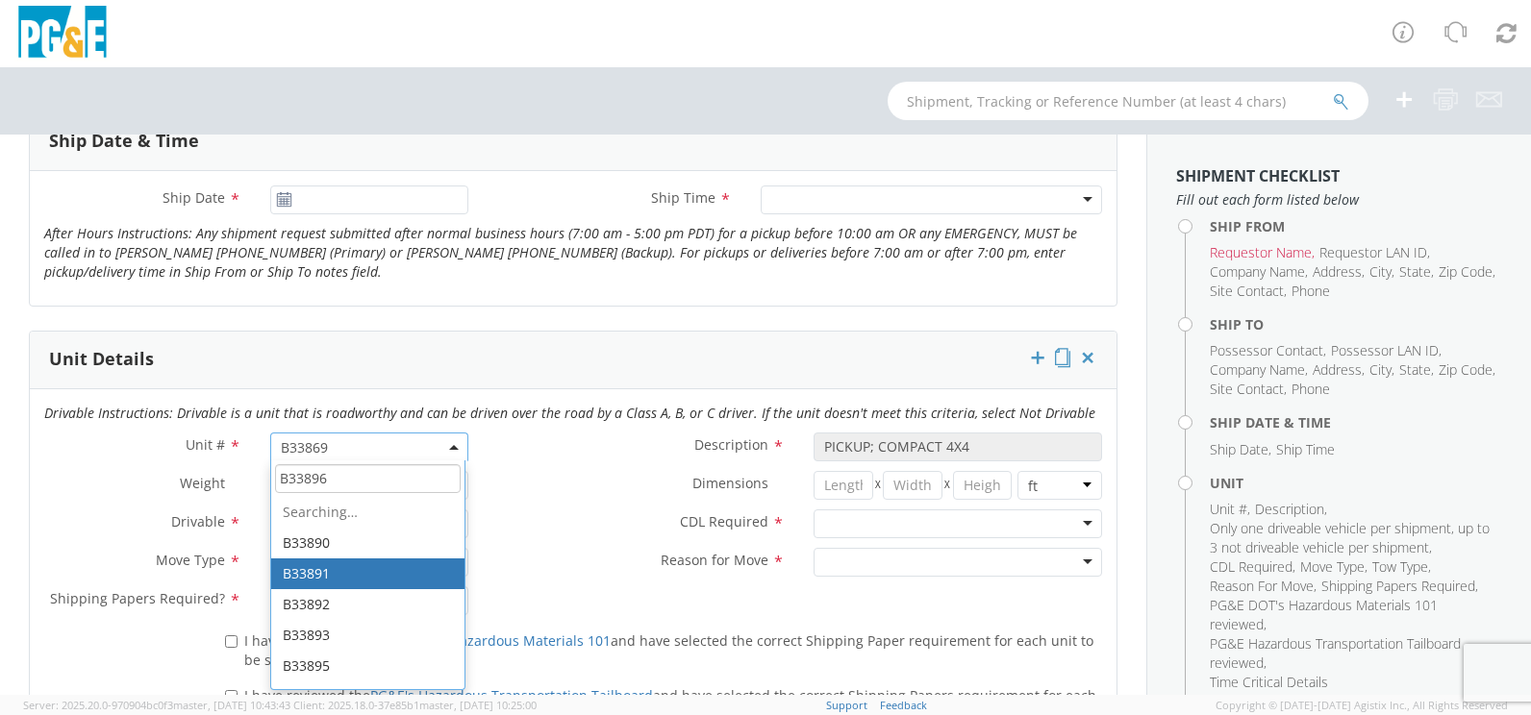
scroll to position [0, 0]
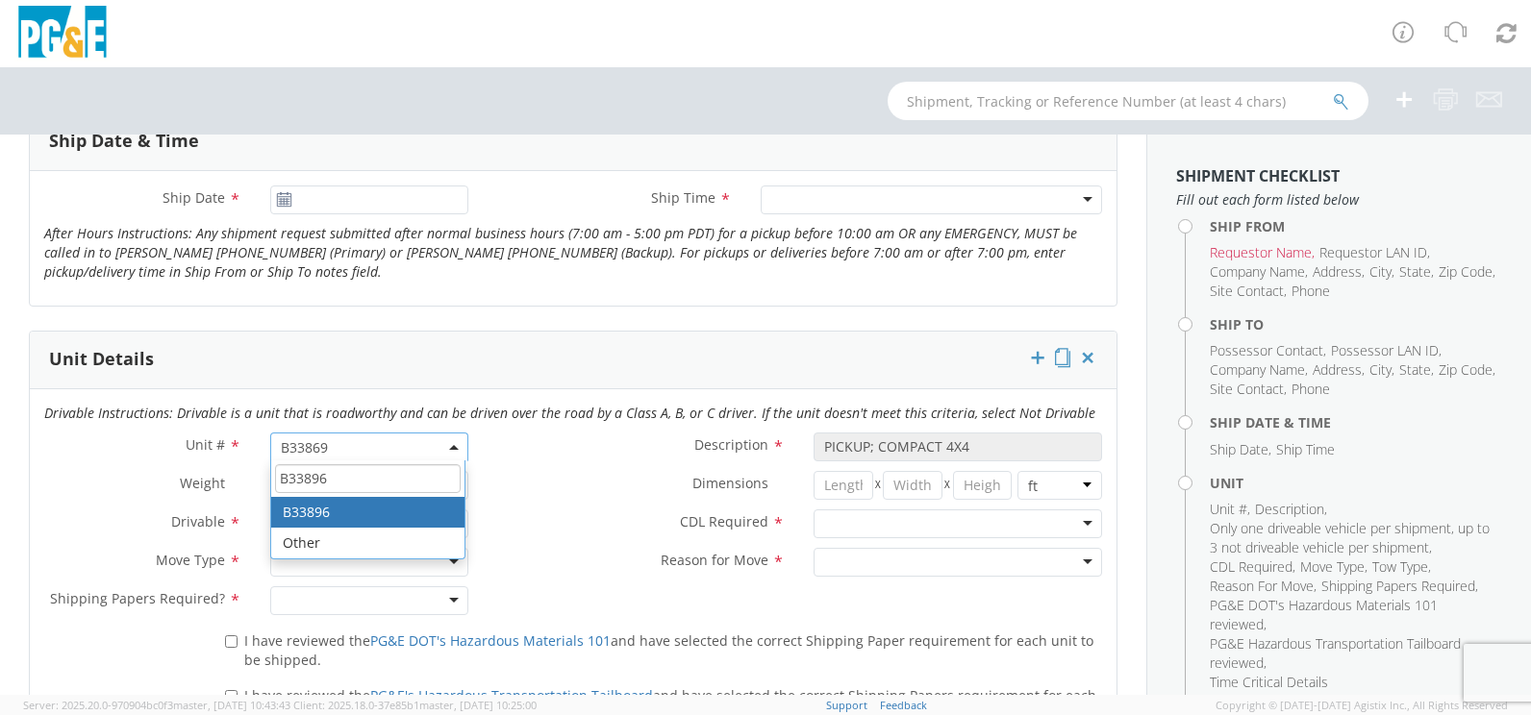
type input "B33896"
type input "BUS OR MOTORHOME 4X2"
type input "26000"
select select "B33896"
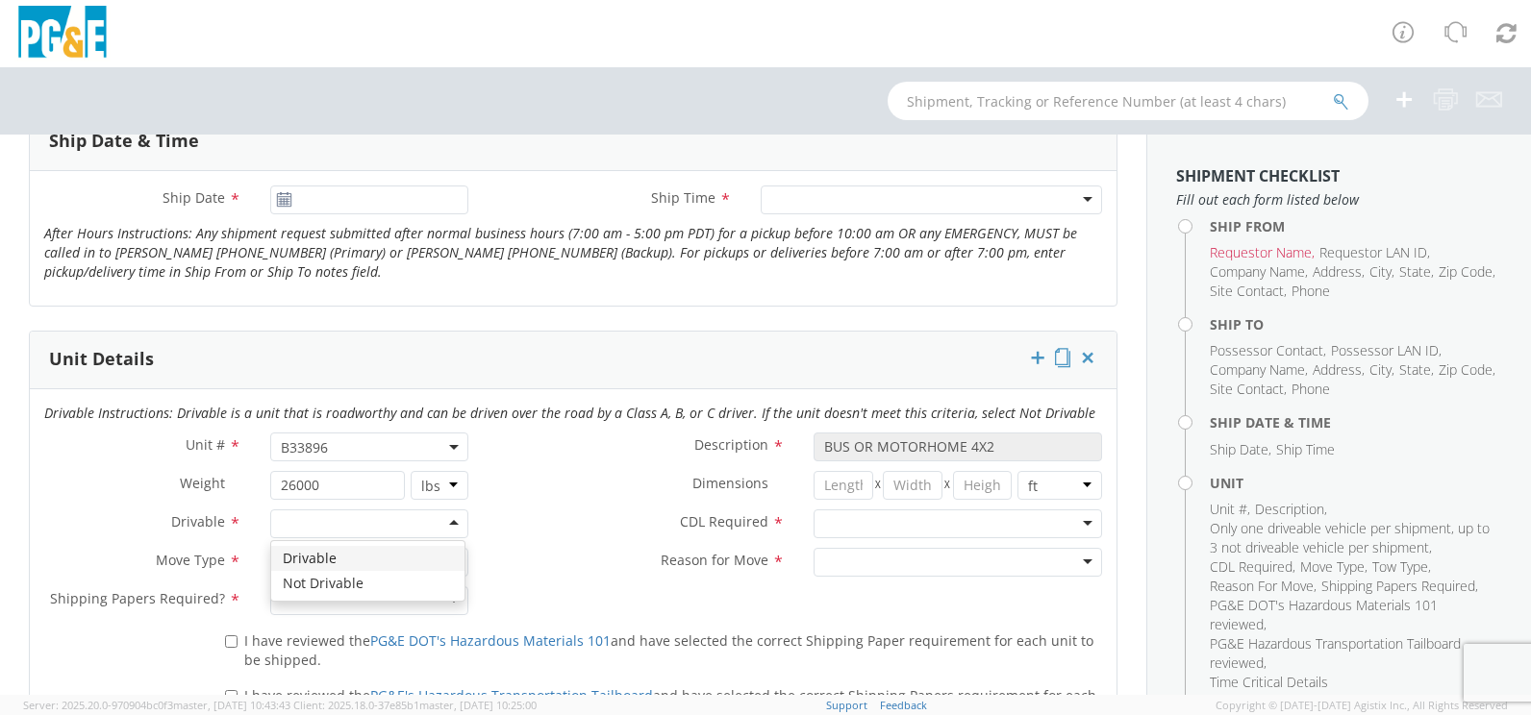
click at [282, 526] on input "select-one" at bounding box center [283, 524] width 4 height 19
click at [311, 564] on div at bounding box center [368, 562] width 197 height 29
click at [336, 604] on div at bounding box center [368, 600] width 197 height 29
click at [882, 524] on div at bounding box center [957, 524] width 288 height 29
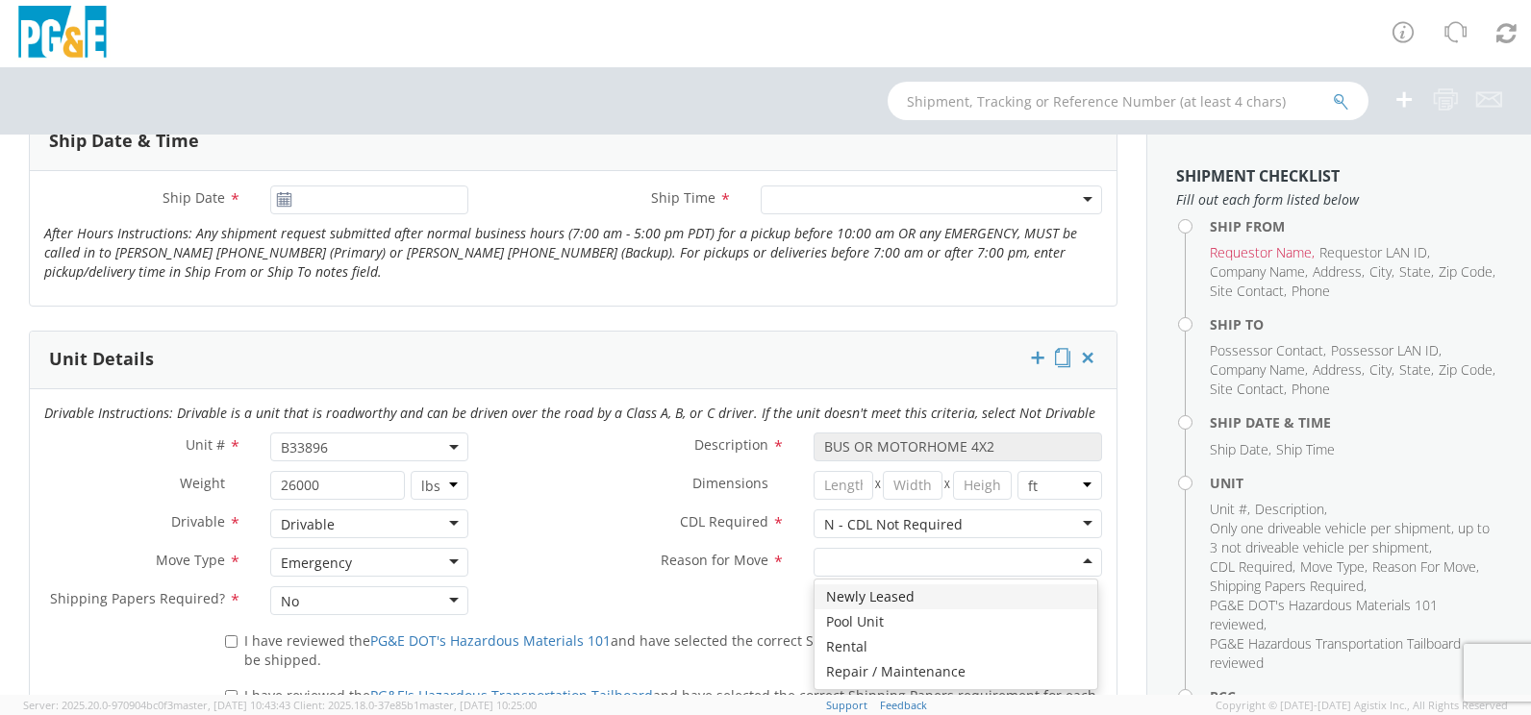
click at [872, 561] on div at bounding box center [957, 562] width 288 height 29
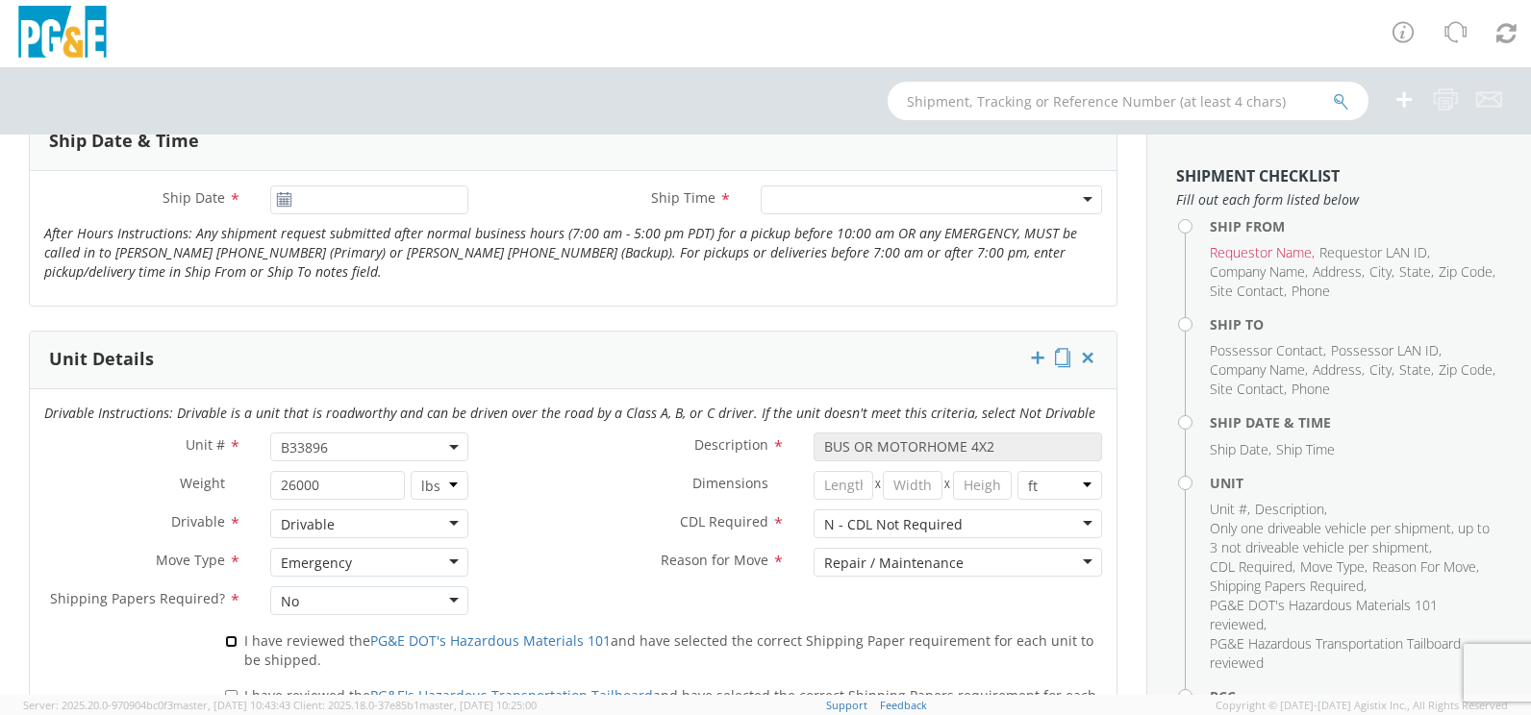
click at [228, 644] on input "I have reviewed the PG&E DOT's Hazardous Materials 101 and have selected the co…" at bounding box center [231, 641] width 12 height 12
checkbox input "true"
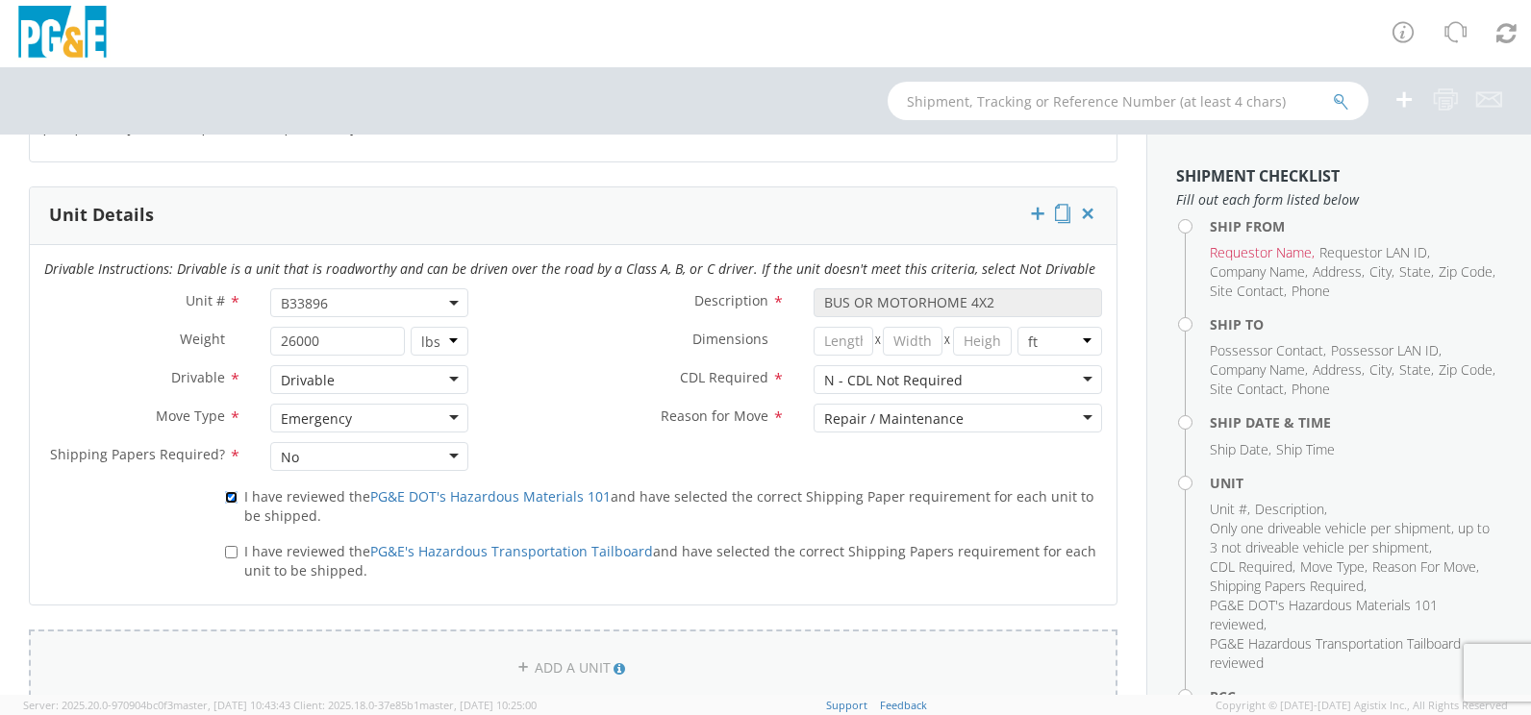
scroll to position [961, 0]
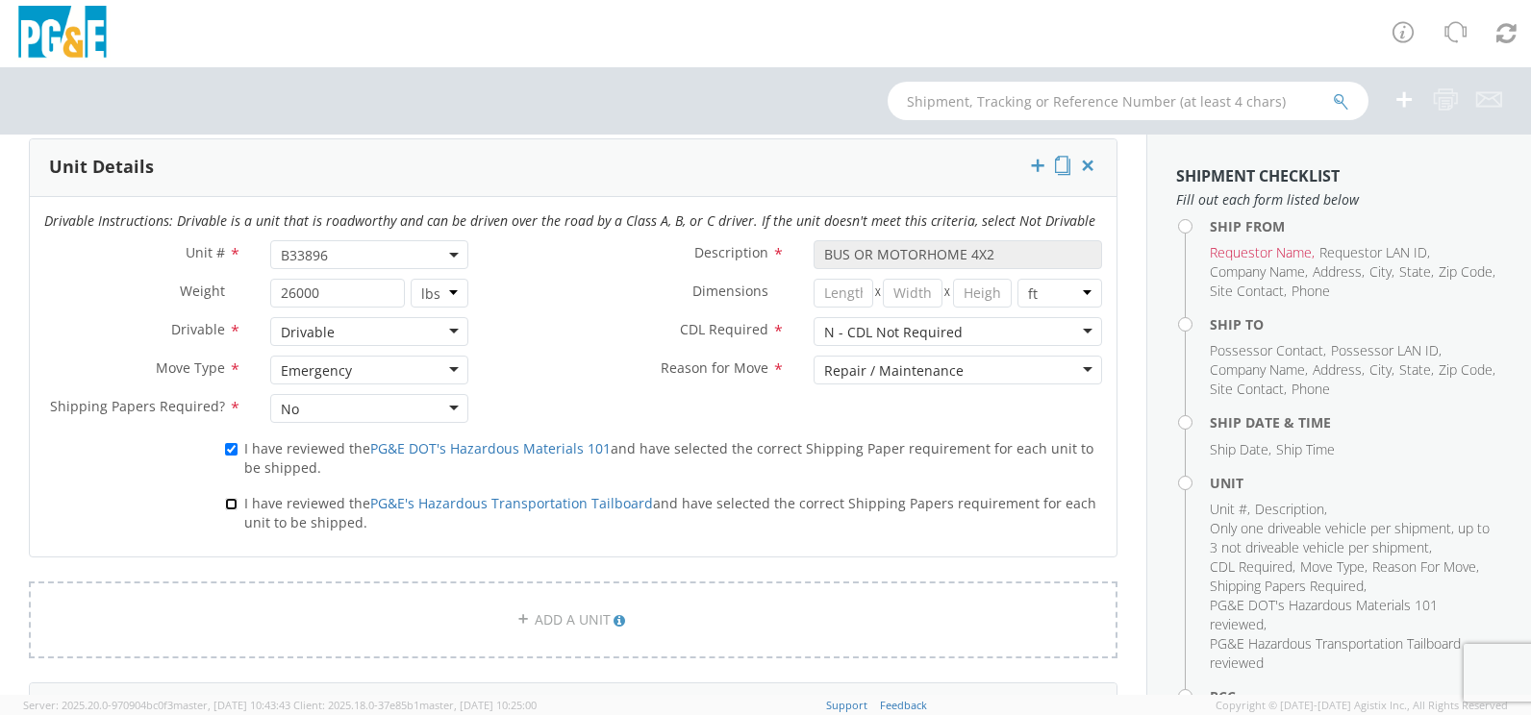
click at [231, 502] on input "I have reviewed the PG&E's Hazardous Transportation Tailboard and have selected…" at bounding box center [231, 504] width 12 height 12
checkbox input "true"
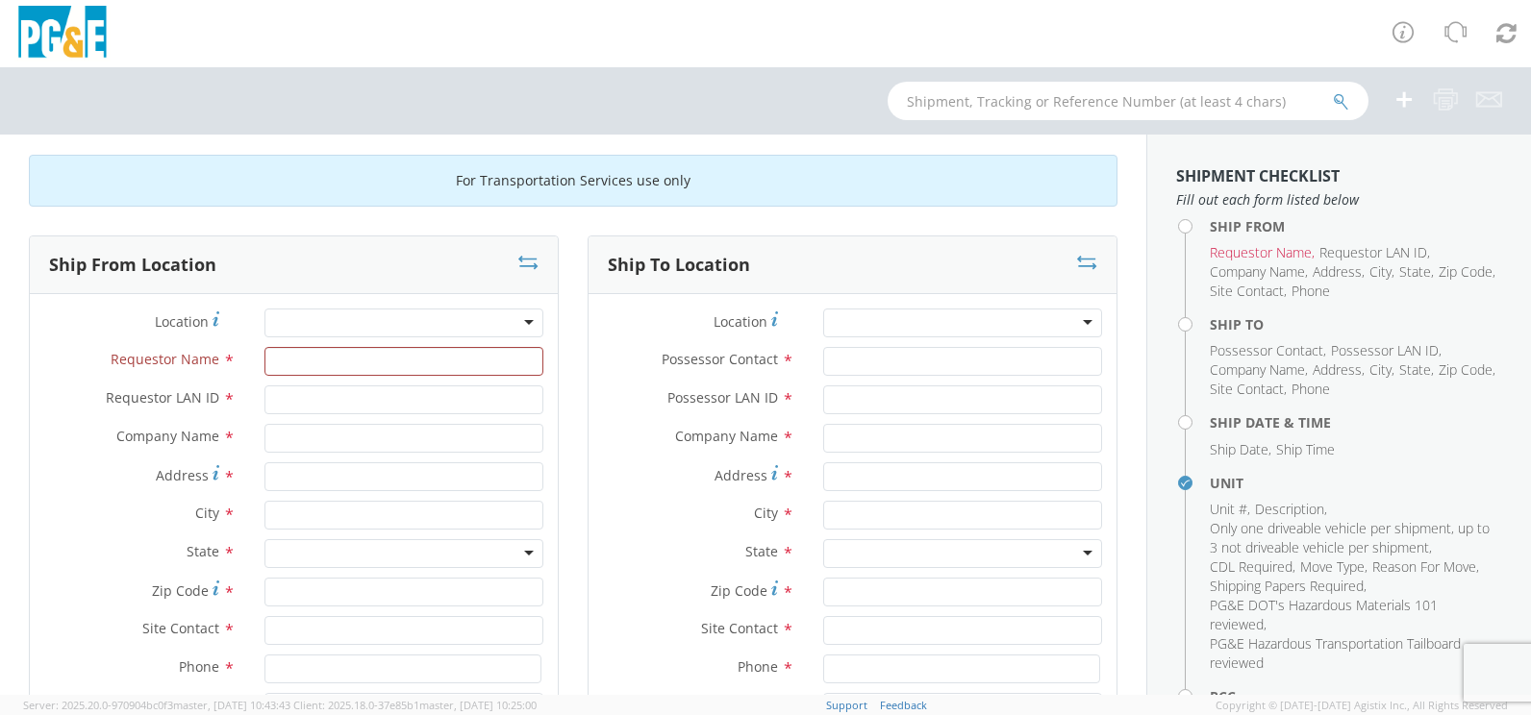
scroll to position [0, 0]
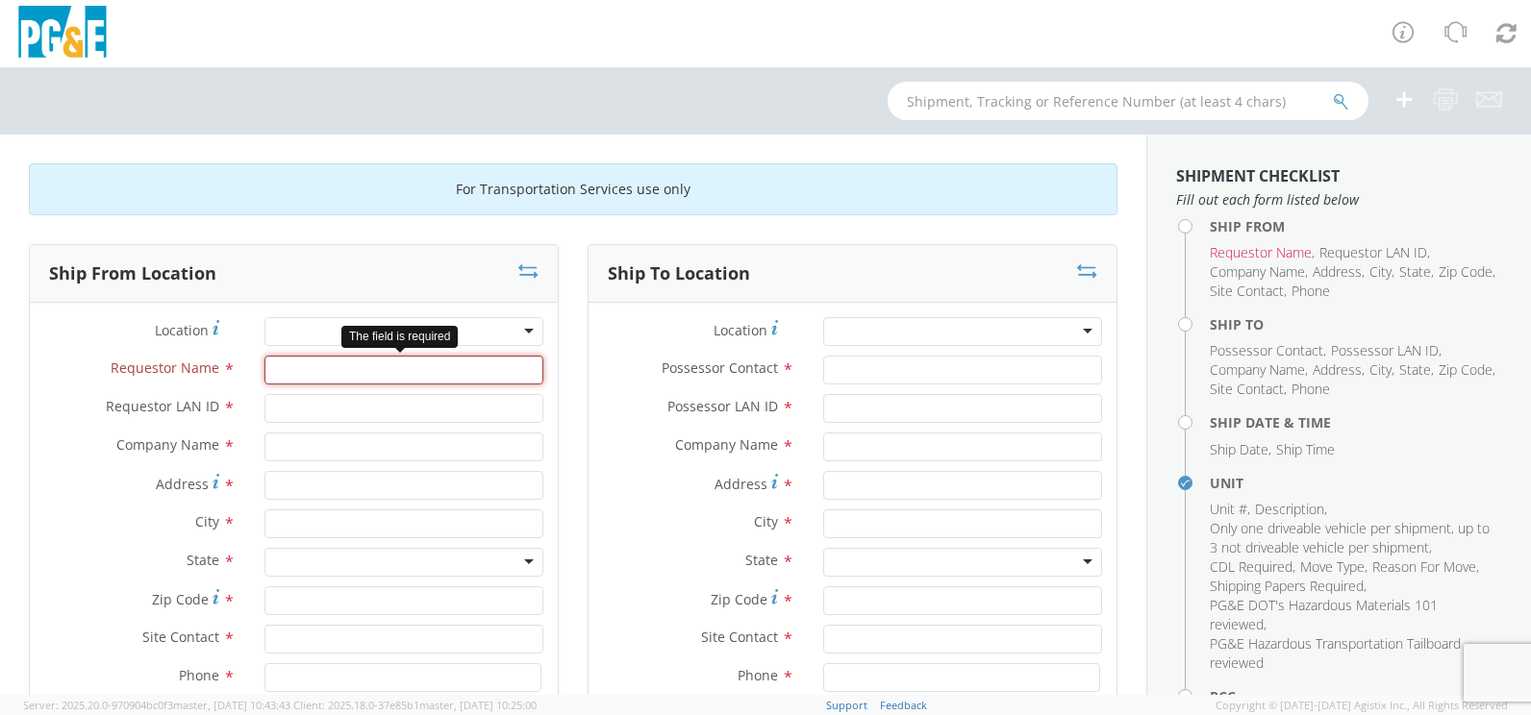
click at [365, 373] on input "Requestor Name *" at bounding box center [403, 370] width 279 height 29
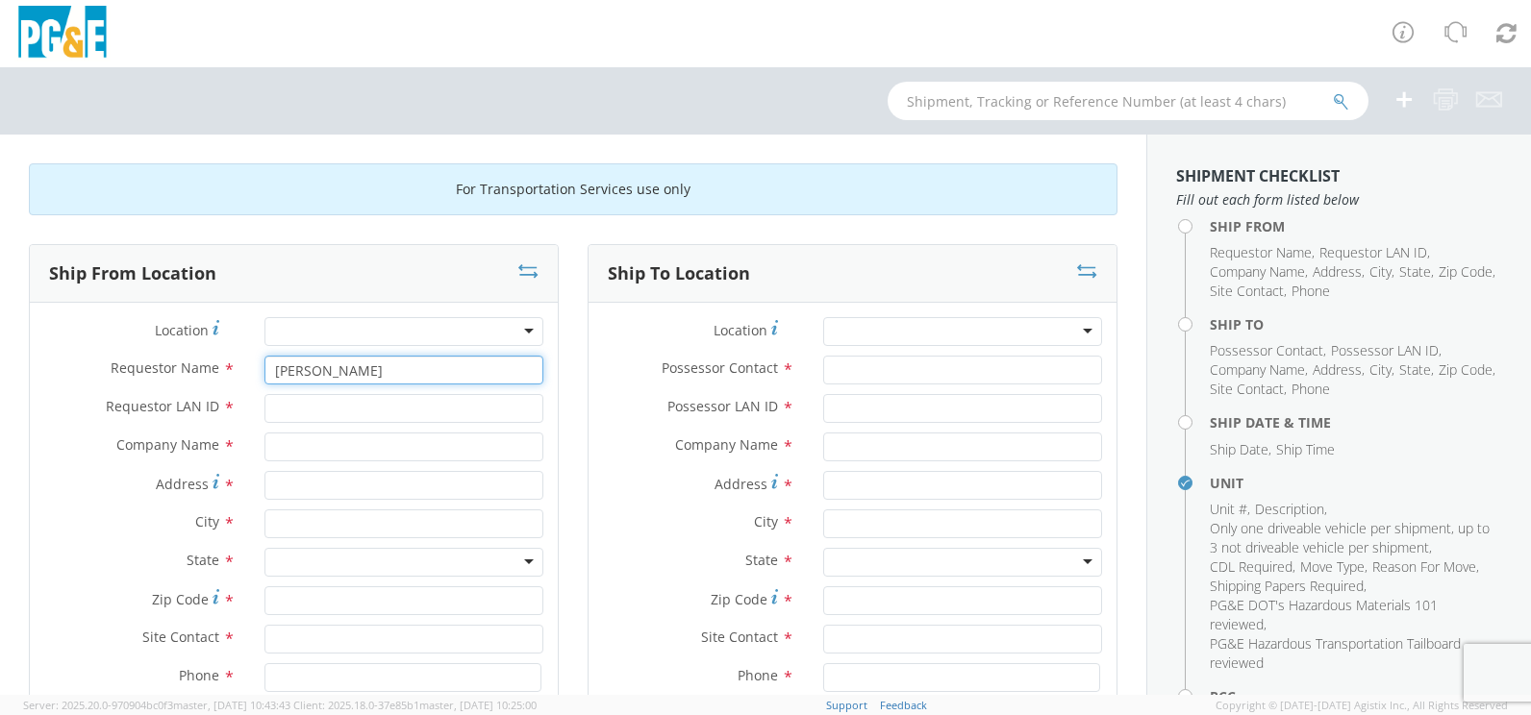
type input "[PERSON_NAME]"
click at [276, 412] on input "Requestor LAN ID *" at bounding box center [403, 408] width 279 height 29
type input "bxwu"
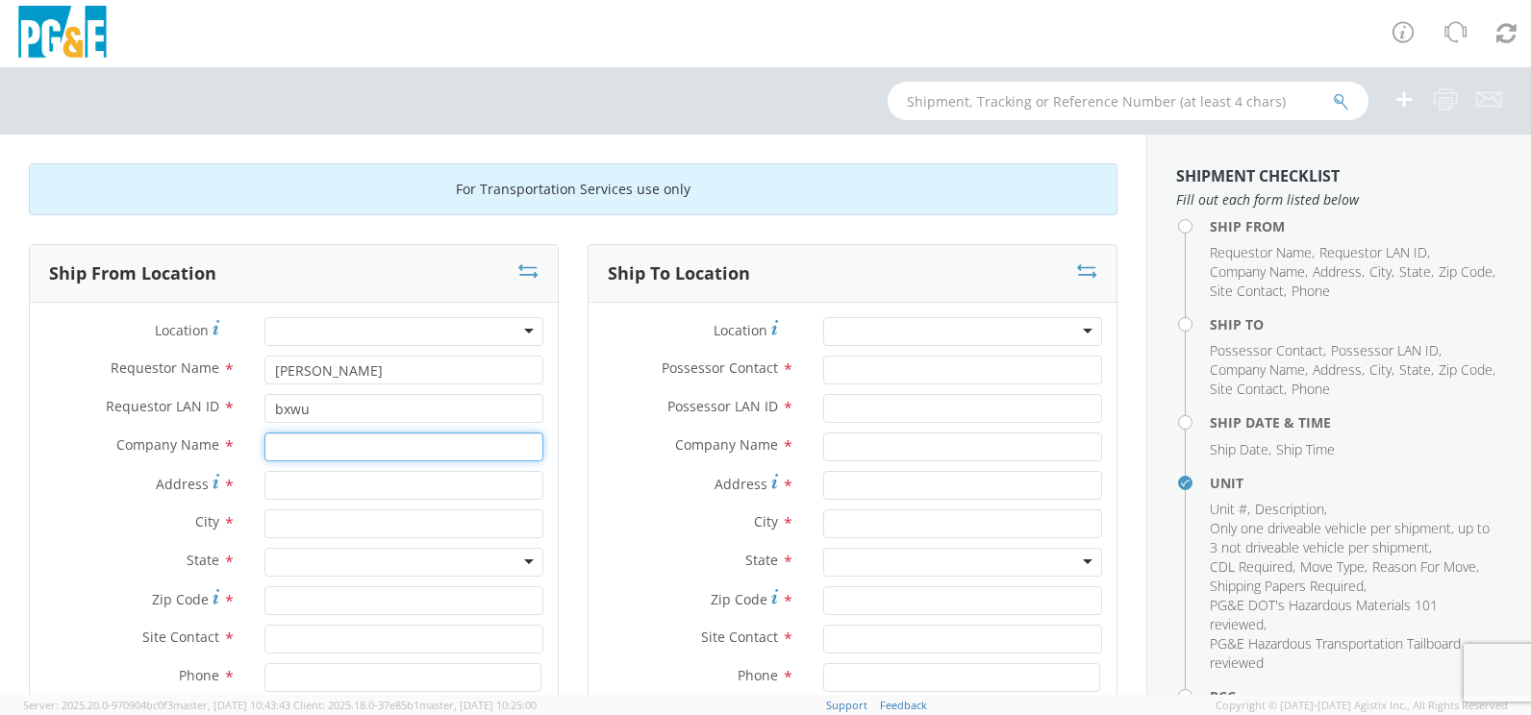
click at [312, 454] on input "text" at bounding box center [403, 447] width 279 height 29
type input "PGE"
click at [310, 486] on input "Address *" at bounding box center [403, 485] width 279 height 29
type input "4165 E. Childs"
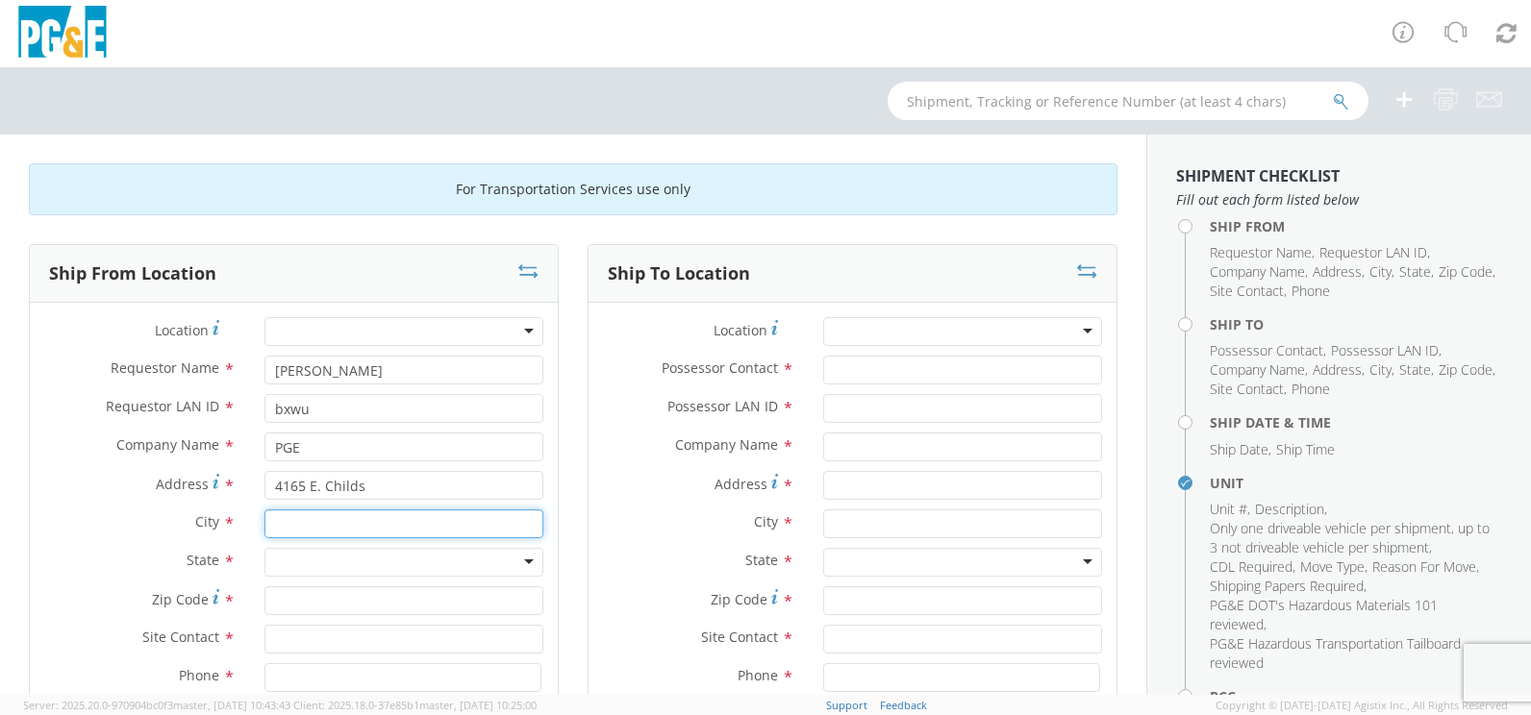
click at [316, 526] on input "text" at bounding box center [403, 524] width 279 height 29
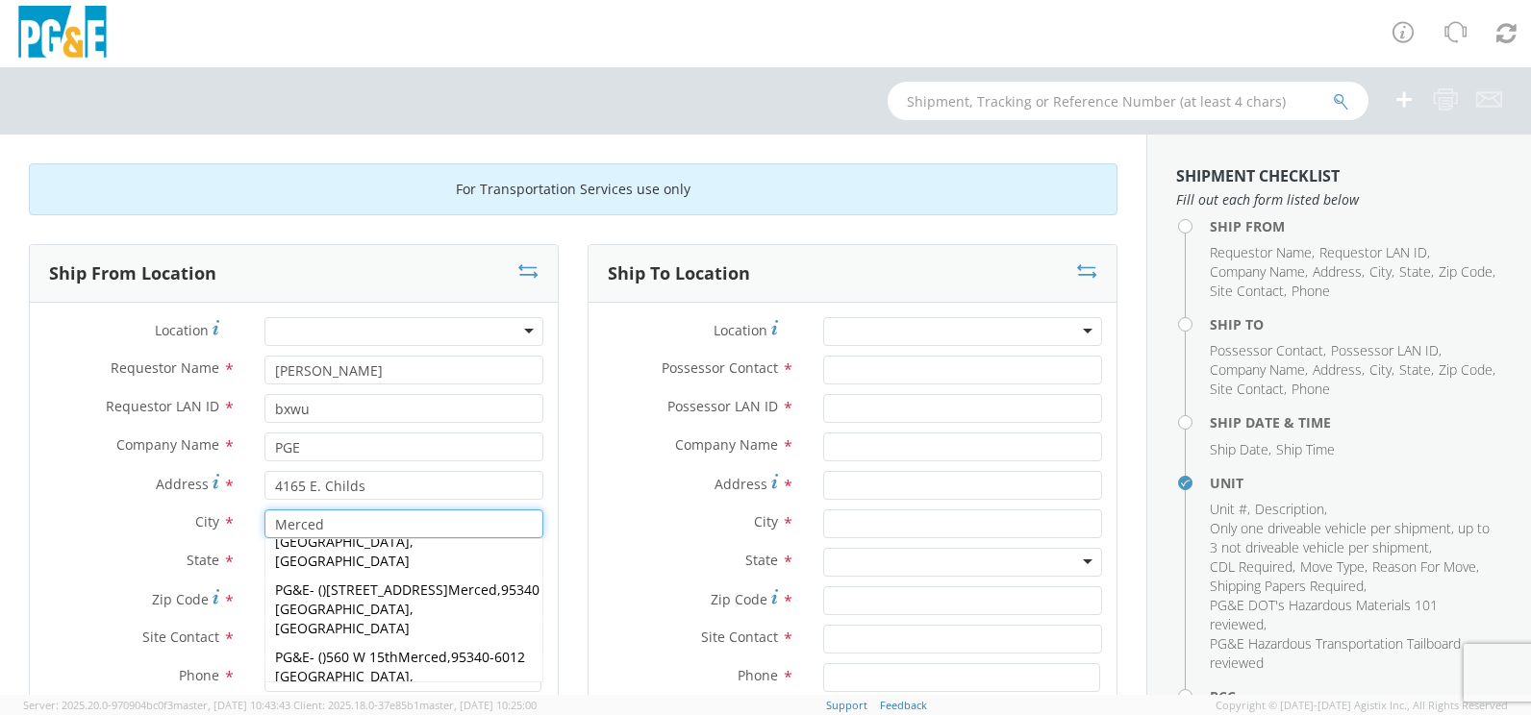
click at [460, 523] on input "Merced" at bounding box center [403, 524] width 279 height 29
type input "Merced"
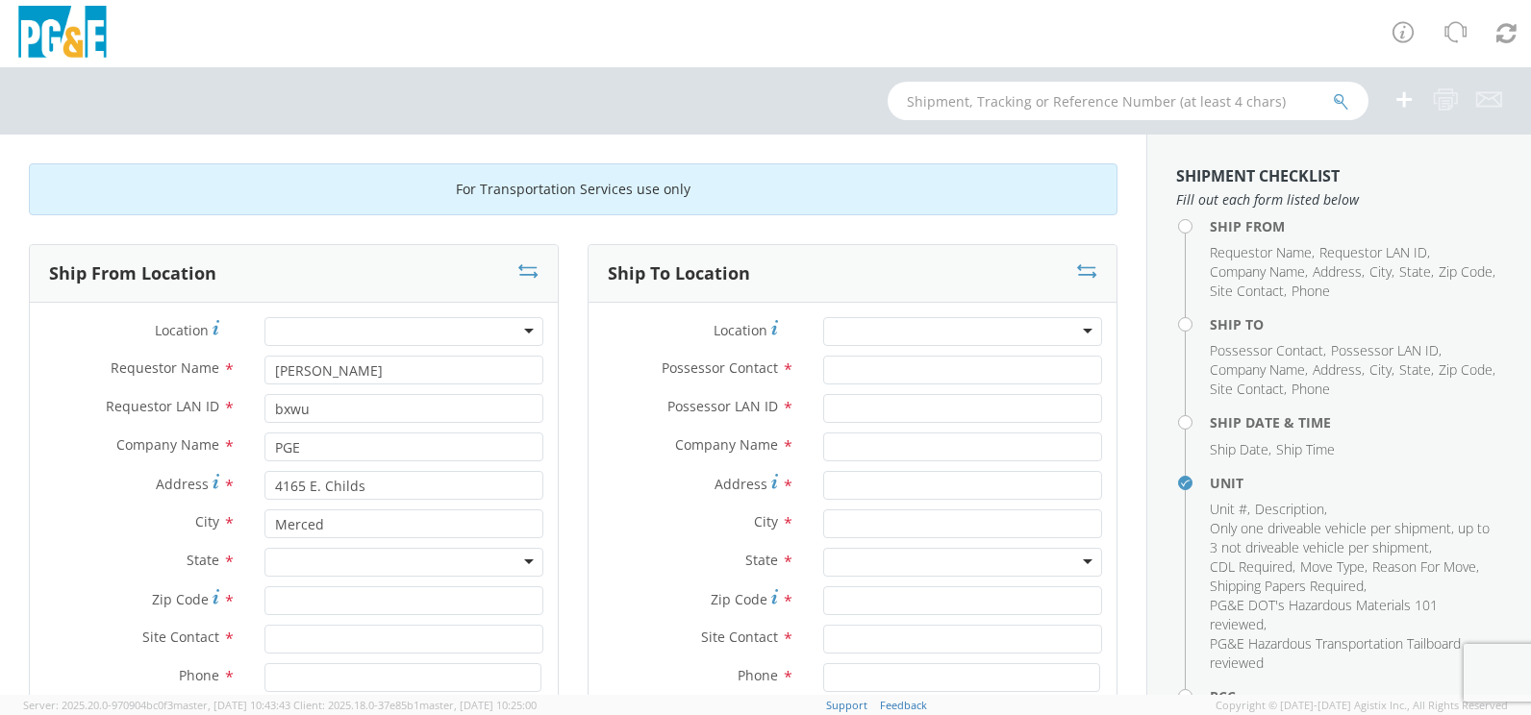
click at [635, 484] on label "Address *" at bounding box center [698, 484] width 220 height 26
click at [823, 484] on input "Address *" at bounding box center [962, 485] width 279 height 29
click at [350, 554] on div at bounding box center [403, 562] width 279 height 29
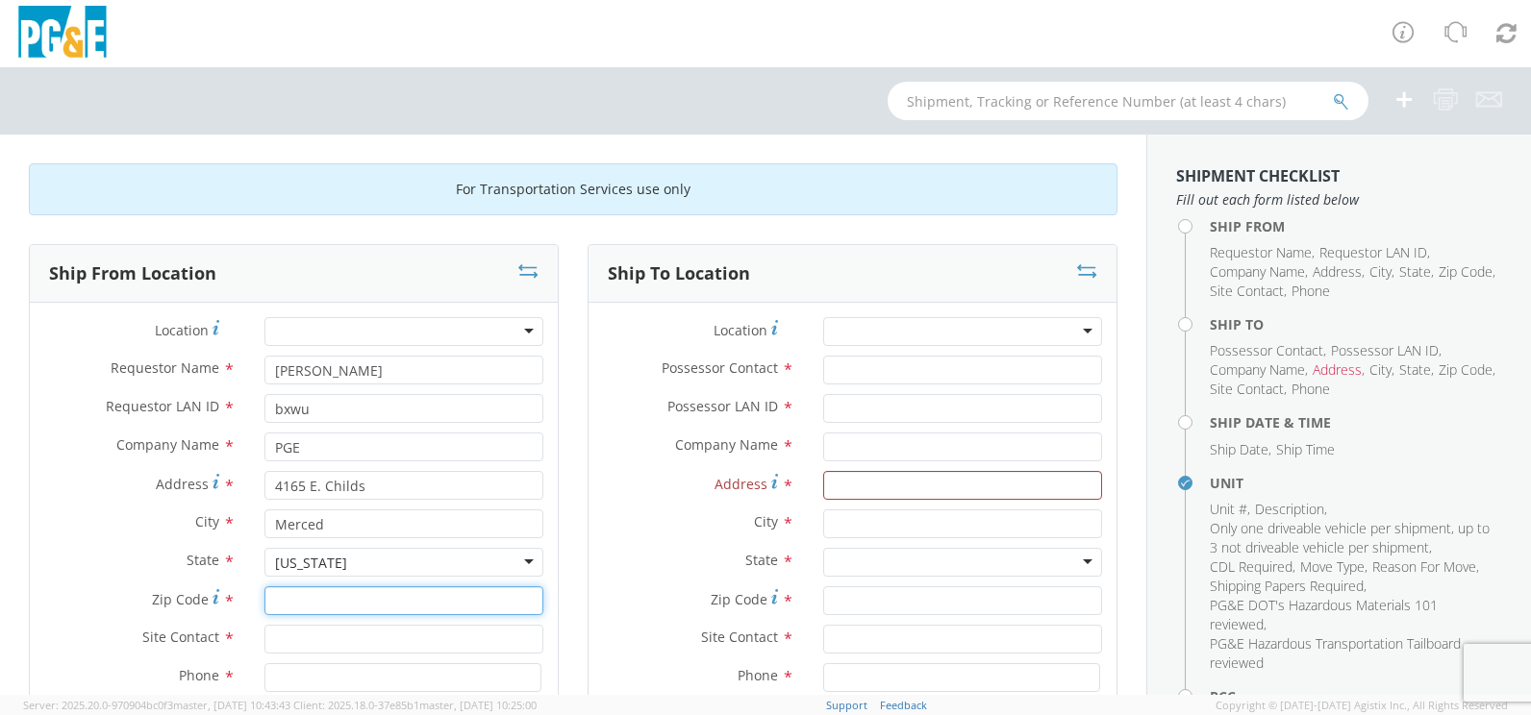
click at [295, 593] on input "Zip Code *" at bounding box center [403, 600] width 279 height 29
type input "95340"
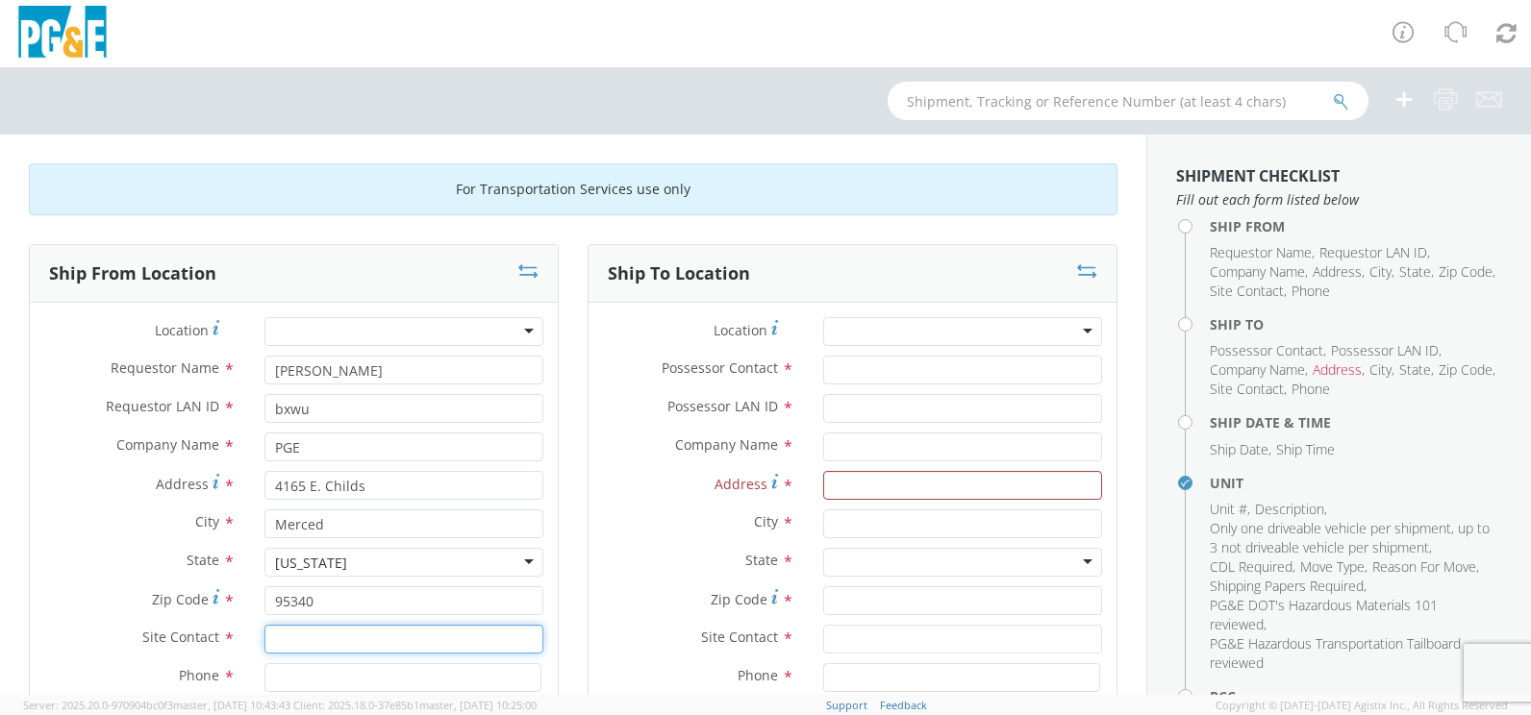
click at [287, 641] on input "text" at bounding box center [403, 639] width 279 height 29
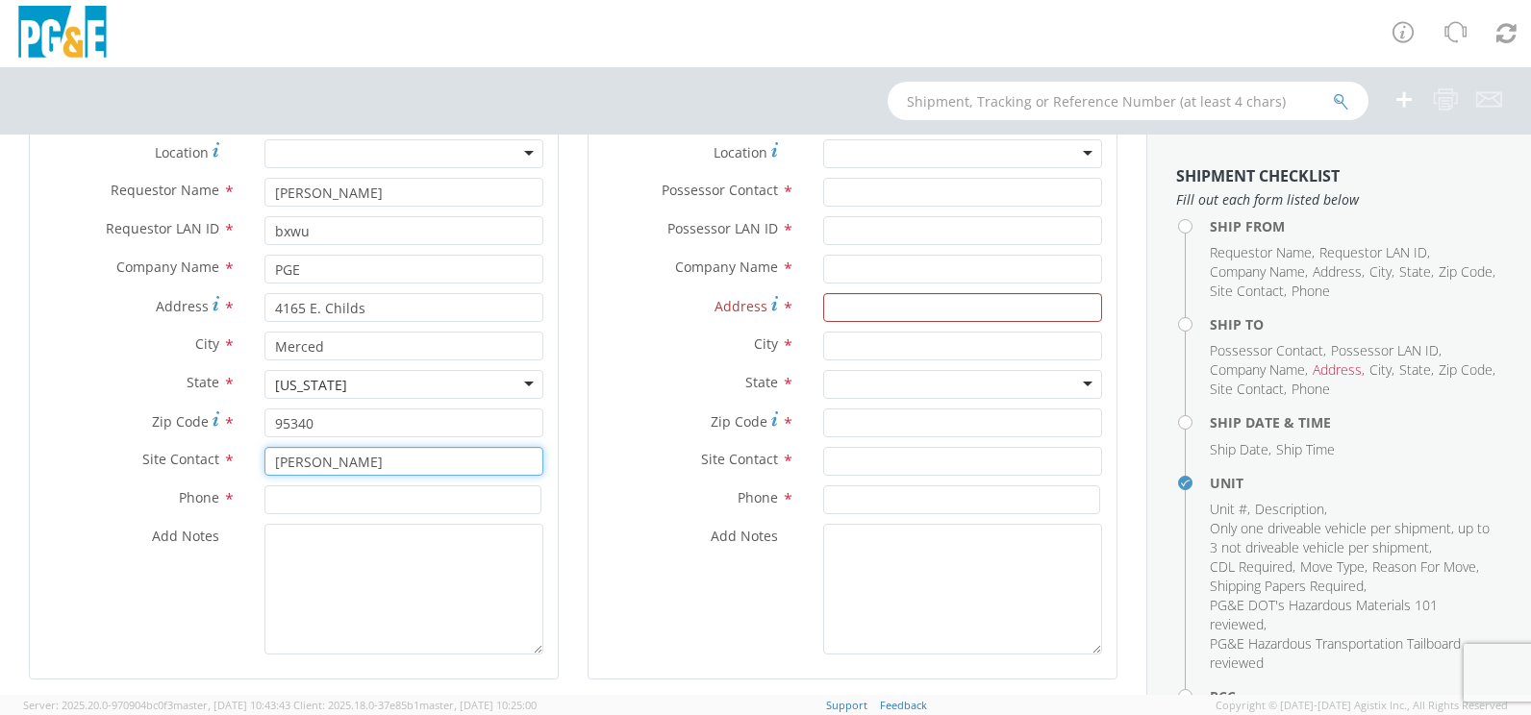
scroll to position [192, 0]
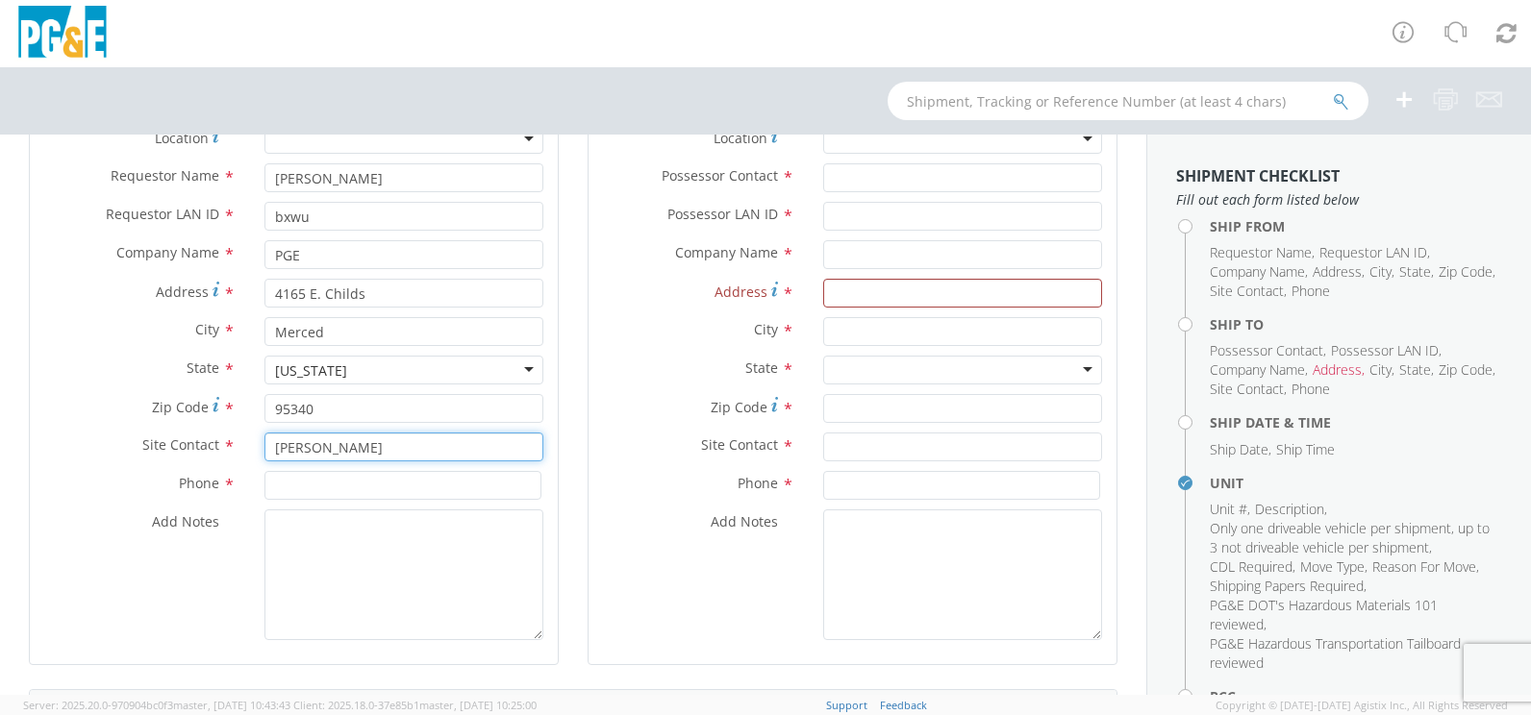
type input "[PERSON_NAME]"
click at [317, 490] on input at bounding box center [402, 485] width 277 height 29
type input "[PHONE_NUMBER]"
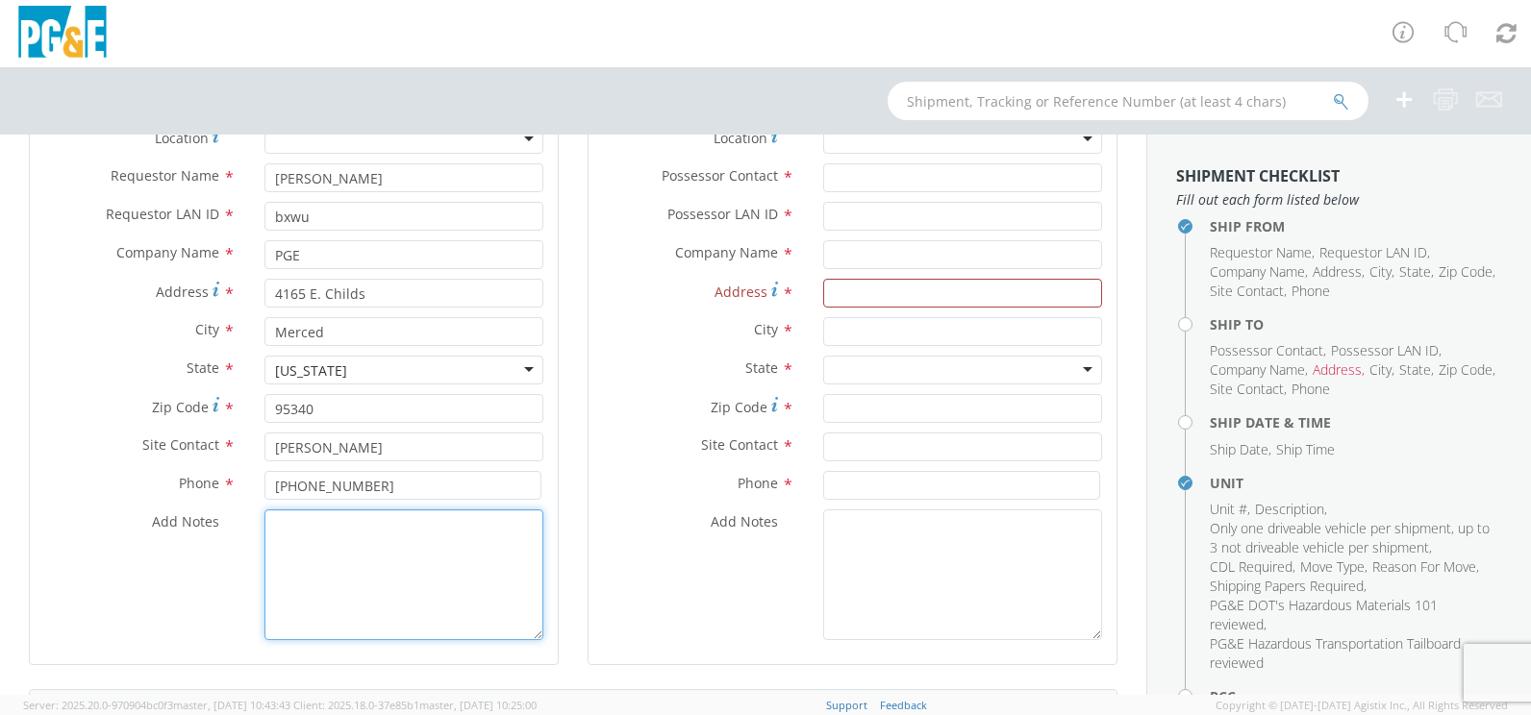
click at [319, 534] on textarea "Add Notes *" at bounding box center [403, 575] width 279 height 131
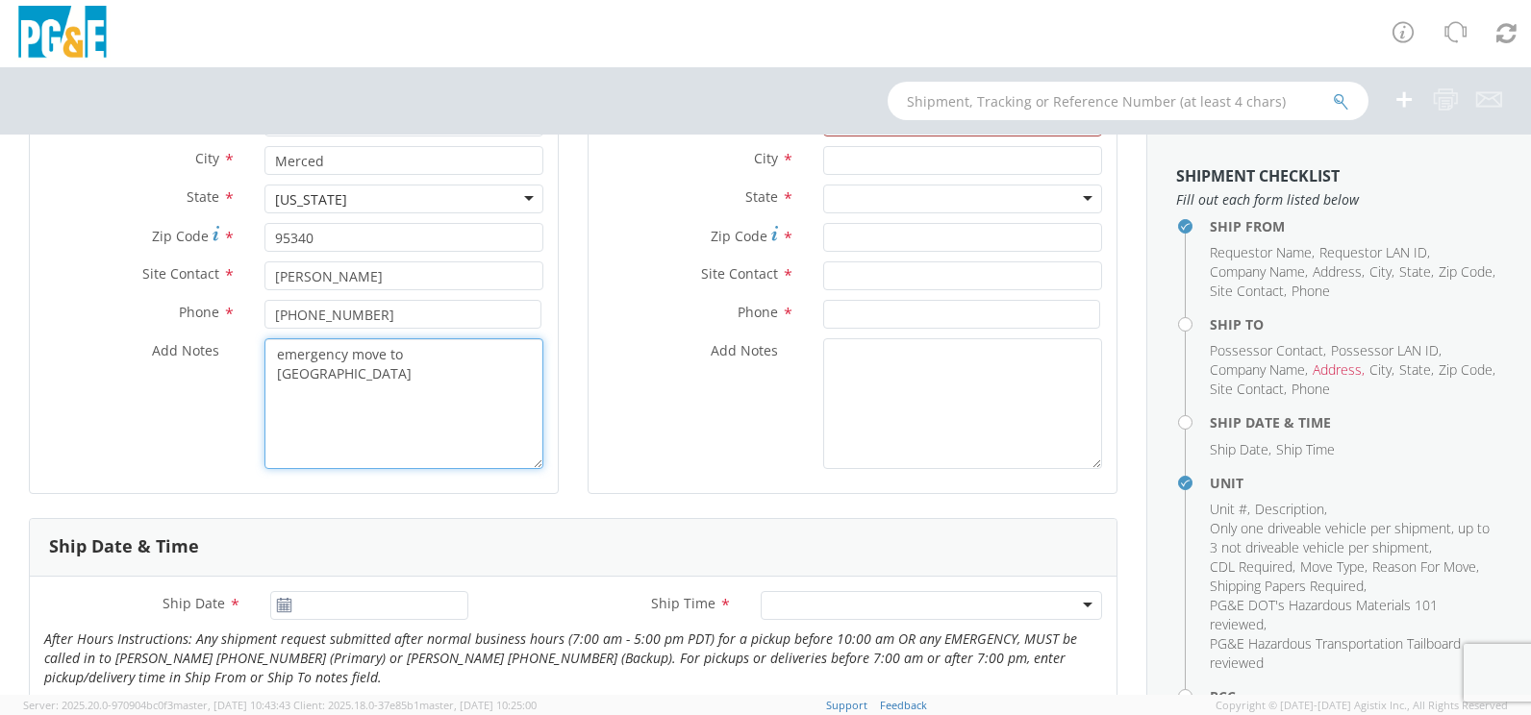
scroll to position [385, 0]
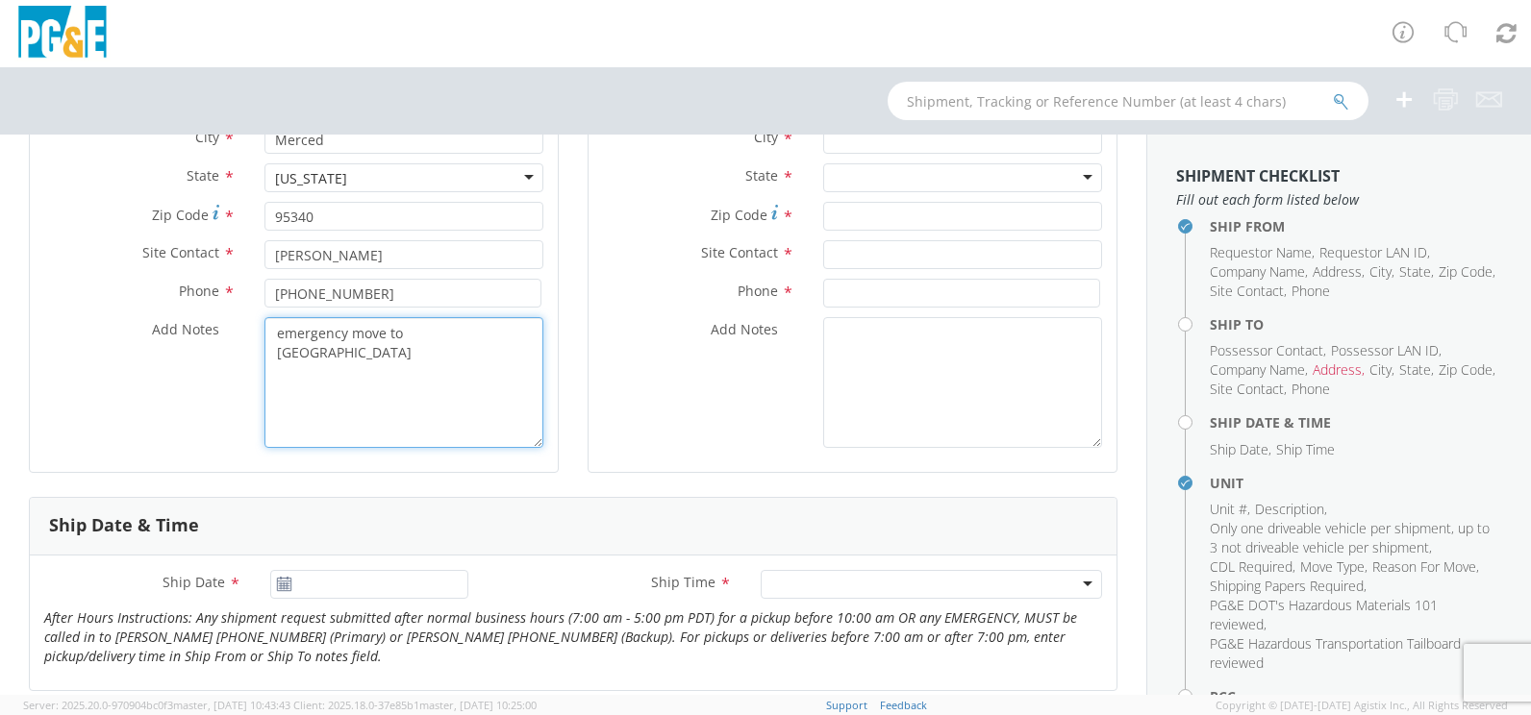
type textarea "emergency move to [GEOGRAPHIC_DATA]"
click at [285, 587] on use at bounding box center [284, 583] width 13 height 13
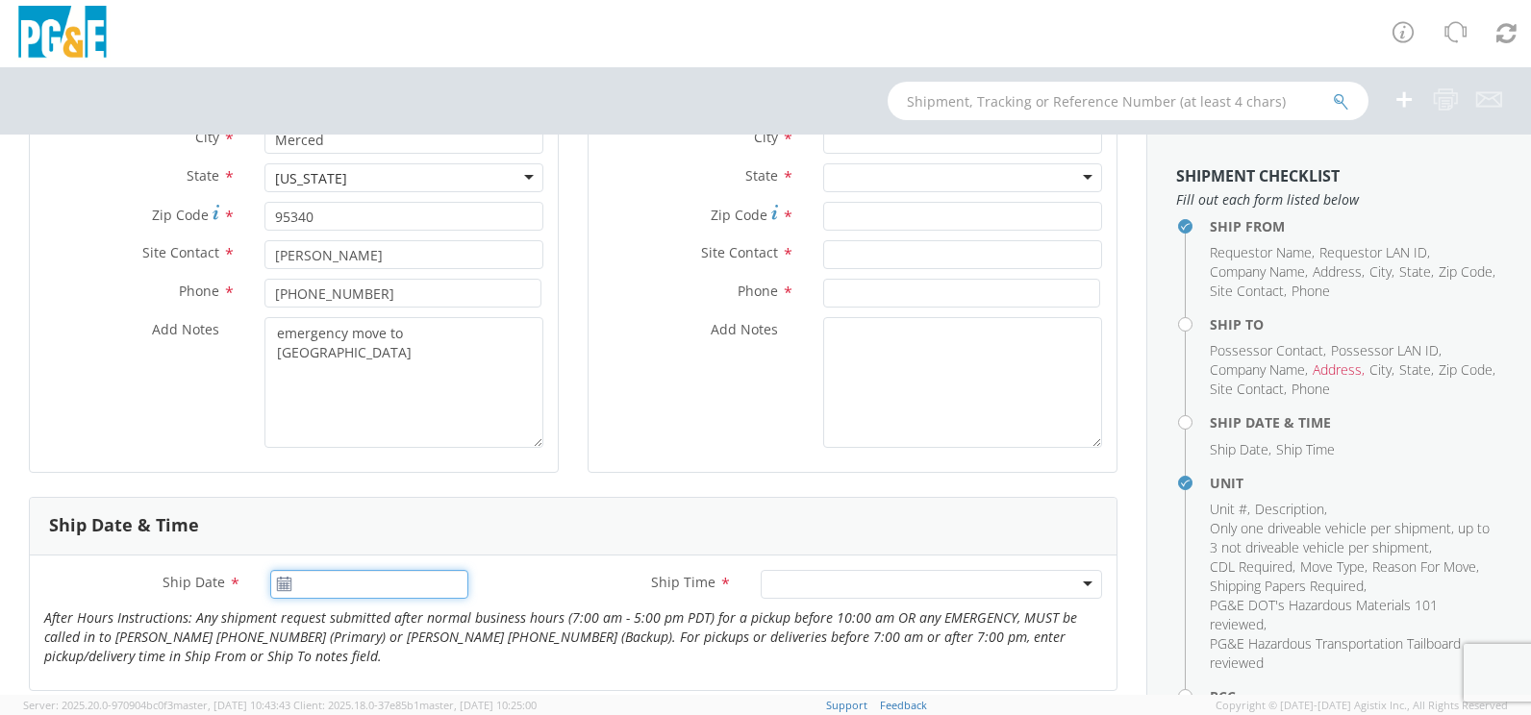
click at [351, 587] on input "Ship Date *" at bounding box center [368, 584] width 197 height 29
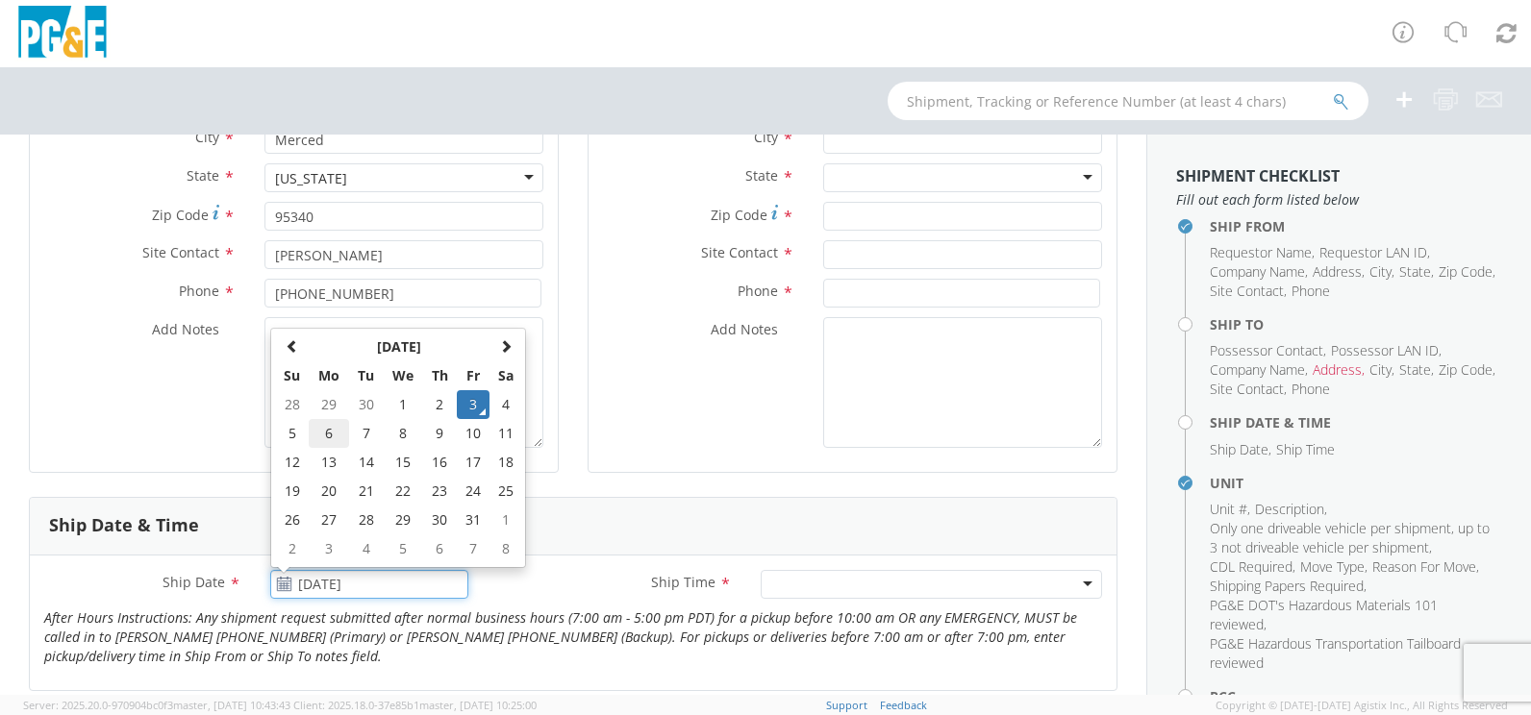
click at [322, 430] on td "6" at bounding box center [329, 433] width 40 height 29
click at [328, 430] on textarea "emergency move to [GEOGRAPHIC_DATA]" at bounding box center [403, 382] width 279 height 131
type input "[DATE]"
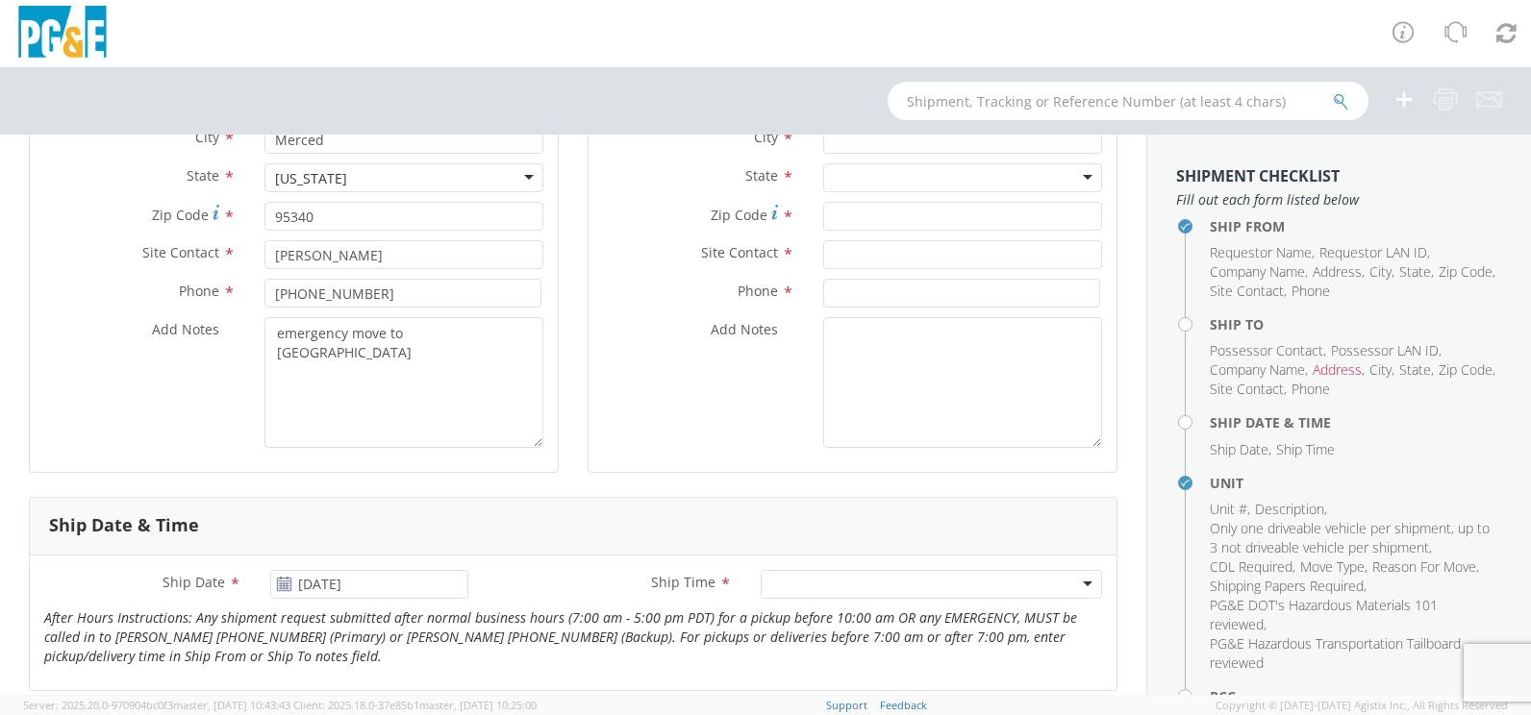
click at [783, 584] on div at bounding box center [930, 584] width 341 height 29
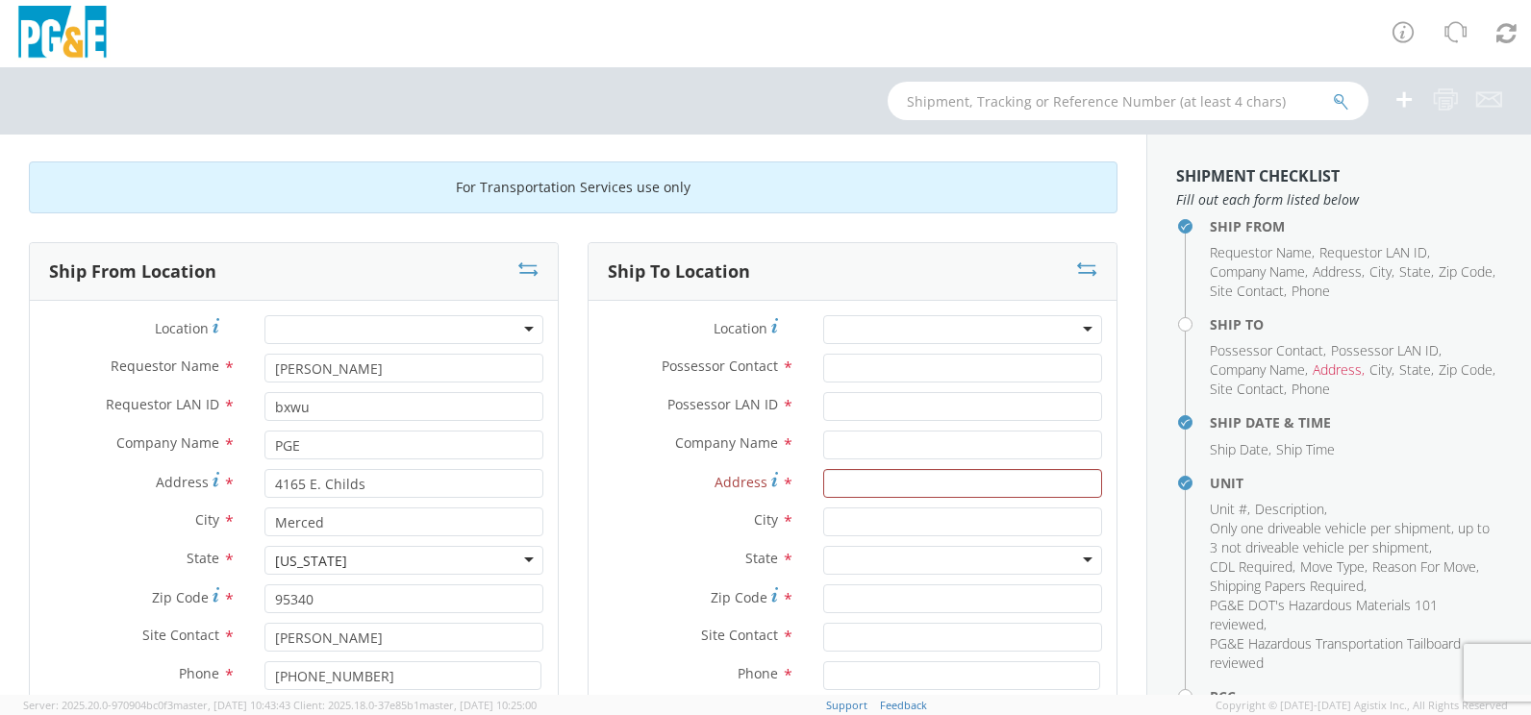
scroll to position [0, 0]
click at [857, 366] on input "Possessor Contact *" at bounding box center [962, 370] width 279 height 29
type input "[PERSON_NAME]"
click at [846, 411] on input "Possessor LAN ID *" at bounding box center [962, 408] width 279 height 29
type input "RAFa"
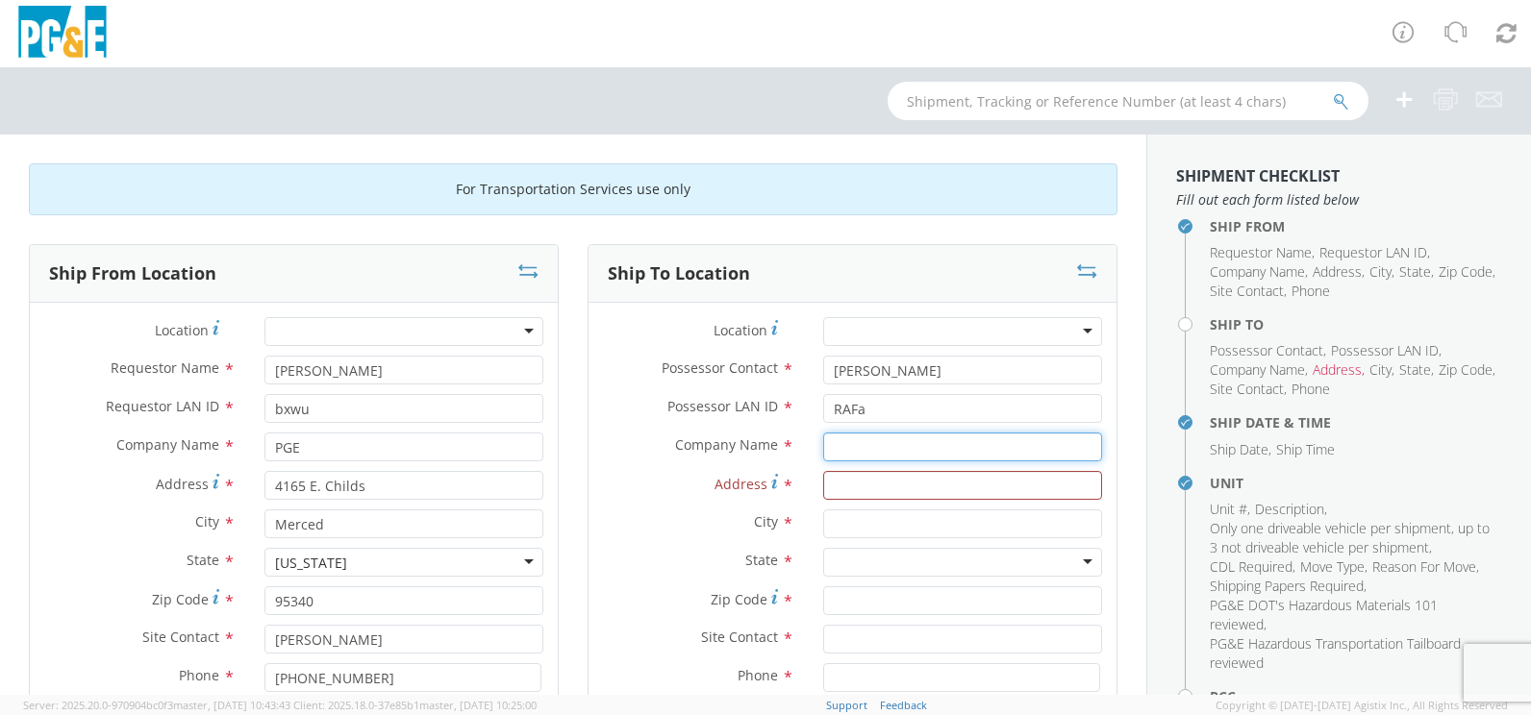
click at [837, 444] on input "text" at bounding box center [962, 447] width 279 height 29
type input "PGE"
click at [854, 486] on input "Address *" at bounding box center [962, 485] width 279 height 29
type input "[STREET_ADDRESS]"
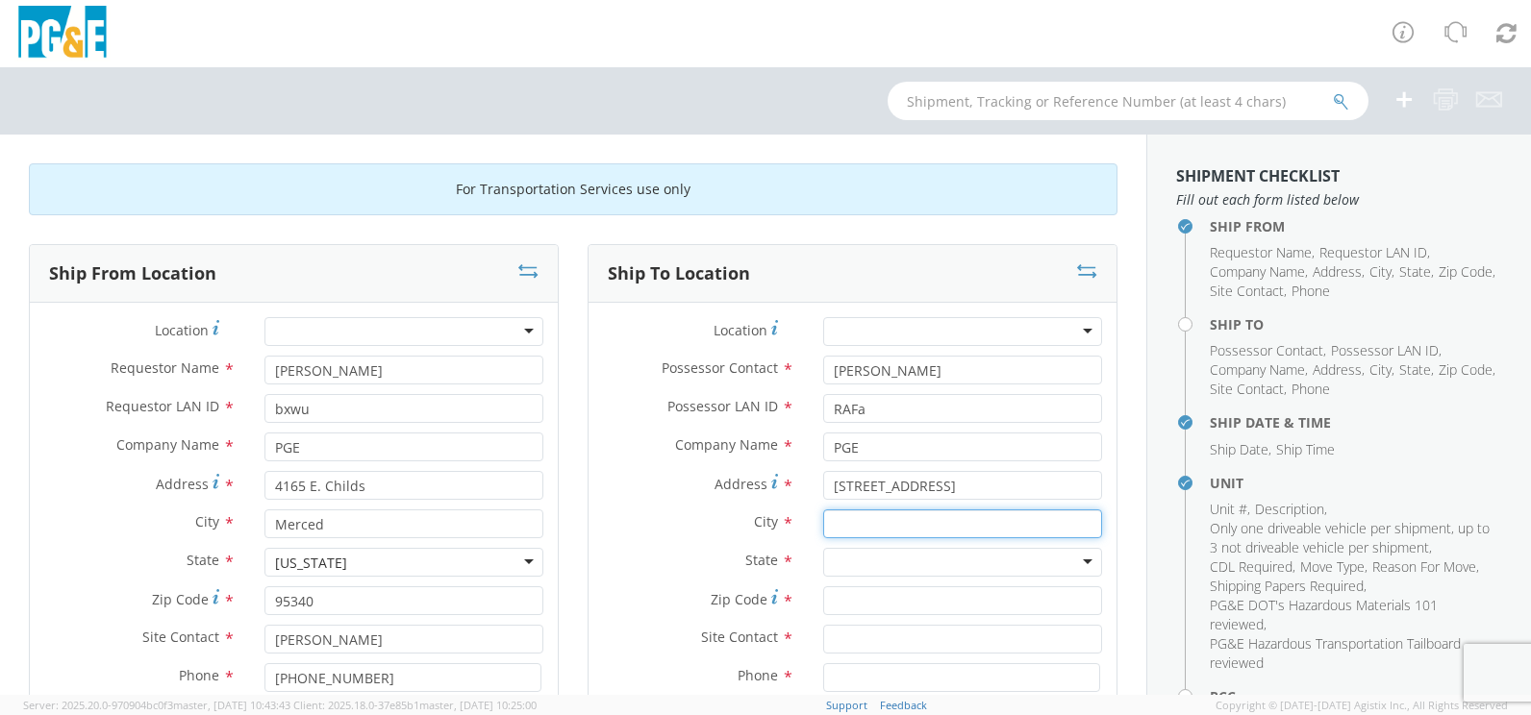
click at [847, 527] on input "text" at bounding box center [962, 524] width 279 height 29
type input "[GEOGRAPHIC_DATA]"
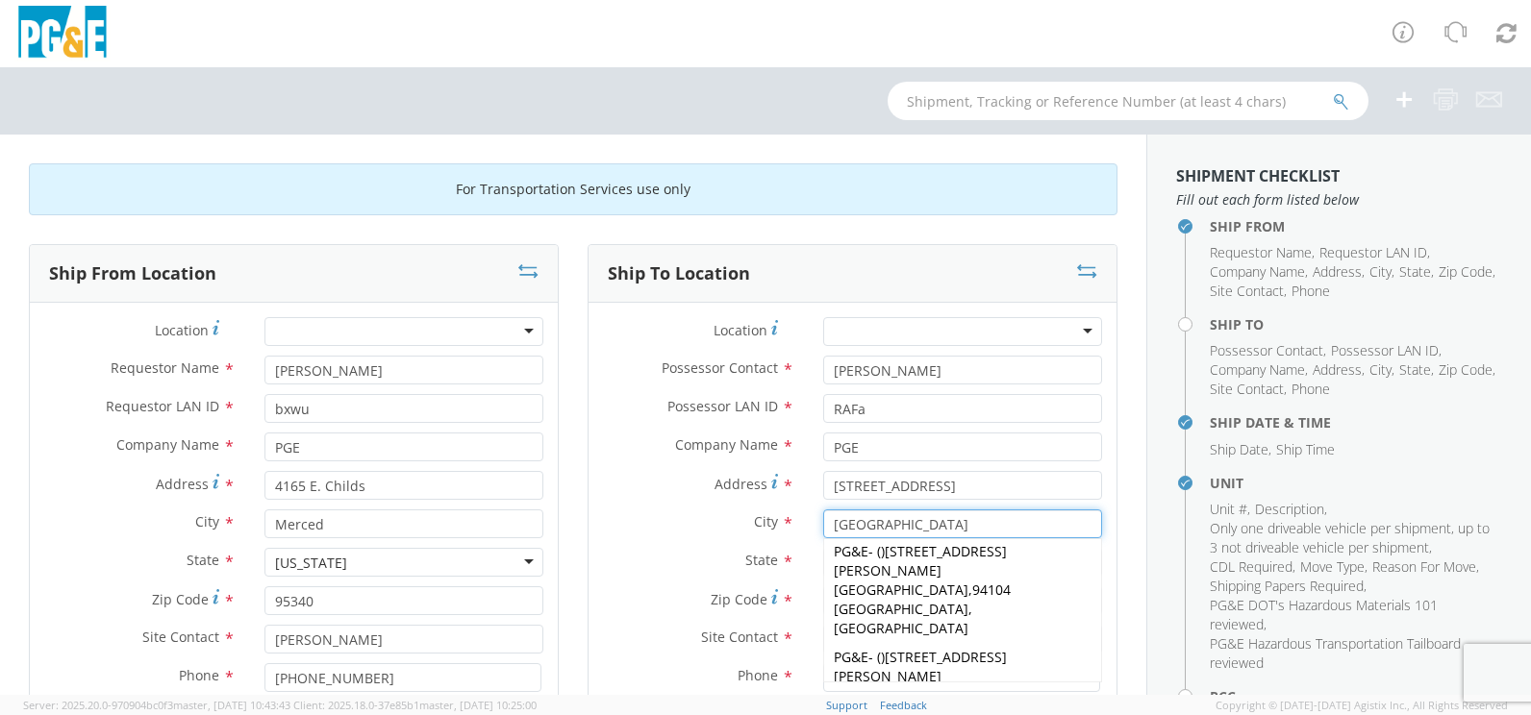
scroll to position [288, 0]
type input "PG&E"
type input "[STREET_ADDRESS]"
type input "94110-2711"
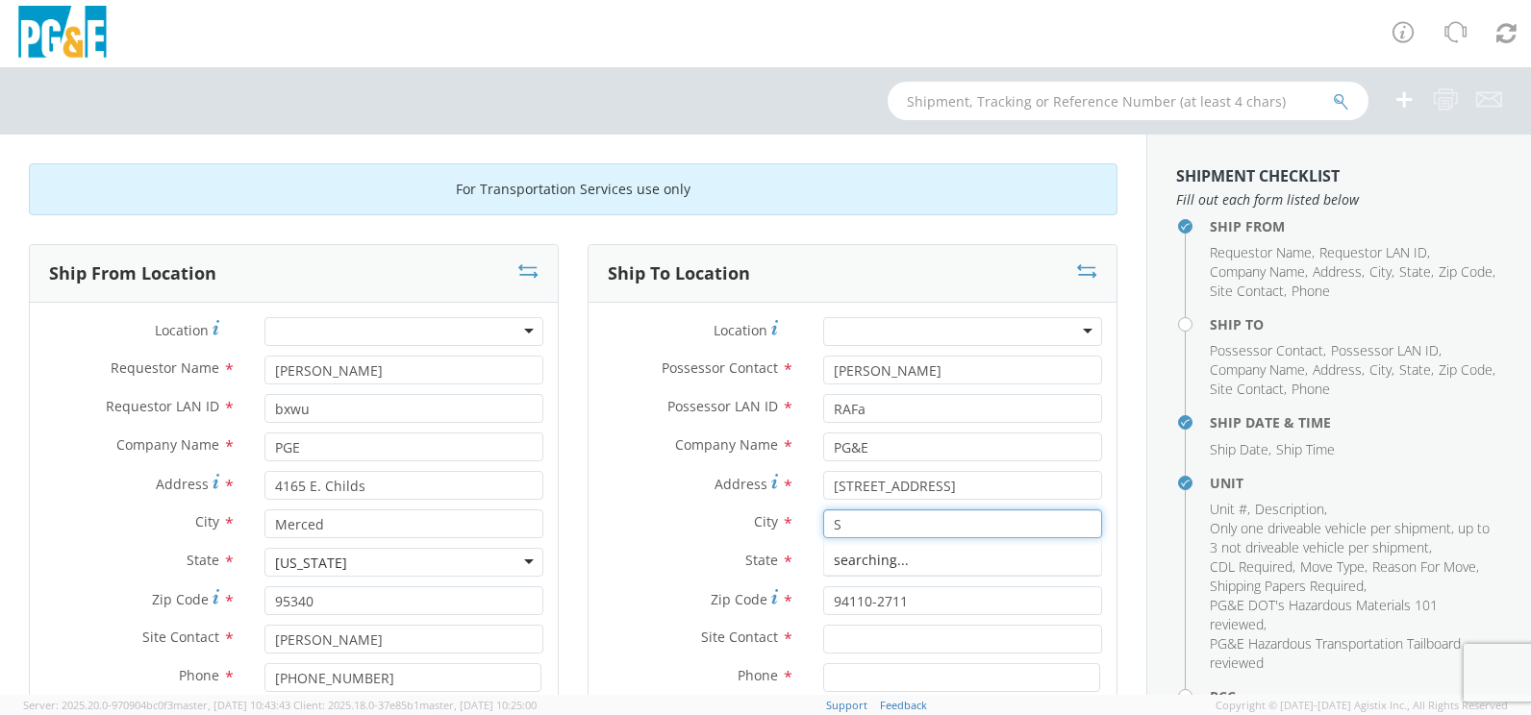
scroll to position [0, 0]
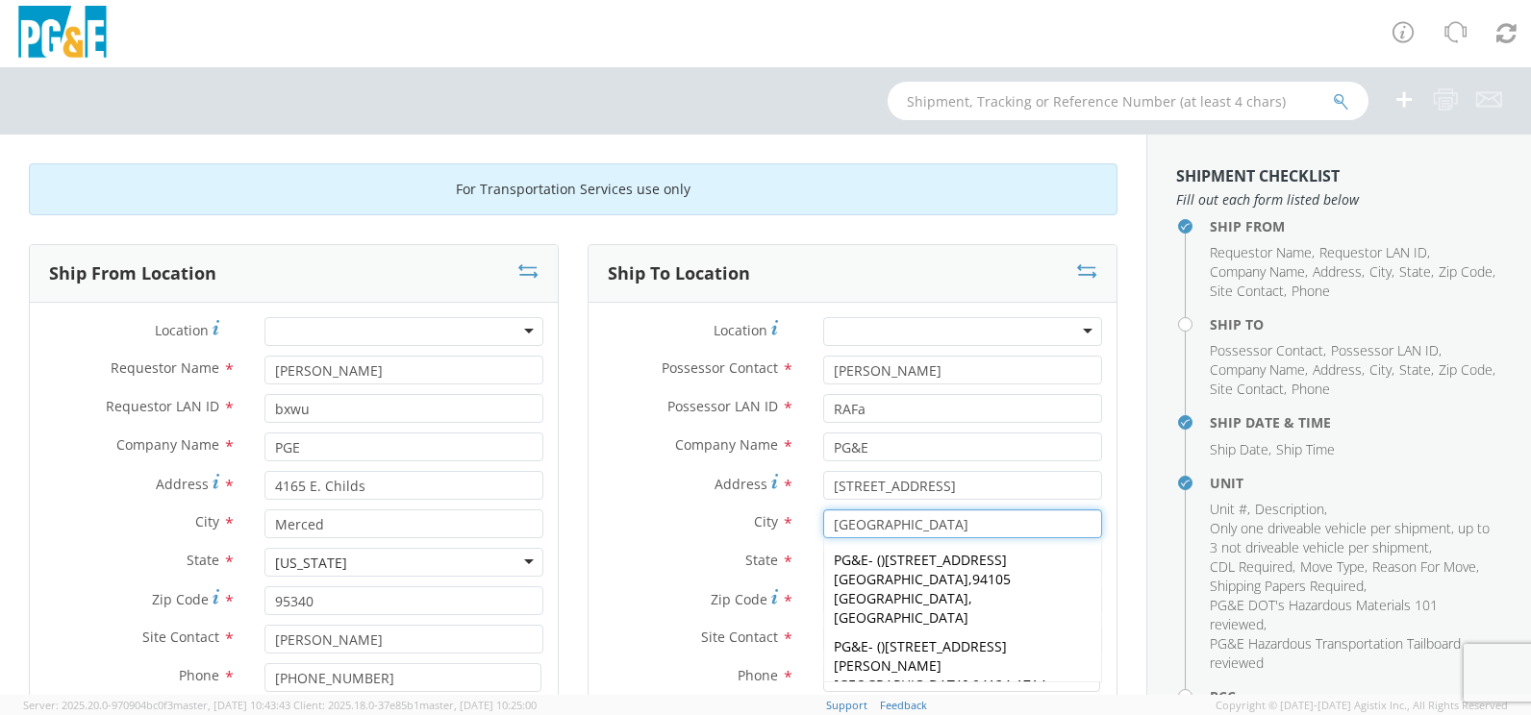
type input "[GEOGRAPHIC_DATA]"
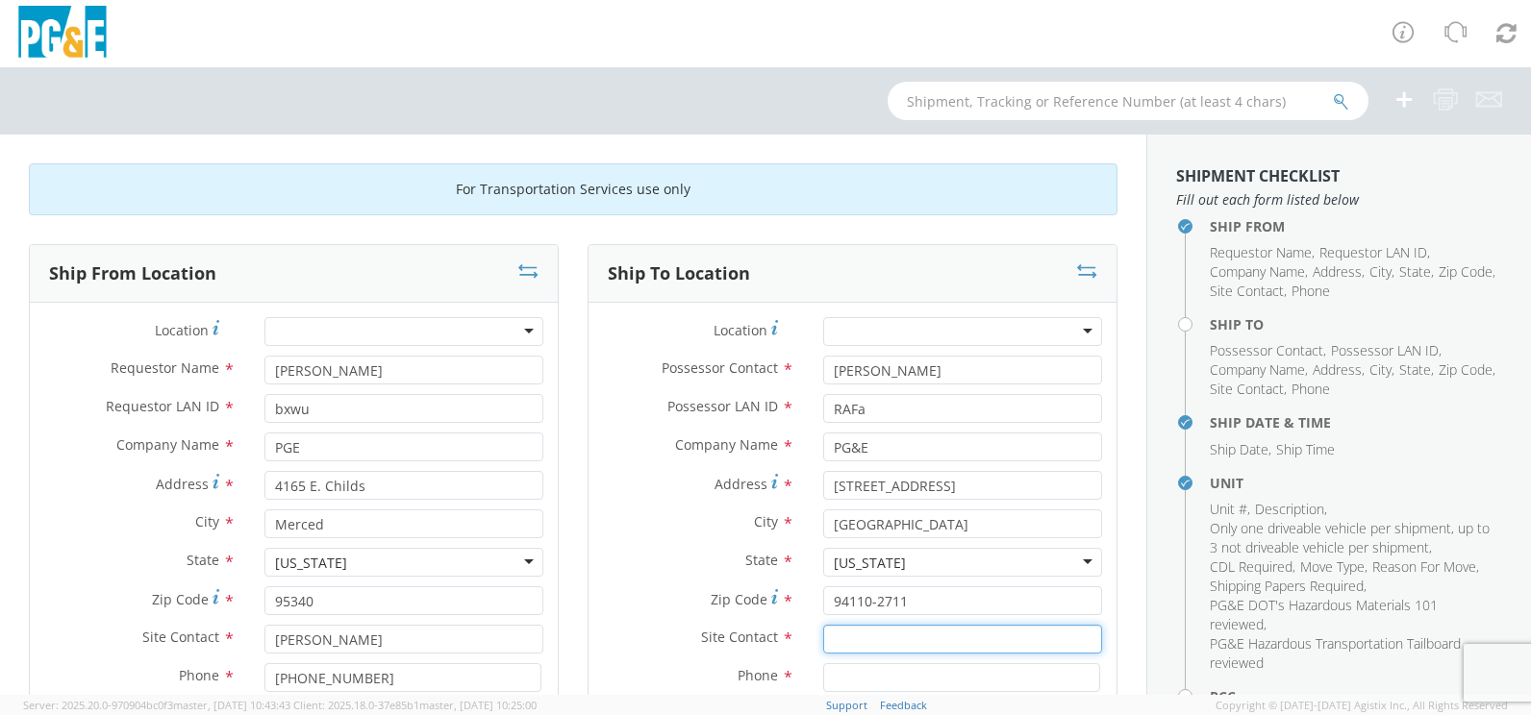
click at [872, 647] on input "text" at bounding box center [962, 639] width 279 height 29
type input "[PERSON_NAME]"
click at [877, 685] on input at bounding box center [961, 677] width 277 height 29
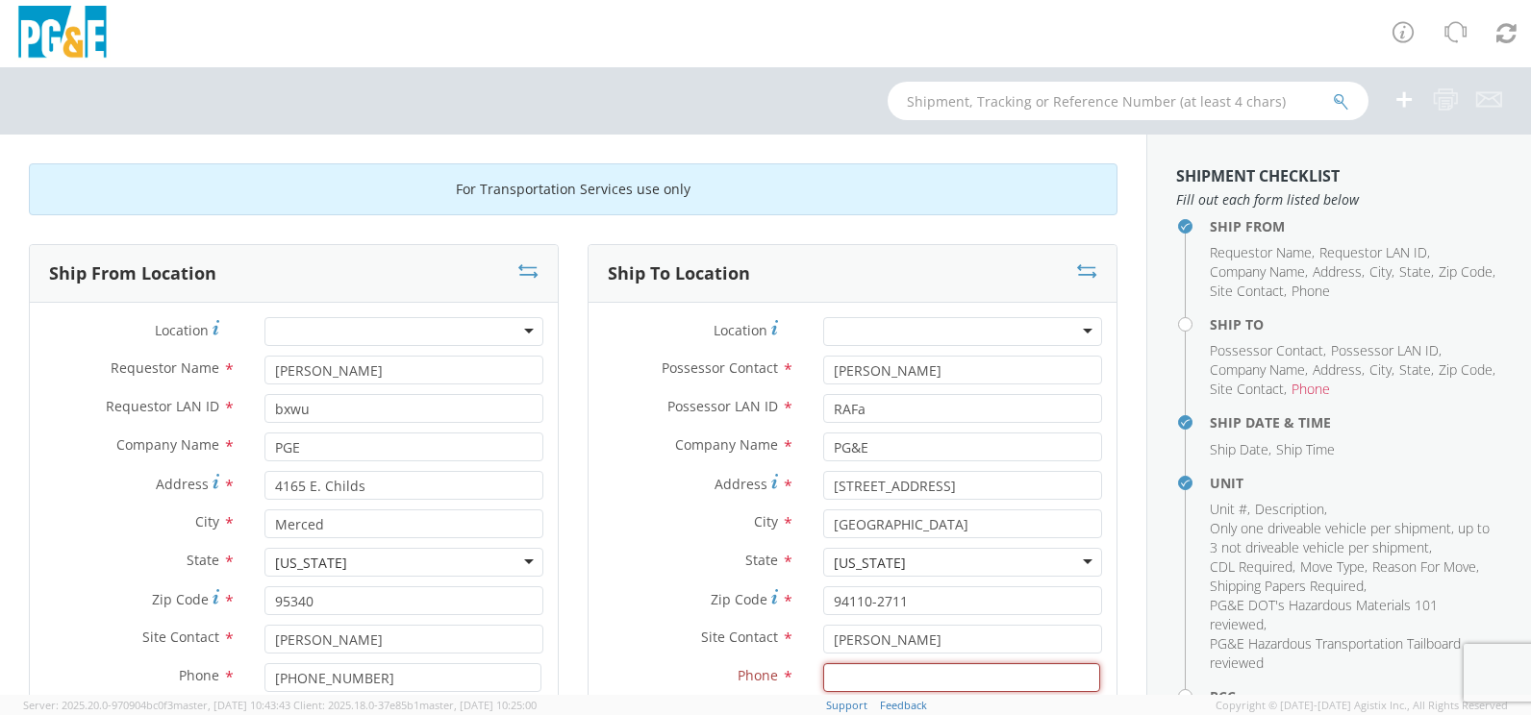
click at [864, 677] on input at bounding box center [961, 677] width 277 height 29
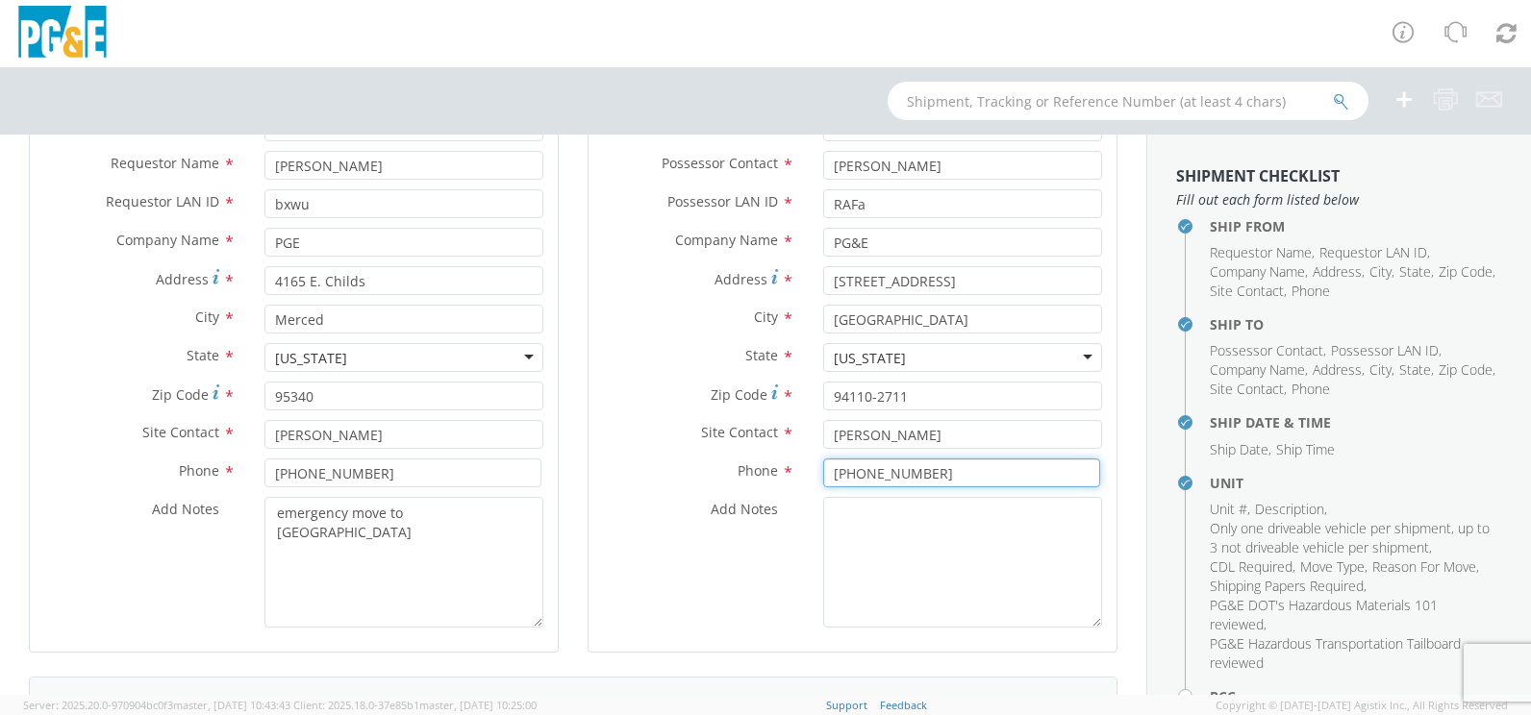
scroll to position [288, 0]
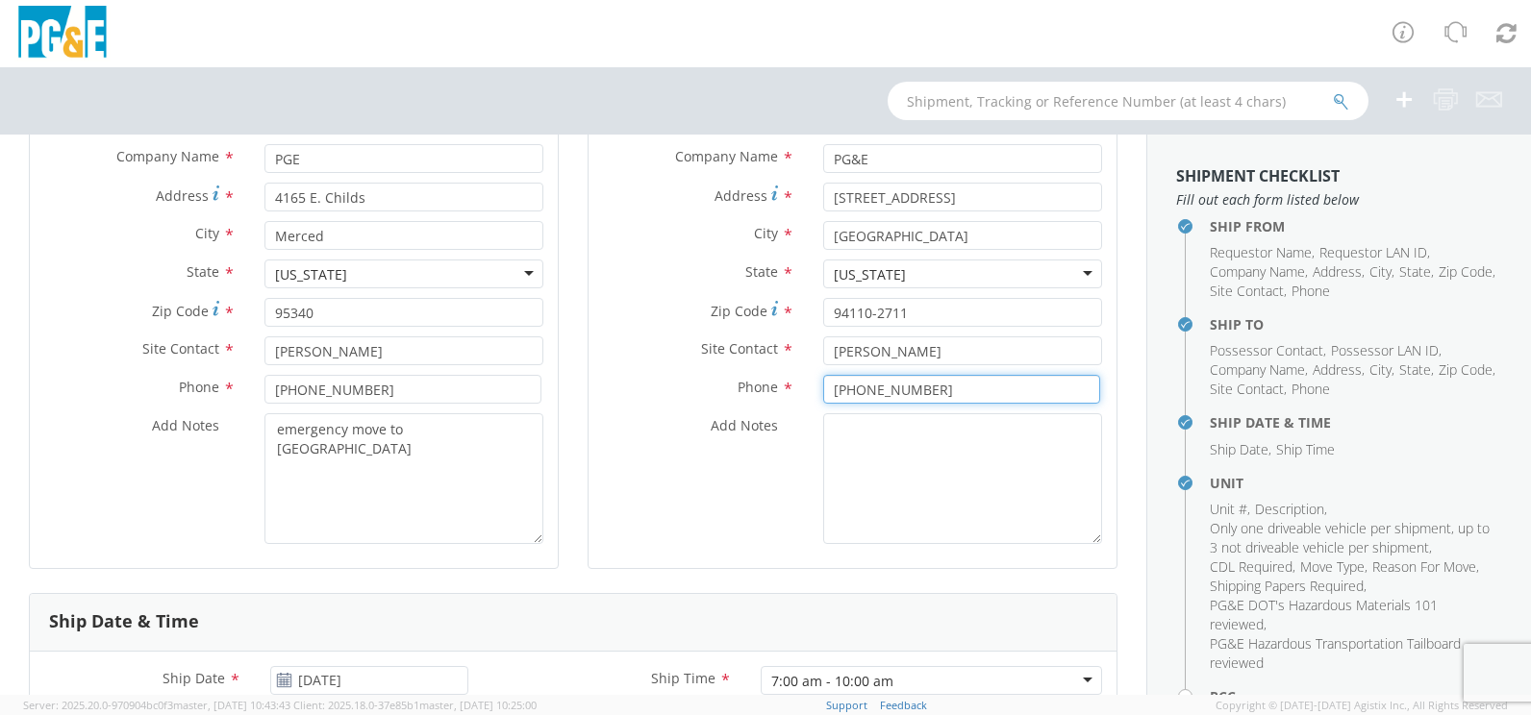
type input "[PHONE_NUMBER]"
click at [865, 445] on textarea "Add Notes *" at bounding box center [962, 478] width 279 height 131
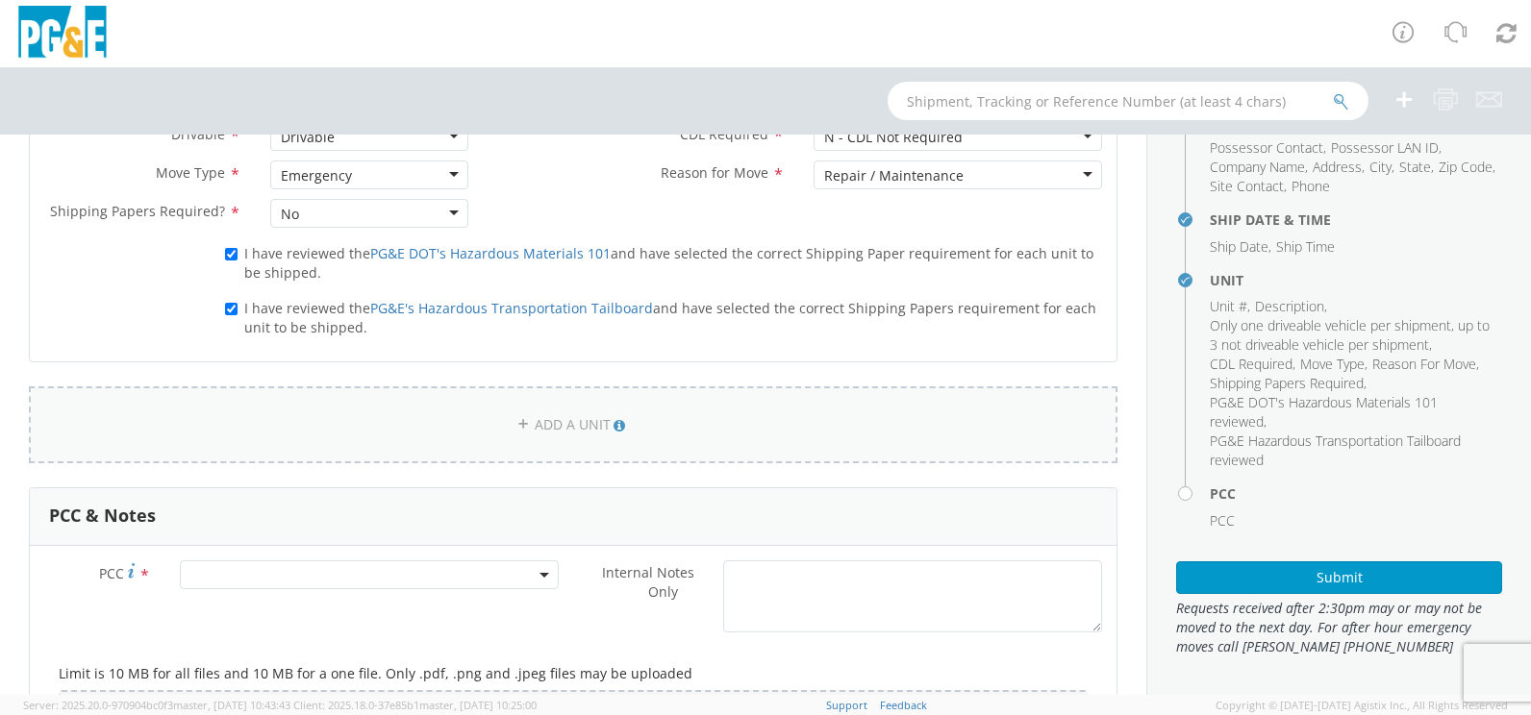
scroll to position [1250, 0]
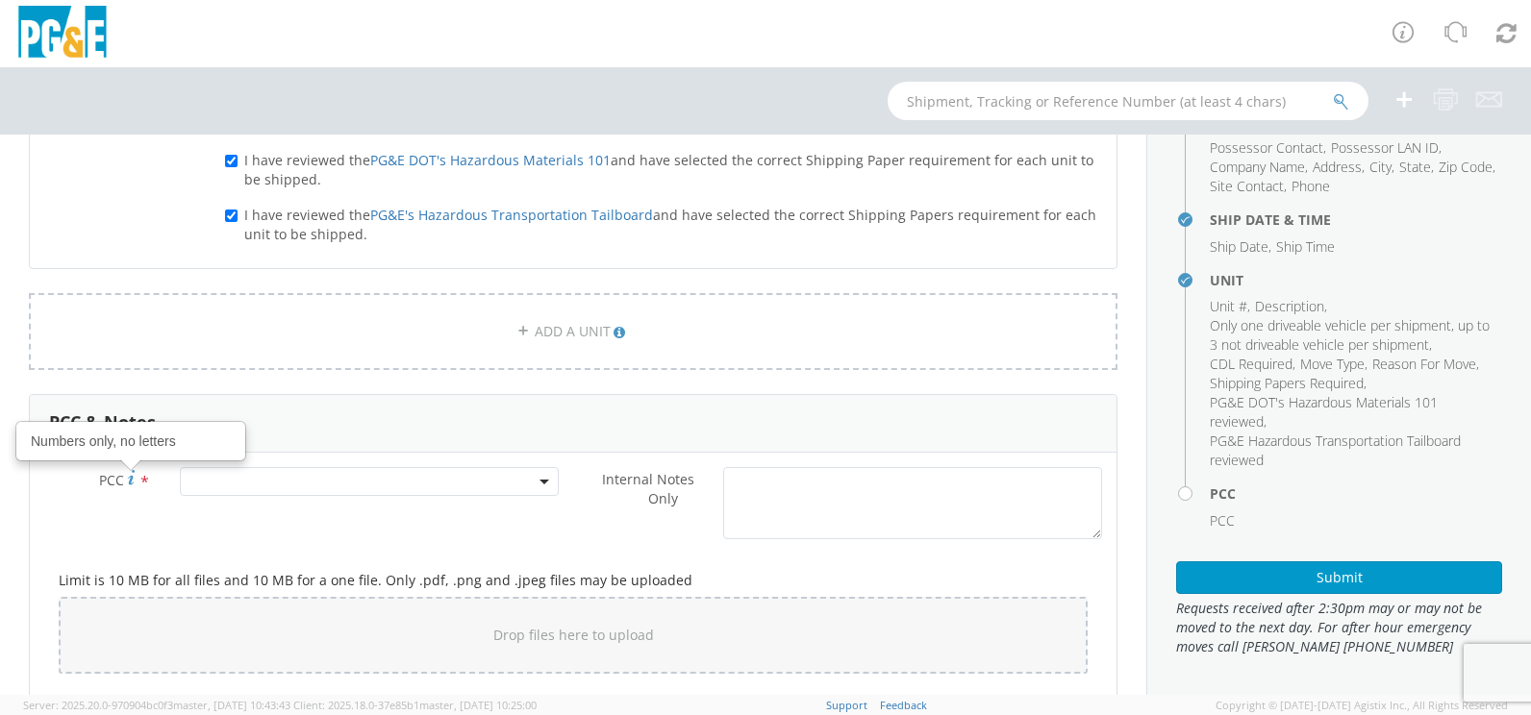
type textarea "entrance on 19th"
click at [262, 484] on span at bounding box center [369, 481] width 379 height 29
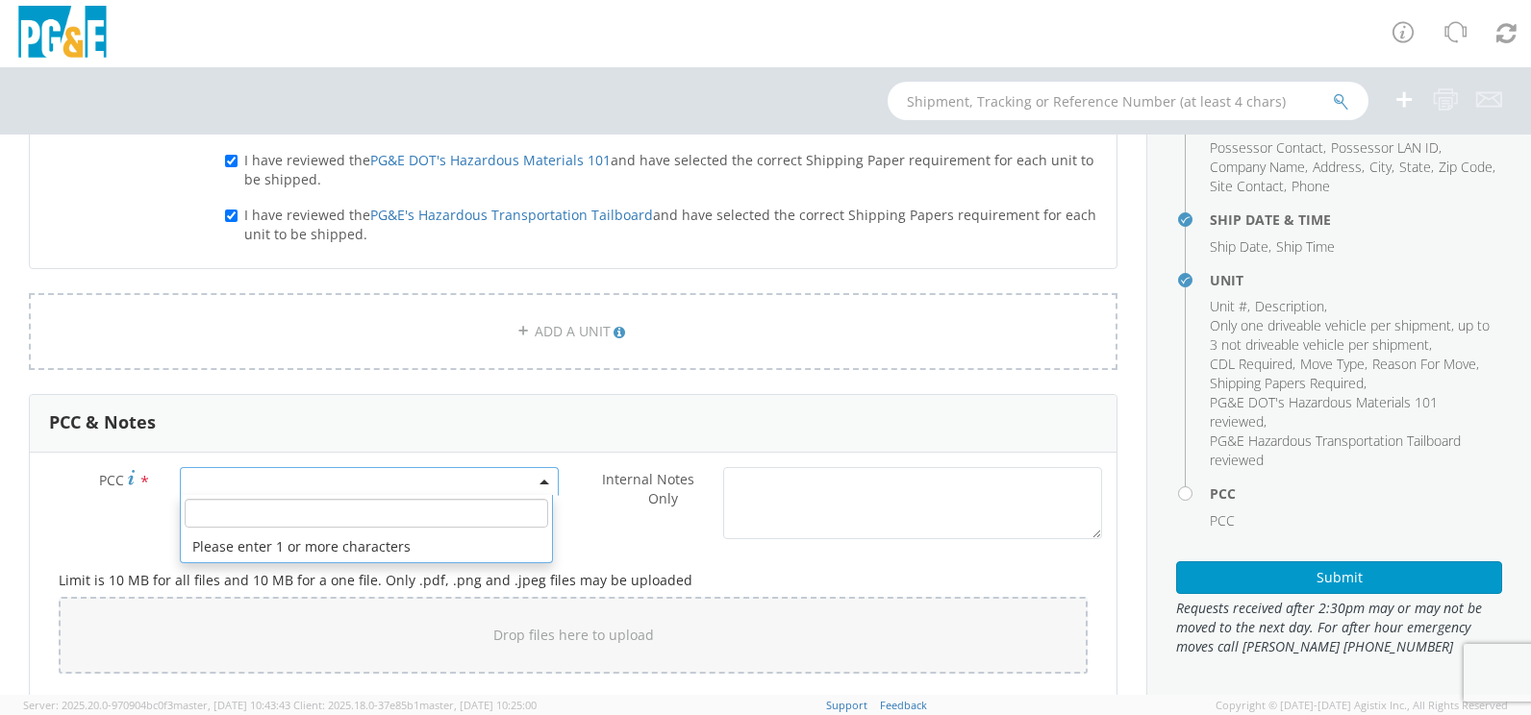
click at [245, 505] on input "number" at bounding box center [366, 513] width 363 height 29
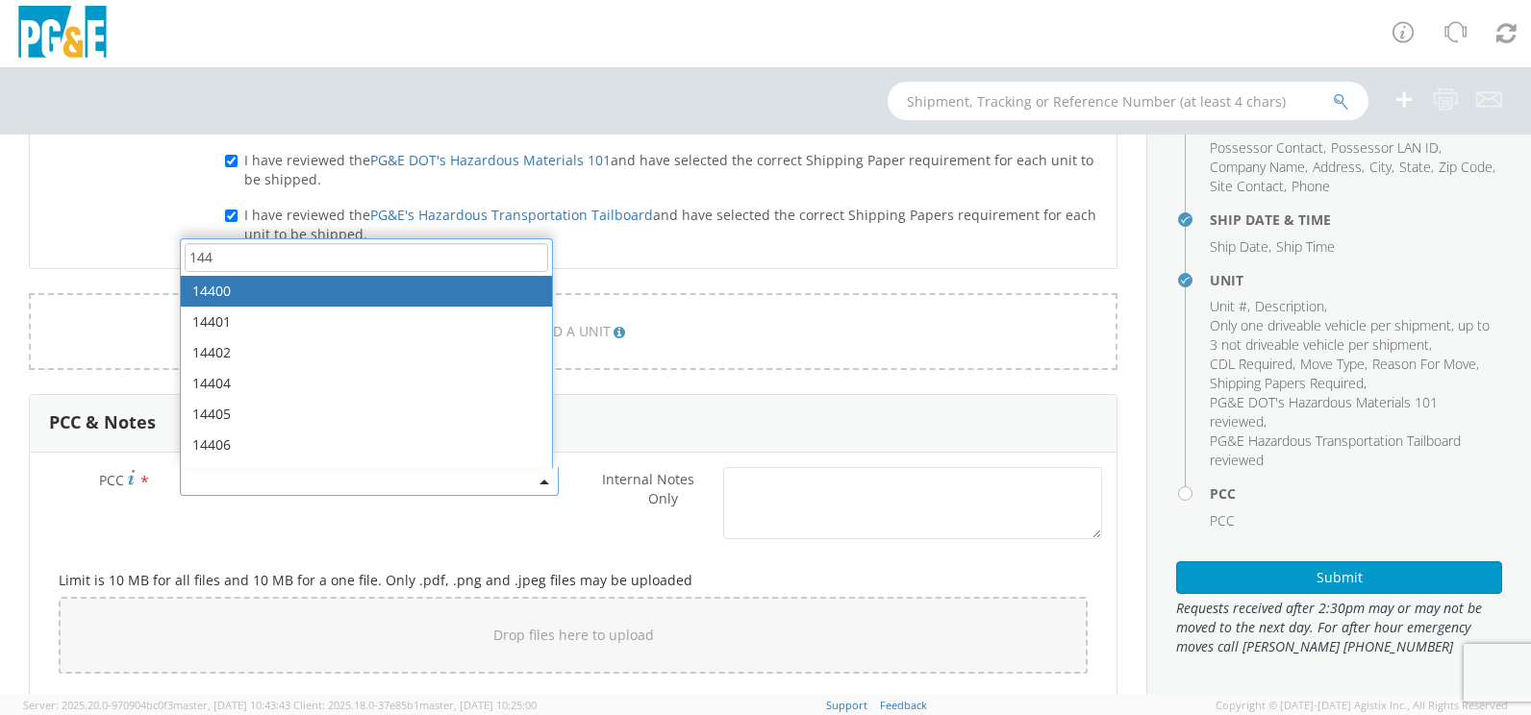
type input "144"
select select "14400"
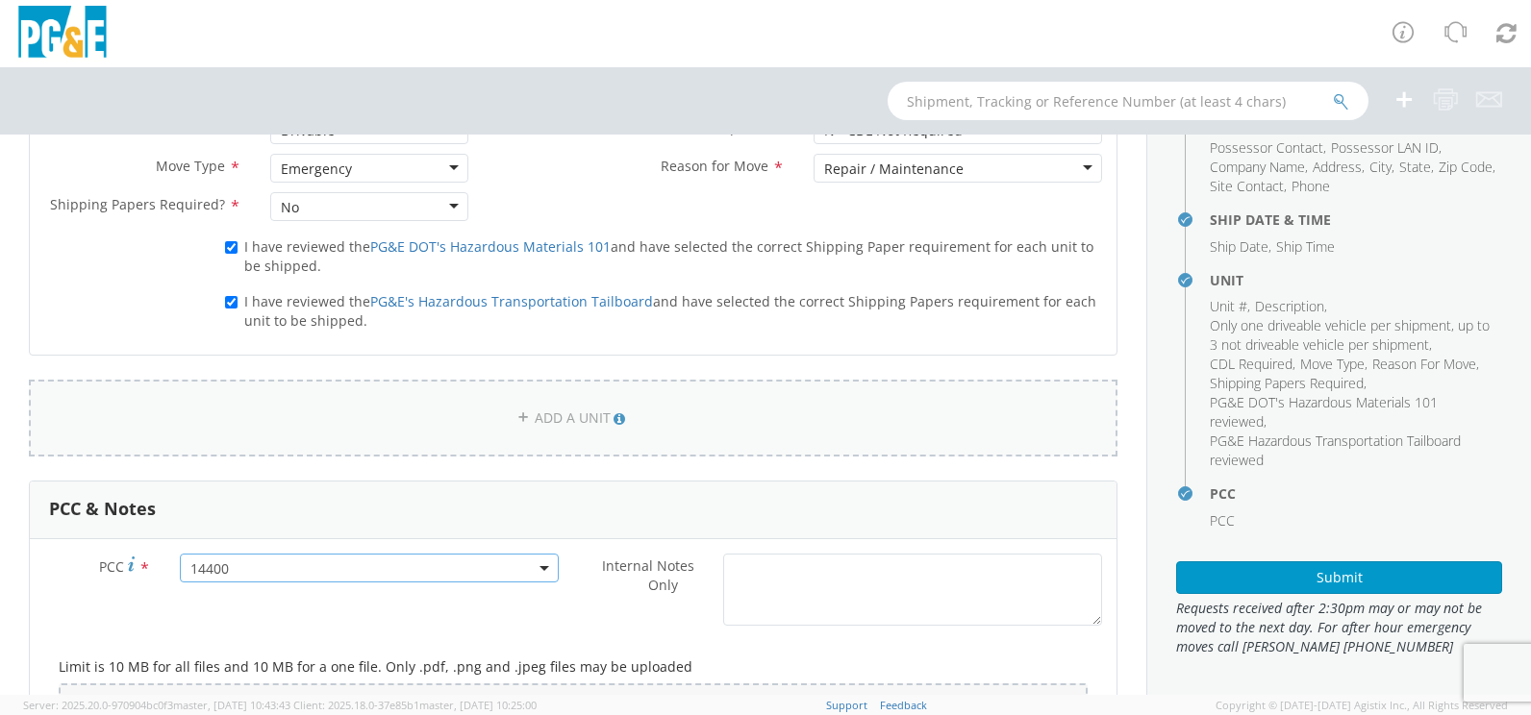
scroll to position [1380, 0]
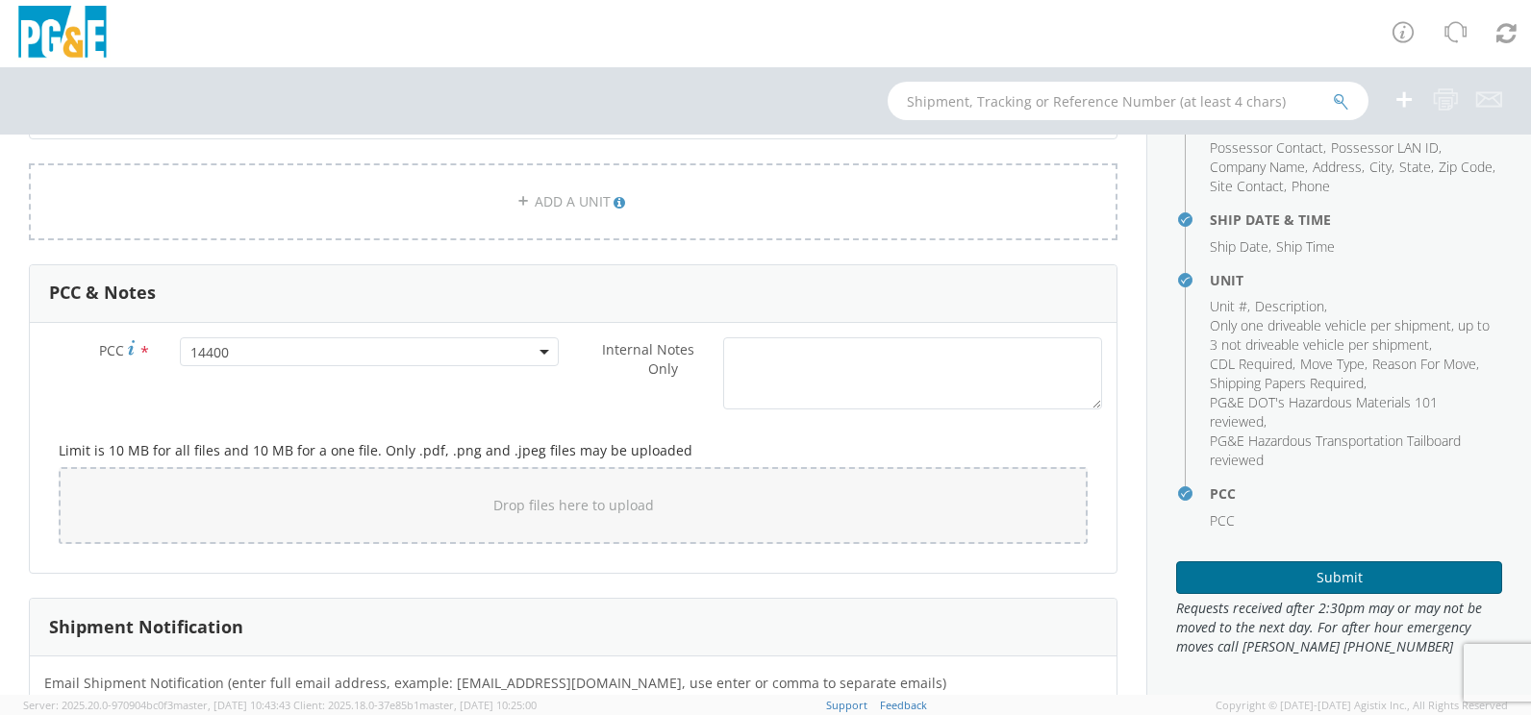
click at [1297, 566] on button "Submit" at bounding box center [1339, 577] width 326 height 33
